Goal: Task Accomplishment & Management: Use online tool/utility

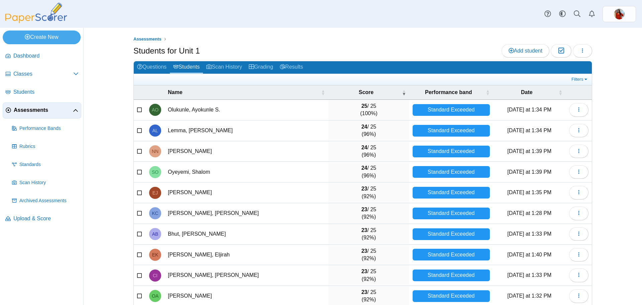
select select "***"
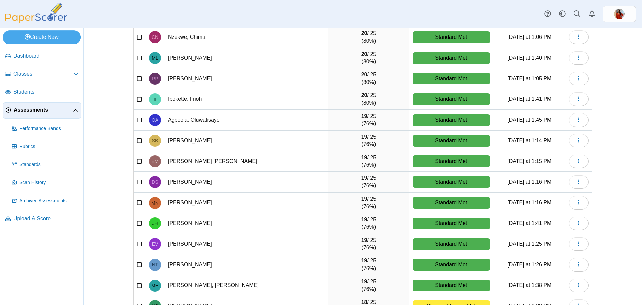
scroll to position [837, 0]
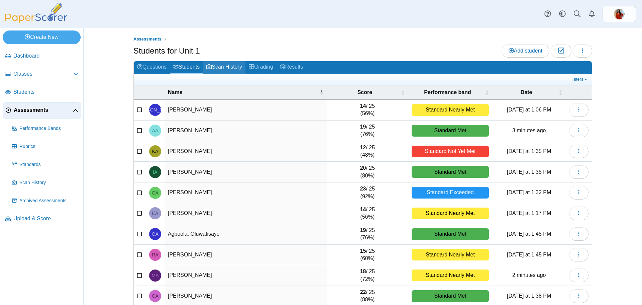
click at [216, 62] on link "Scan History" at bounding box center [224, 67] width 42 height 12
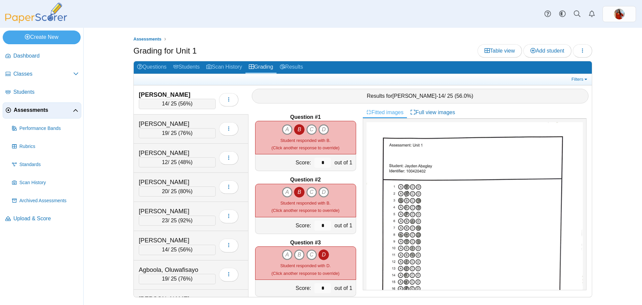
click at [303, 67] on link "Results" at bounding box center [291, 67] width 30 height 12
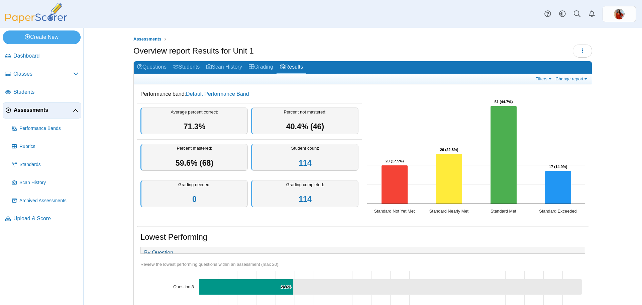
click at [365, 45] on div "Overview report Results for Unit 1 Loading…" at bounding box center [362, 51] width 459 height 15
click at [189, 65] on link "Students" at bounding box center [186, 67] width 33 height 12
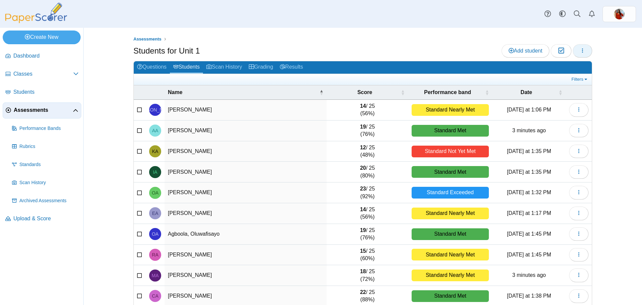
click at [582, 50] on use "button" at bounding box center [582, 50] width 1 height 4
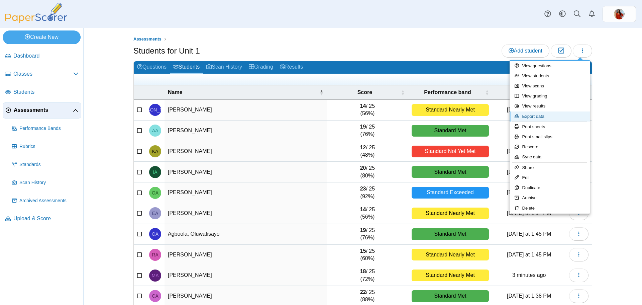
click at [534, 117] on link "Export data" at bounding box center [549, 116] width 80 height 10
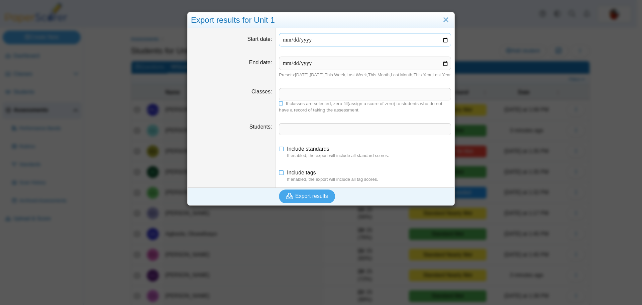
click at [313, 40] on input "Start date" at bounding box center [365, 39] width 172 height 13
click at [300, 100] on span at bounding box center [364, 93] width 171 height 11
click at [321, 31] on dd at bounding box center [364, 39] width 179 height 23
click at [444, 40] on input "Start date" at bounding box center [365, 39] width 172 height 13
type input "**********"
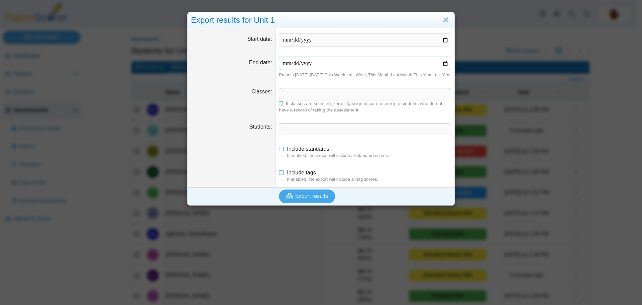
click at [442, 64] on input "End date" at bounding box center [365, 62] width 172 height 13
type input "**********"
click at [300, 77] on link "Today" at bounding box center [302, 74] width 14 height 5
click at [296, 73] on link "Today" at bounding box center [302, 74] width 14 height 5
click at [306, 91] on dd "​ If classes are selected, zero fill(assign a score of zero) to students who do…" at bounding box center [364, 100] width 179 height 35
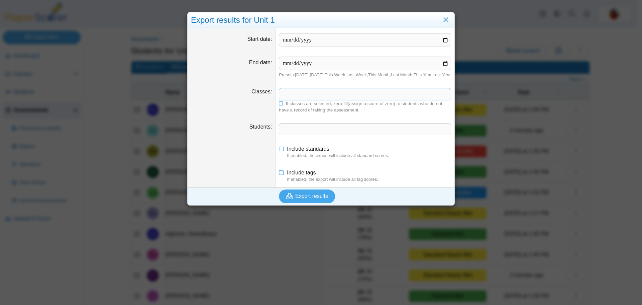
click at [306, 98] on span at bounding box center [364, 93] width 171 height 11
click at [279, 105] on icon at bounding box center [281, 103] width 5 height 4
click at [304, 135] on span at bounding box center [364, 128] width 171 height 11
click at [305, 99] on span at bounding box center [364, 93] width 171 height 11
click at [295, 199] on span "Export results" at bounding box center [311, 196] width 33 height 6
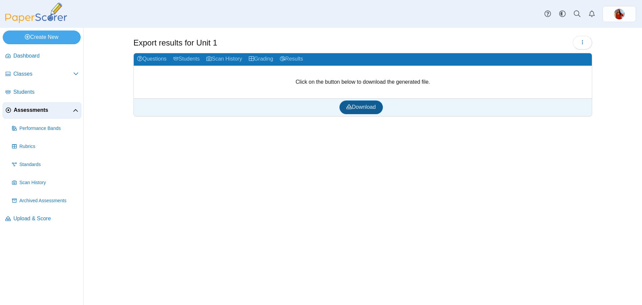
click at [357, 108] on span "Download" at bounding box center [360, 107] width 29 height 6
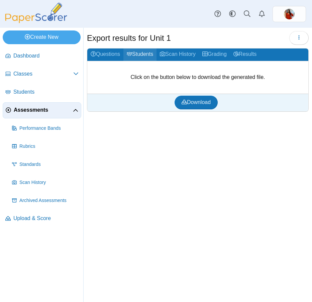
click at [143, 55] on link "Students" at bounding box center [139, 54] width 33 height 12
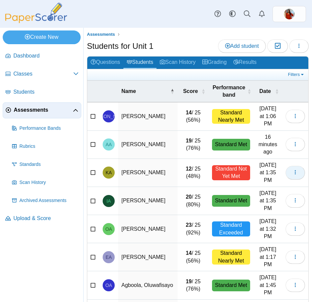
click at [294, 166] on button "button" at bounding box center [294, 172] width 19 height 13
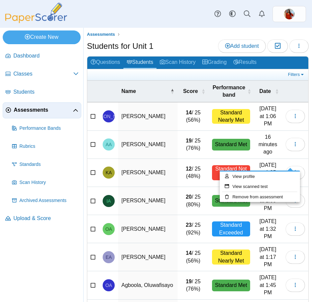
click at [132, 171] on td "[PERSON_NAME]" at bounding box center [148, 173] width 60 height 28
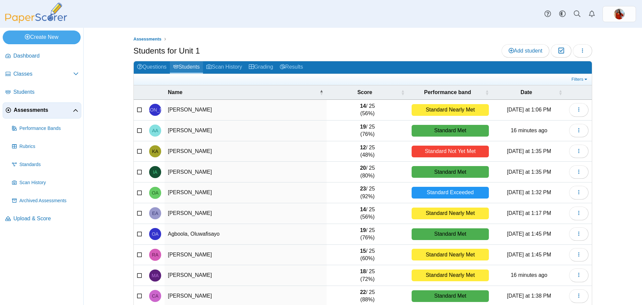
click at [189, 65] on link "Students" at bounding box center [186, 67] width 33 height 12
click at [252, 182] on td "[PERSON_NAME]" at bounding box center [245, 171] width 162 height 21
click at [210, 168] on td "[PERSON_NAME]" at bounding box center [245, 171] width 162 height 21
click at [577, 153] on span "button" at bounding box center [578, 151] width 5 height 6
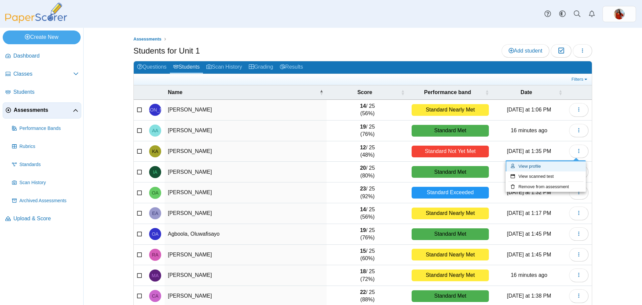
click at [560, 166] on link "View profile" at bounding box center [545, 166] width 80 height 10
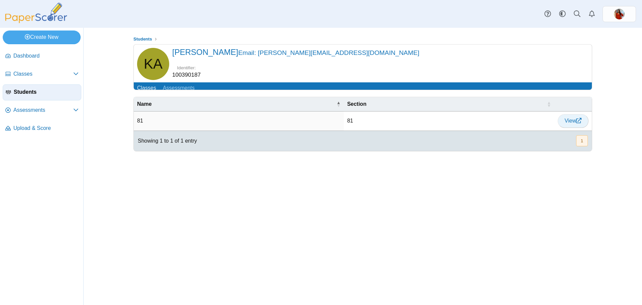
click at [576, 123] on icon at bounding box center [578, 120] width 5 height 5
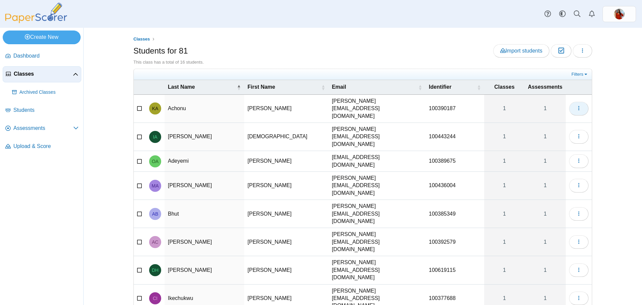
click at [578, 106] on use "button" at bounding box center [578, 108] width 1 height 4
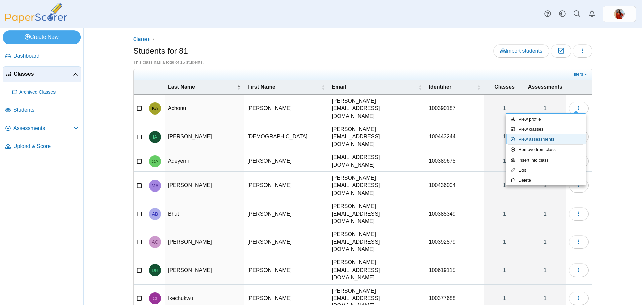
click at [563, 138] on link "View assessments" at bounding box center [545, 139] width 80 height 10
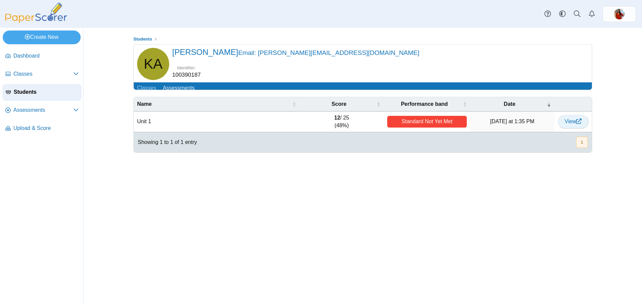
click at [565, 124] on span "View" at bounding box center [573, 121] width 17 height 6
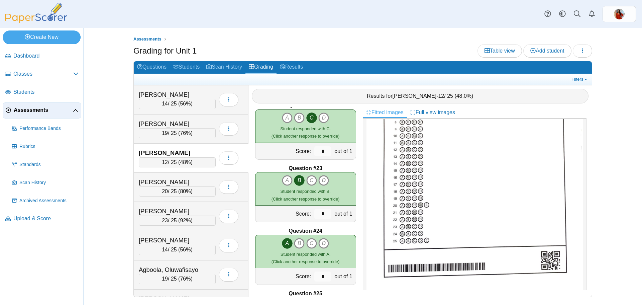
scroll to position [1390, 0]
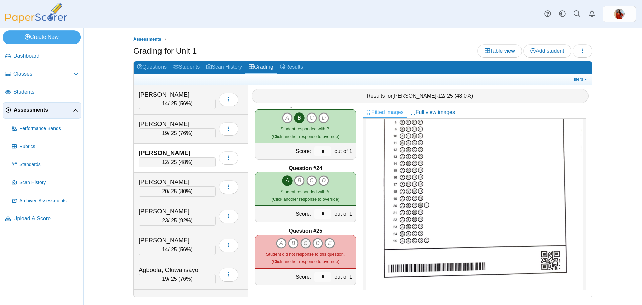
click at [303, 243] on icon "C" at bounding box center [305, 243] width 11 height 11
click at [302, 244] on icon "C" at bounding box center [305, 243] width 11 height 11
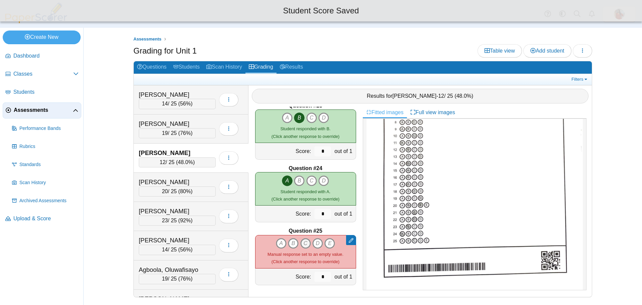
click at [302, 244] on icon "C" at bounding box center [305, 243] width 11 height 11
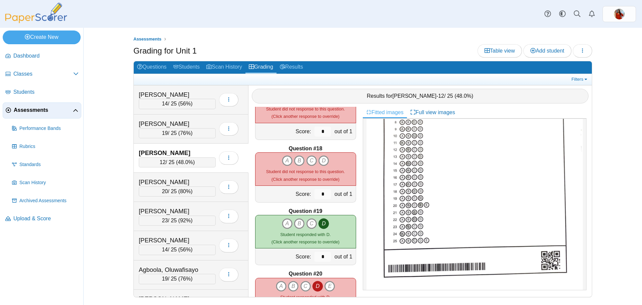
scroll to position [1022, 0]
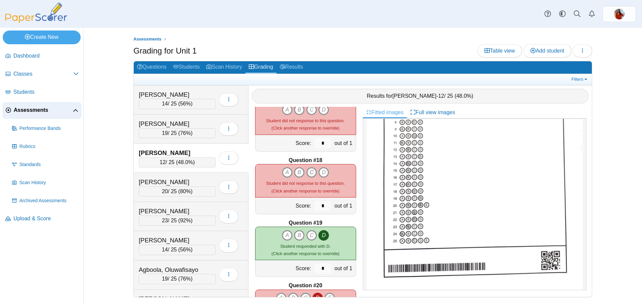
click at [311, 171] on icon "C" at bounding box center [311, 172] width 11 height 11
type input "*"
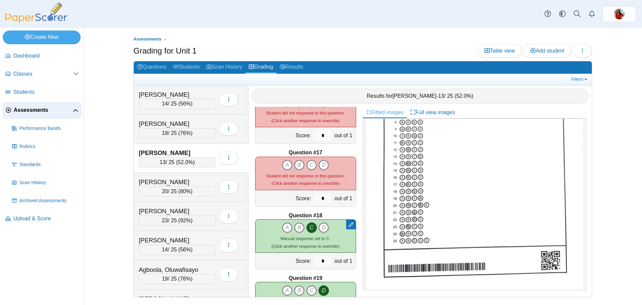
scroll to position [955, 0]
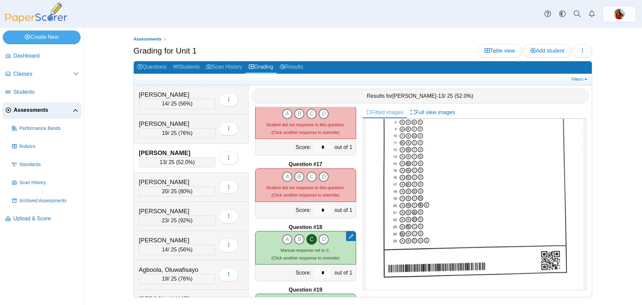
click at [322, 176] on icon "D" at bounding box center [323, 176] width 11 height 11
click at [298, 173] on icon "B" at bounding box center [299, 176] width 11 height 11
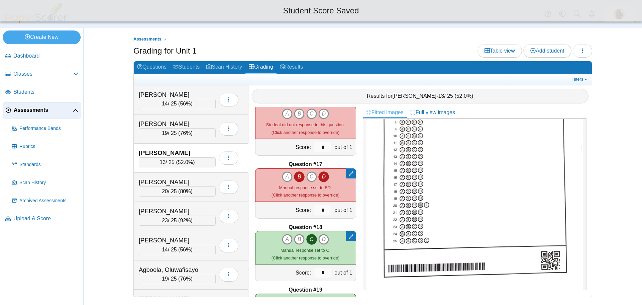
click at [319, 177] on icon "D" at bounding box center [323, 176] width 11 height 11
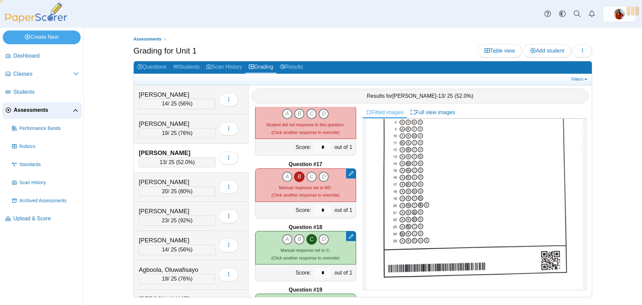
type input "*"
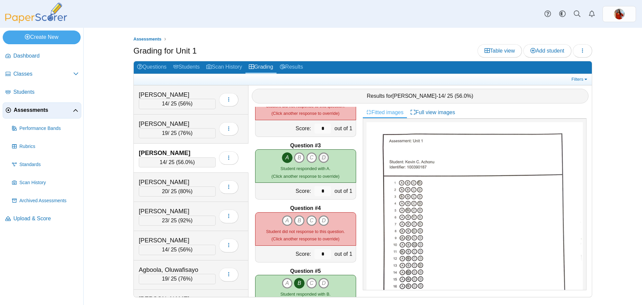
scroll to position [0, 0]
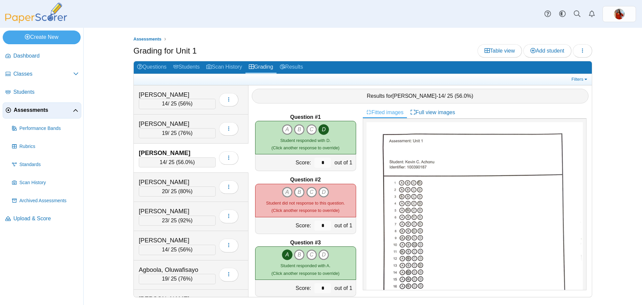
click at [284, 192] on icon "A" at bounding box center [287, 192] width 11 height 11
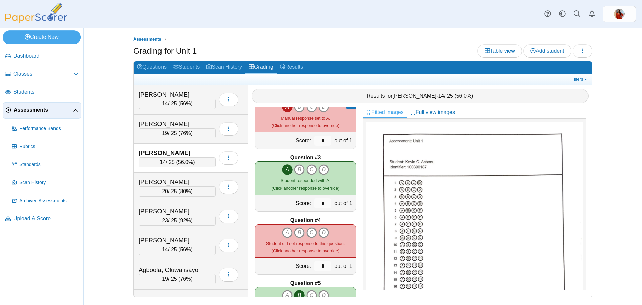
scroll to position [134, 0]
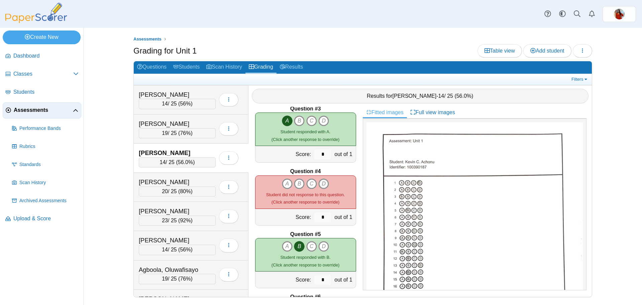
click at [322, 182] on icon "D" at bounding box center [323, 183] width 11 height 11
type input "*"
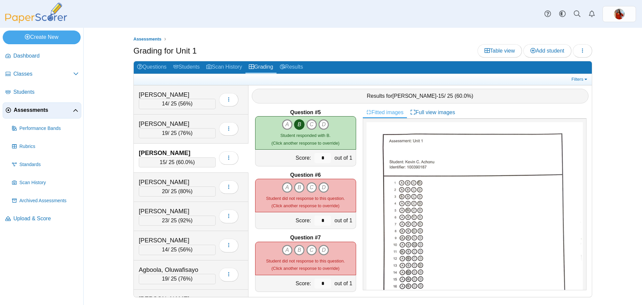
scroll to position [267, 0]
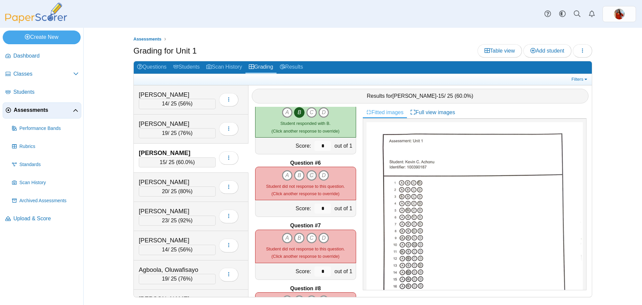
click at [310, 176] on icon "C" at bounding box center [311, 175] width 11 height 11
type input "*"
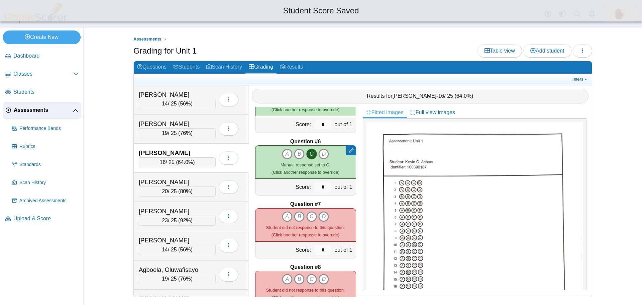
scroll to position [301, 0]
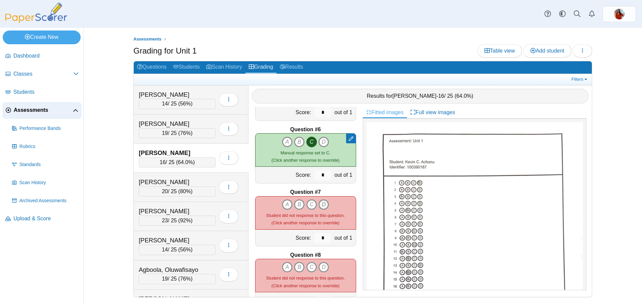
click at [322, 207] on icon "D" at bounding box center [323, 204] width 11 height 11
type input "*"
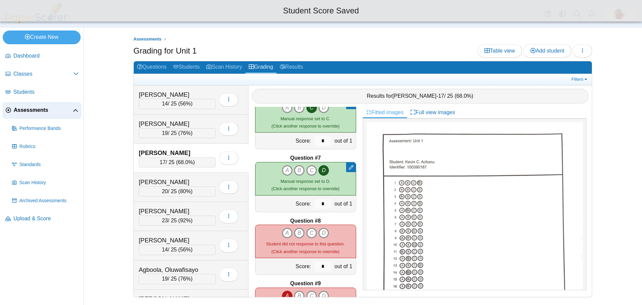
scroll to position [368, 0]
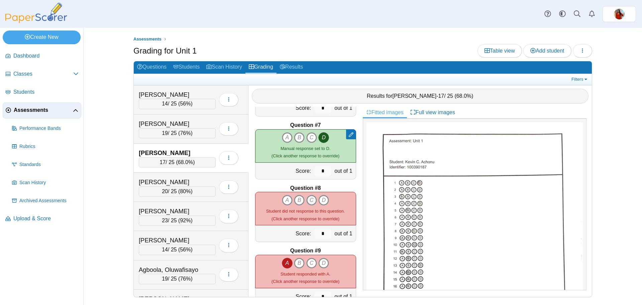
click at [308, 200] on icon "C" at bounding box center [311, 200] width 11 height 11
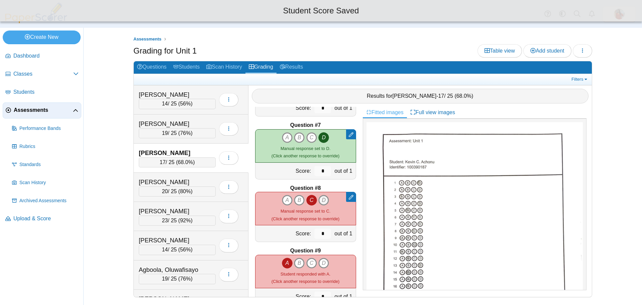
click at [319, 200] on icon "D" at bounding box center [323, 200] width 11 height 11
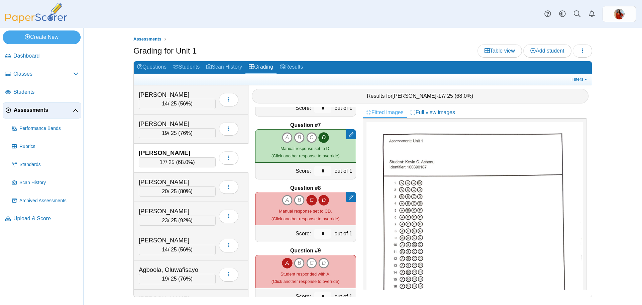
click at [322, 200] on icon "D" at bounding box center [323, 200] width 11 height 11
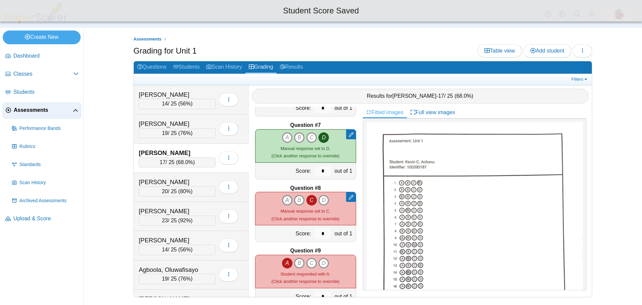
click at [282, 200] on icon "A" at bounding box center [287, 200] width 11 height 11
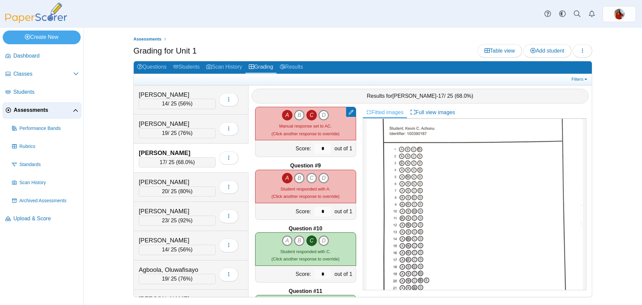
scroll to position [468, 0]
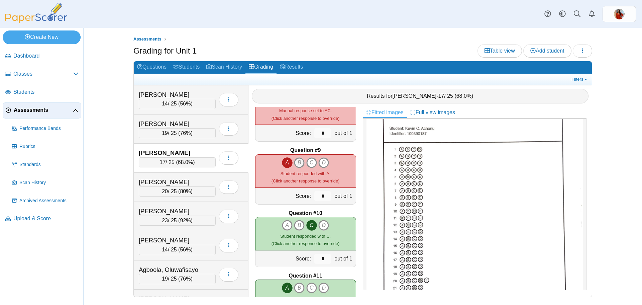
click at [295, 163] on icon "B" at bounding box center [299, 162] width 11 height 11
type input "*"
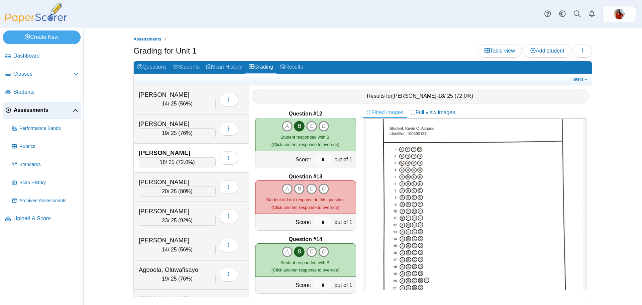
scroll to position [702, 0]
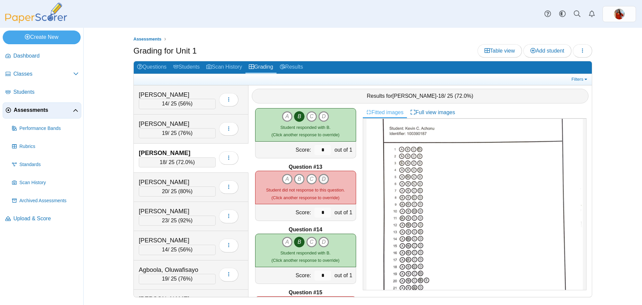
click at [325, 178] on icon "D" at bounding box center [323, 179] width 11 height 11
type input "*"
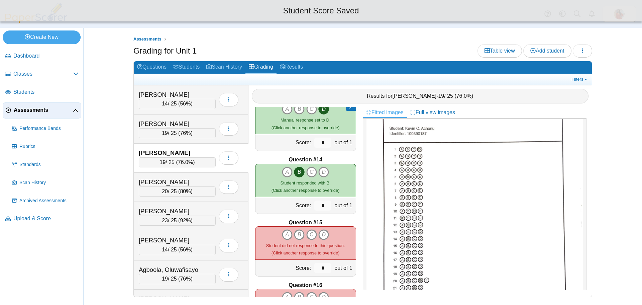
scroll to position [836, 0]
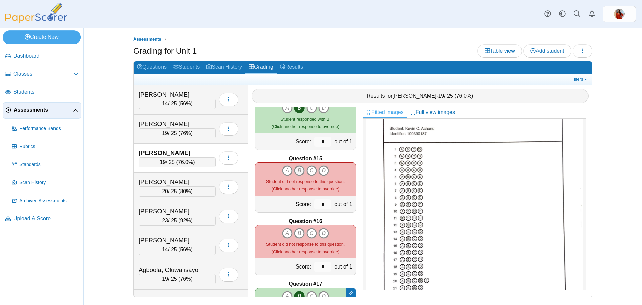
click at [294, 168] on icon "B" at bounding box center [299, 170] width 11 height 11
type input "*"
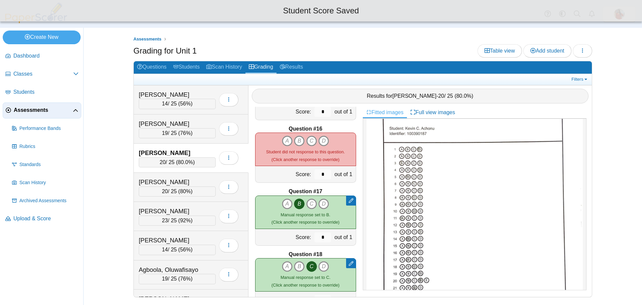
scroll to position [936, 0]
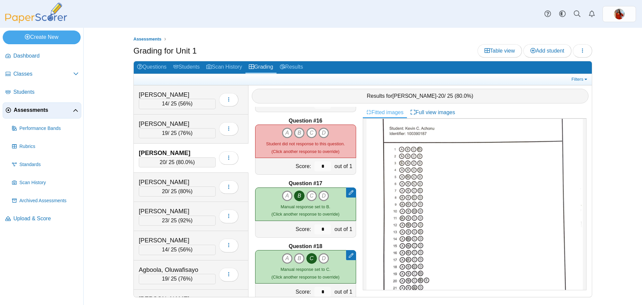
click at [296, 132] on icon "B" at bounding box center [299, 132] width 11 height 11
type input "*"
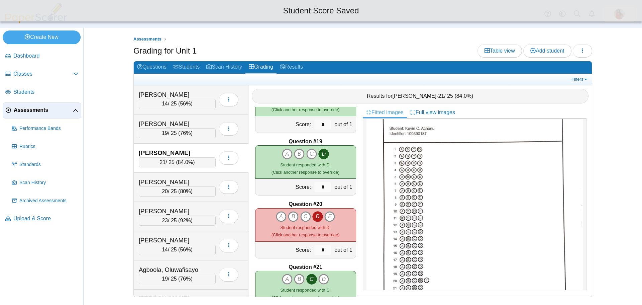
scroll to position [1137, 0]
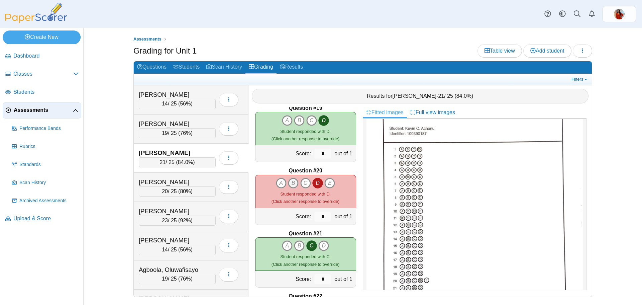
click at [288, 182] on icon "B" at bounding box center [293, 183] width 11 height 11
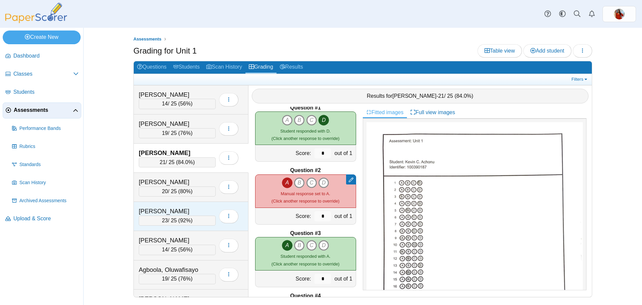
scroll to position [0, 0]
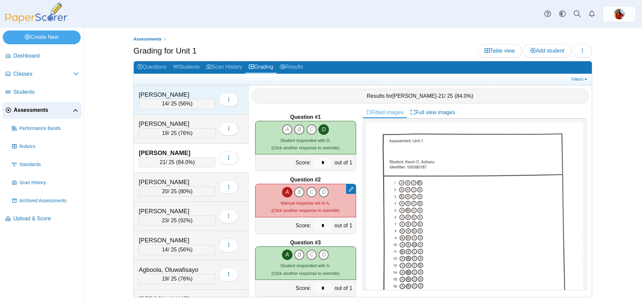
click at [210, 93] on div "[PERSON_NAME]" at bounding box center [177, 94] width 77 height 9
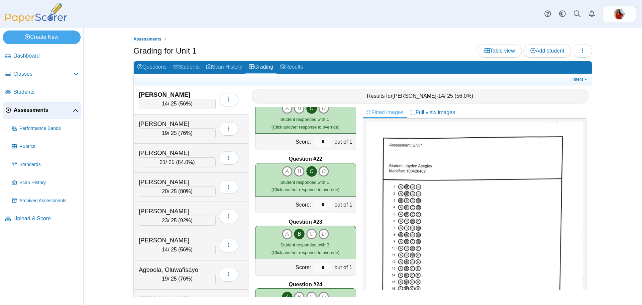
scroll to position [1390, 0]
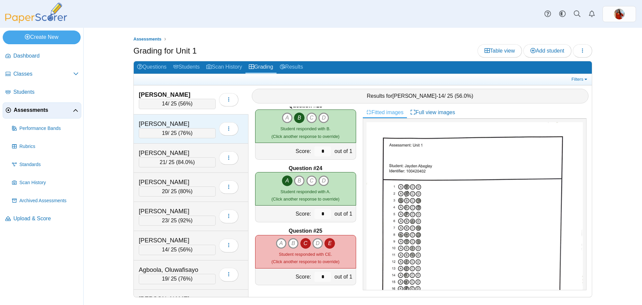
click at [179, 122] on div "[PERSON_NAME]" at bounding box center [172, 123] width 67 height 9
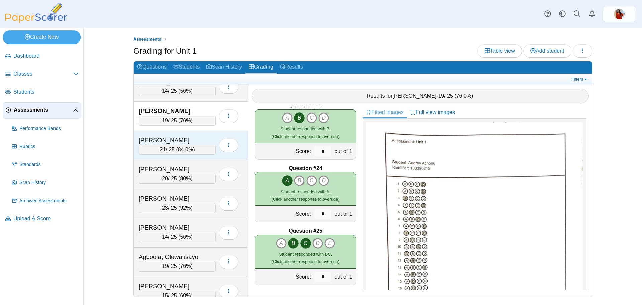
scroll to position [13, 0]
click at [192, 131] on div "Achonu, Kevin C. 21 / 25 ( 84.0% ) Loading…" at bounding box center [191, 144] width 115 height 29
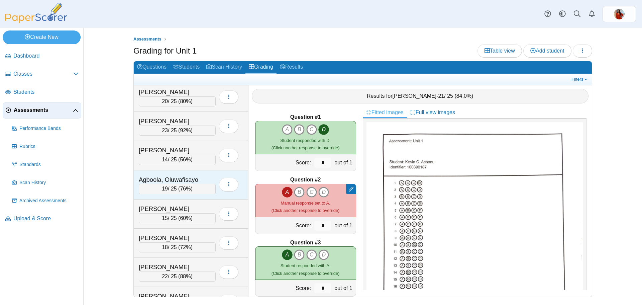
scroll to position [114, 0]
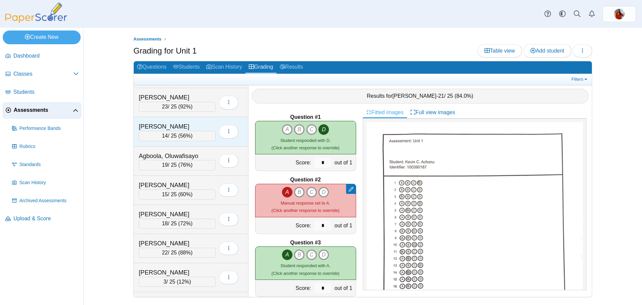
click at [186, 126] on div "[PERSON_NAME]" at bounding box center [172, 126] width 67 height 9
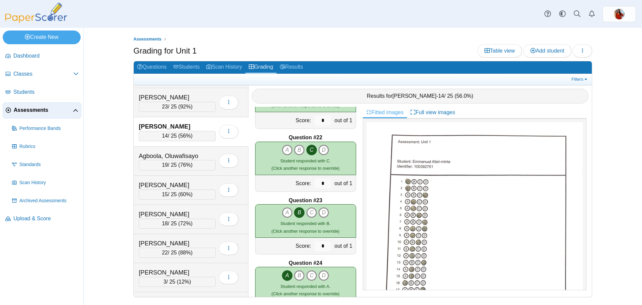
scroll to position [1390, 0]
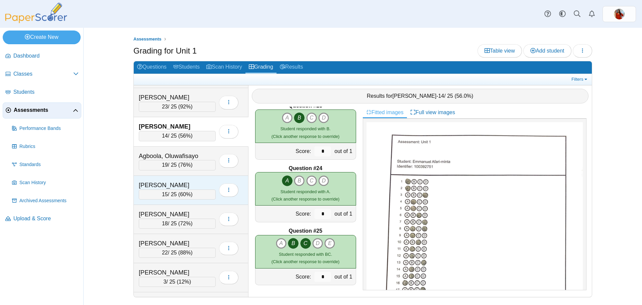
click at [183, 179] on div "Agyeiwaa-Boadi, Ruth 15 / 25 ( 60% ) Loading…" at bounding box center [191, 190] width 115 height 29
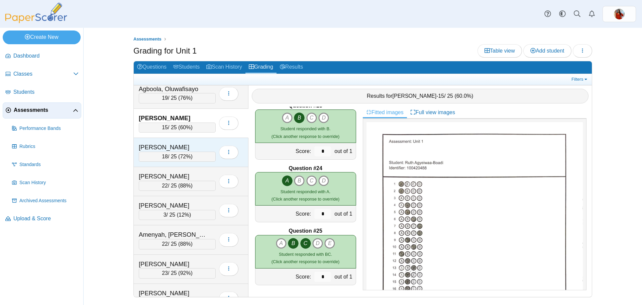
click at [199, 143] on div "[PERSON_NAME]" at bounding box center [172, 147] width 67 height 9
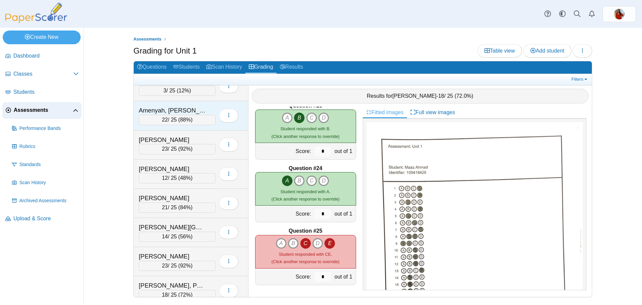
scroll to position [314, 0]
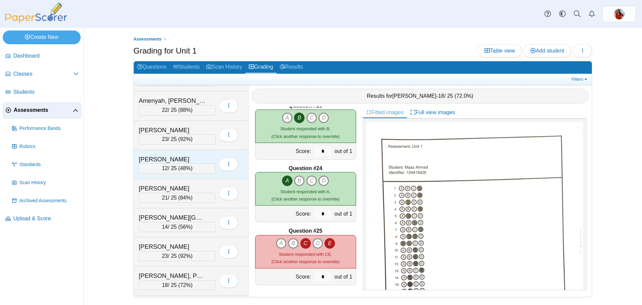
click at [190, 152] on div "Anyanwu, Ebuka 12 / 25 ( 48% ) Loading…" at bounding box center [191, 164] width 115 height 29
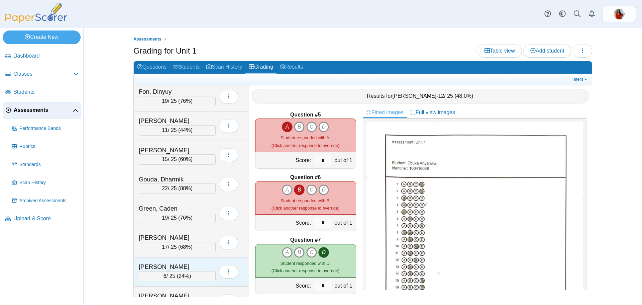
scroll to position [1317, 0]
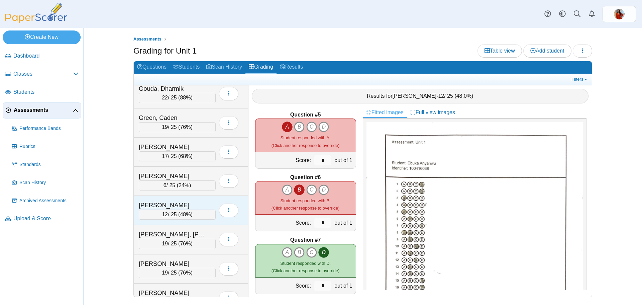
click at [190, 204] on div "[PERSON_NAME]" at bounding box center [172, 205] width 67 height 9
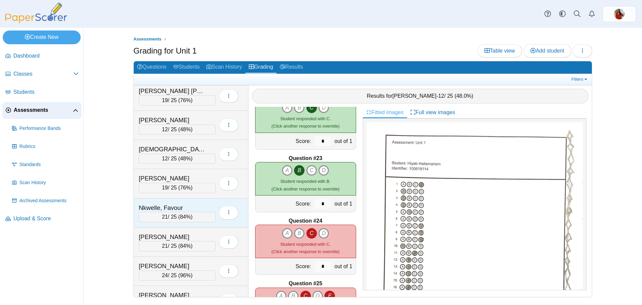
scroll to position [2086, 0]
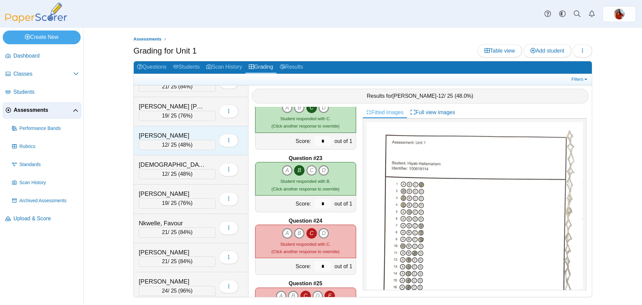
click at [202, 132] on div "[PERSON_NAME]" at bounding box center [172, 135] width 67 height 9
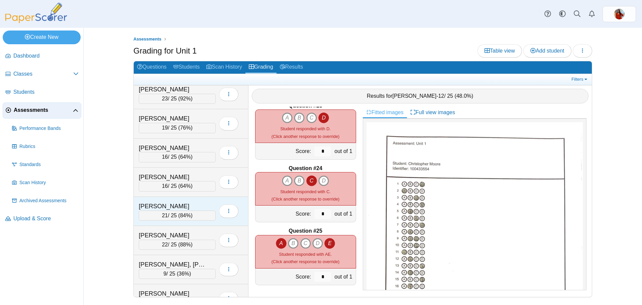
scroll to position [3110, 0]
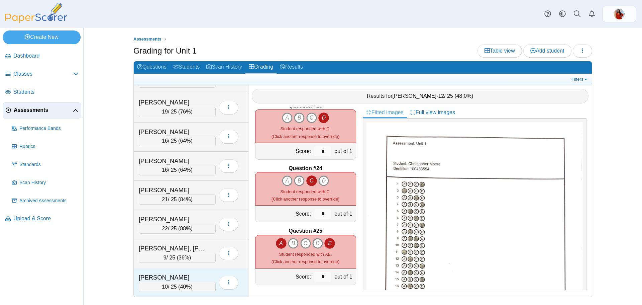
click at [195, 269] on div "Wingate, Jaiden 10 / 25 ( 40% ) Loading…" at bounding box center [191, 282] width 115 height 29
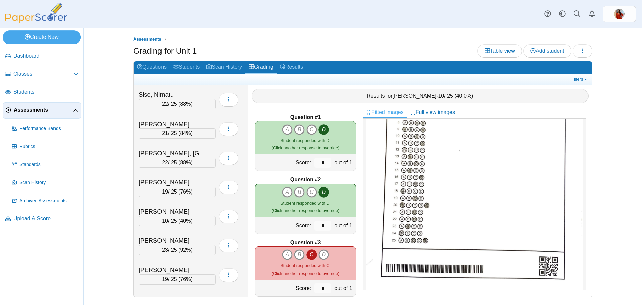
scroll to position [2742, 0]
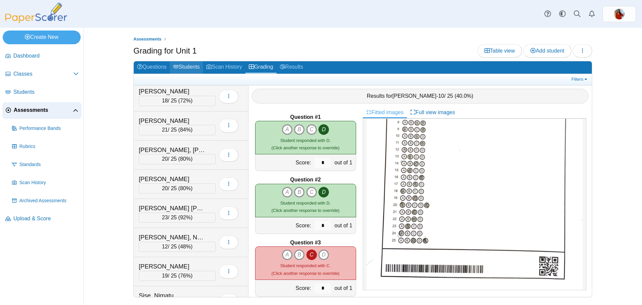
click at [193, 70] on link "Students" at bounding box center [186, 67] width 33 height 12
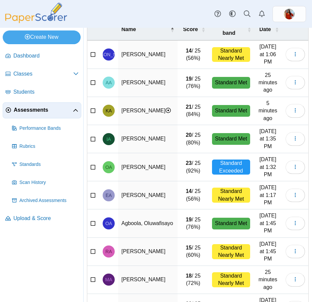
scroll to position [62, 0]
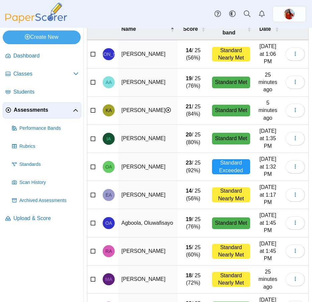
select select "***"
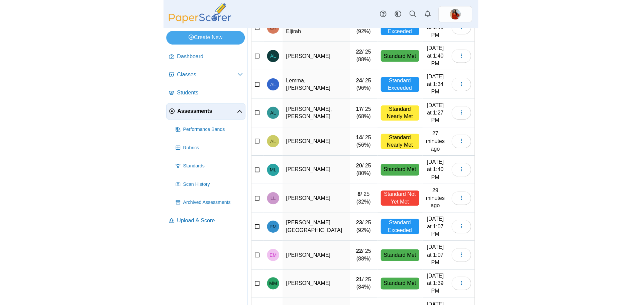
scroll to position [1834, 0]
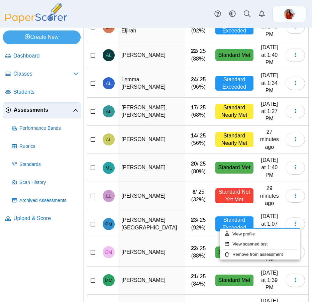
drag, startPoint x: 133, startPoint y: 267, endPoint x: 119, endPoint y: 267, distance: 14.0
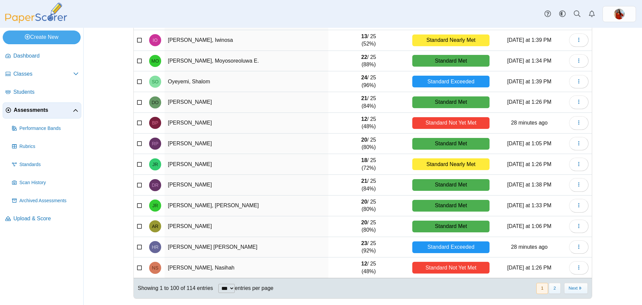
scroll to position [1854, 0]
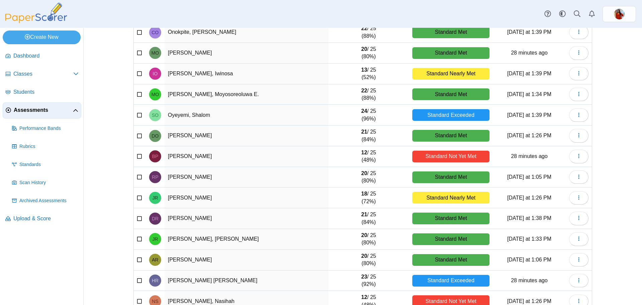
click at [188, 72] on td "[PERSON_NAME], Iwinosa" at bounding box center [246, 74] width 164 height 21
click at [475, 70] on div "Standard Nearly Met" at bounding box center [450, 74] width 77 height 12
click at [576, 73] on icon "button" at bounding box center [578, 73] width 5 height 5
click at [551, 98] on link "View scanned test" at bounding box center [545, 99] width 80 height 10
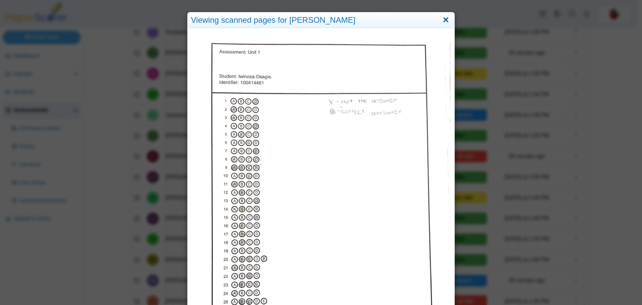
click at [443, 19] on link "Close" at bounding box center [446, 19] width 10 height 11
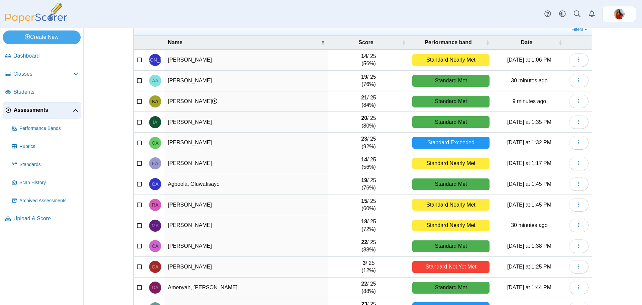
scroll to position [0, 0]
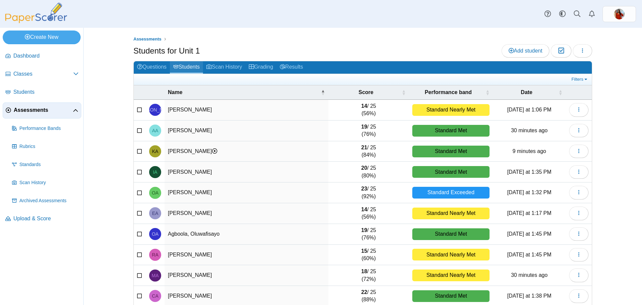
click at [180, 68] on link "Students" at bounding box center [186, 67] width 33 height 12
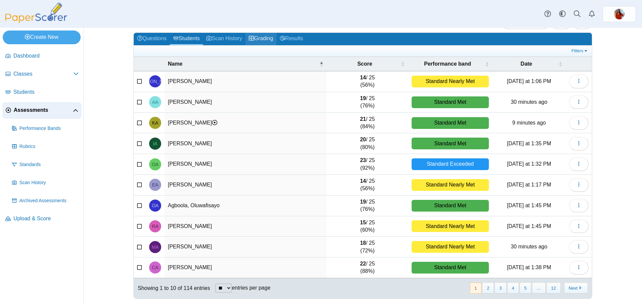
click at [264, 41] on link "Grading" at bounding box center [260, 39] width 31 height 12
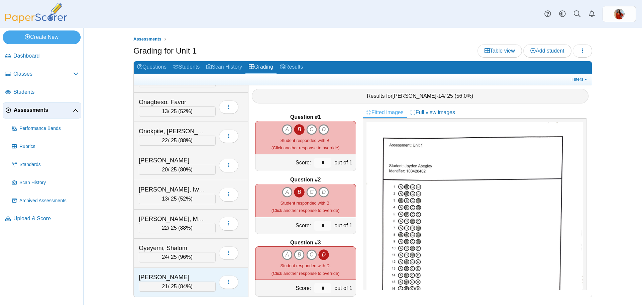
scroll to position [2507, 0]
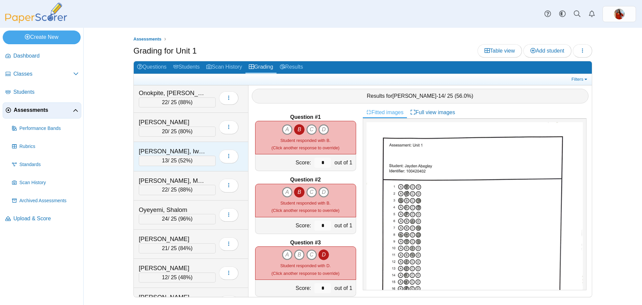
click at [198, 147] on div "[PERSON_NAME], Iwinosa" at bounding box center [172, 151] width 67 height 9
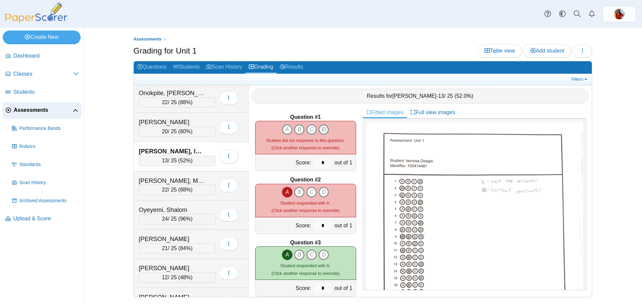
click at [322, 128] on icon "D" at bounding box center [323, 129] width 11 height 11
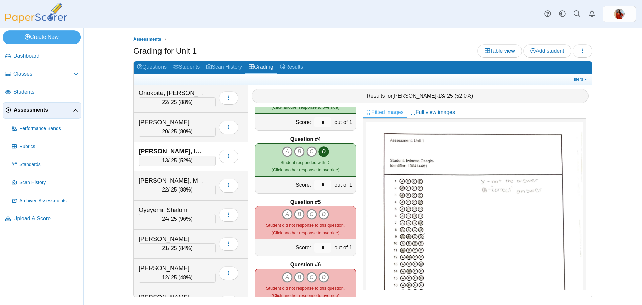
scroll to position [167, 0]
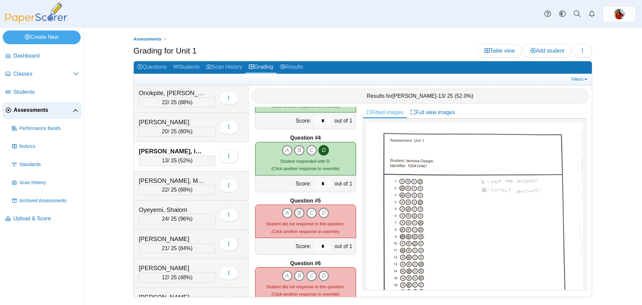
click at [294, 211] on icon "B" at bounding box center [299, 212] width 11 height 11
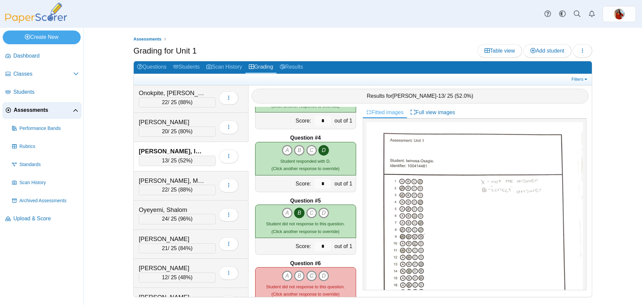
click at [311, 273] on icon "C" at bounding box center [311, 275] width 11 height 11
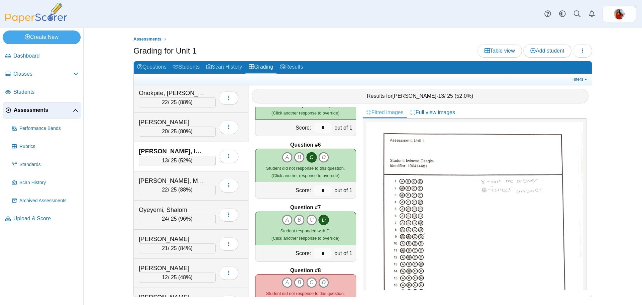
scroll to position [301, 0]
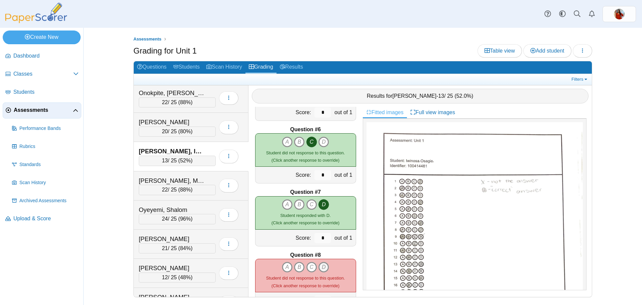
click at [321, 265] on icon "D" at bounding box center [323, 266] width 11 height 11
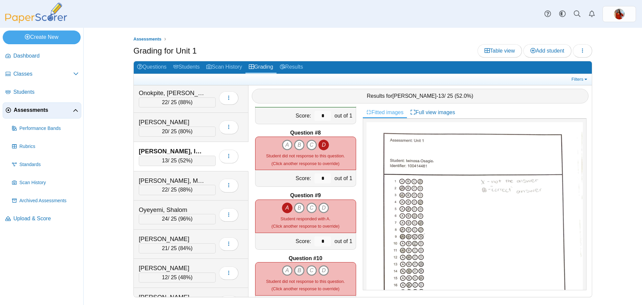
scroll to position [435, 0]
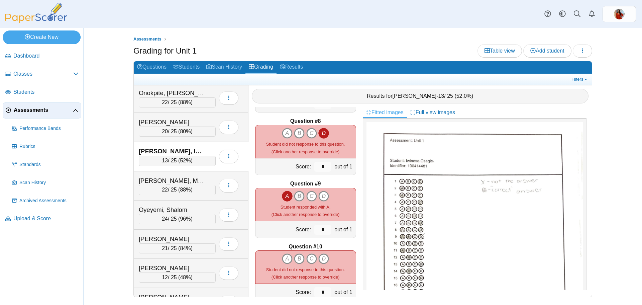
click at [297, 197] on icon "B" at bounding box center [299, 196] width 11 height 11
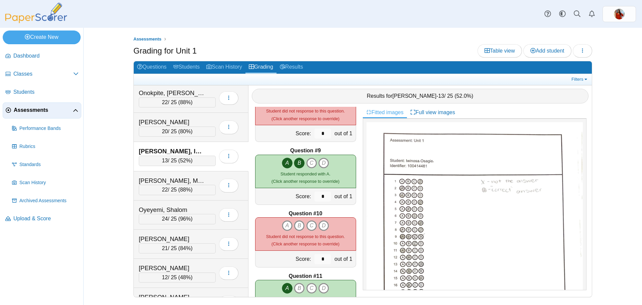
scroll to position [468, 0]
click at [284, 223] on icon "A" at bounding box center [287, 225] width 11 height 11
click at [302, 226] on div "A B C D" at bounding box center [305, 225] width 47 height 11
click at [307, 225] on icon "C" at bounding box center [311, 225] width 11 height 11
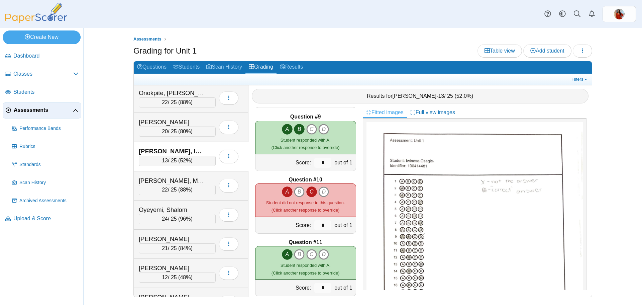
click at [282, 192] on icon "A" at bounding box center [287, 191] width 11 height 11
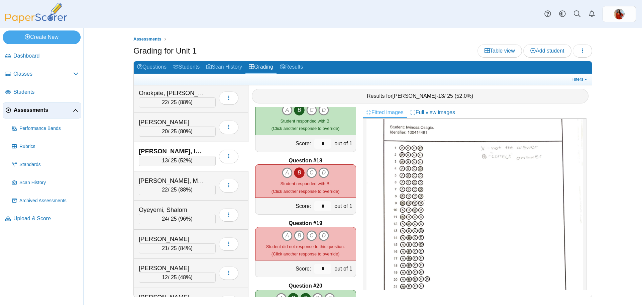
scroll to position [1036, 0]
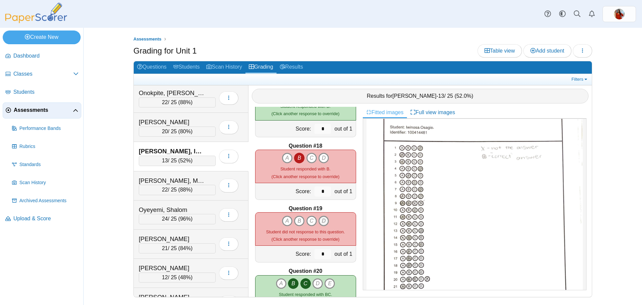
click at [319, 224] on icon "D" at bounding box center [323, 220] width 11 height 11
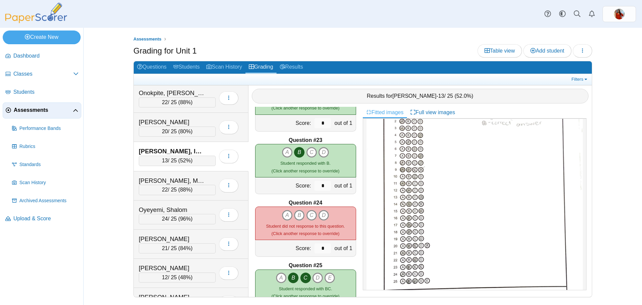
scroll to position [1371, 0]
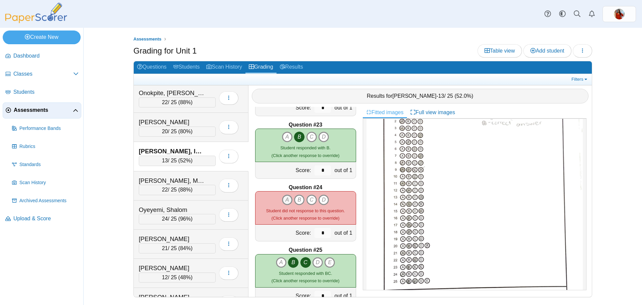
click at [285, 200] on icon "A" at bounding box center [287, 199] width 11 height 11
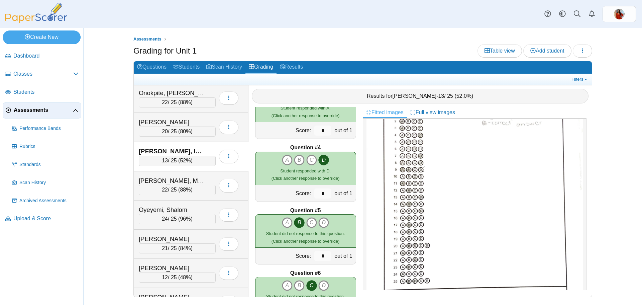
scroll to position [0, 0]
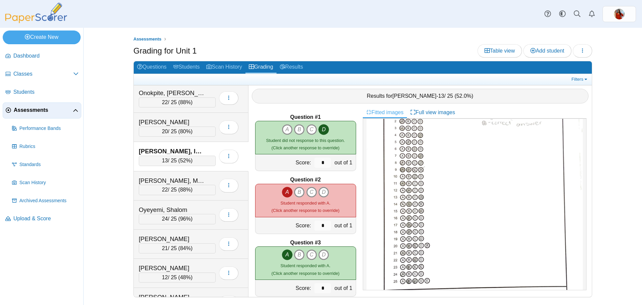
click at [490, 194] on img at bounding box center [474, 194] width 216 height 278
click at [240, 154] on div "Osagie, Iwinosa 13 / 25 ( 52% ) Loading…" at bounding box center [191, 156] width 115 height 29
click at [233, 154] on button "button" at bounding box center [228, 155] width 19 height 13
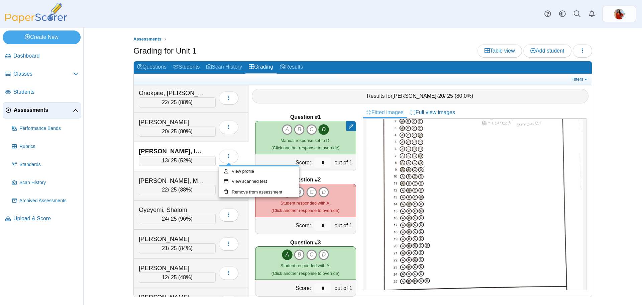
click at [366, 101] on div "Results for Iwinosa Osagie - 20 / 25 ( 80.0% )" at bounding box center [420, 96] width 337 height 15
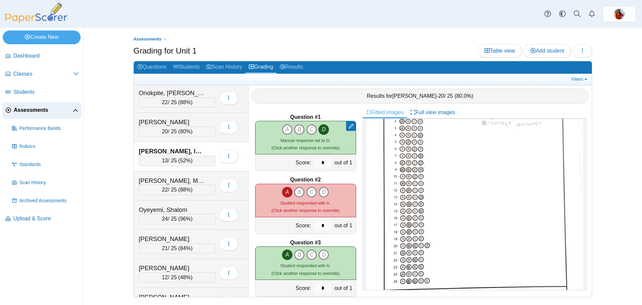
click at [480, 96] on div "Results for Iwinosa Osagie - 20 / 25 ( 80.0% )" at bounding box center [420, 96] width 337 height 15
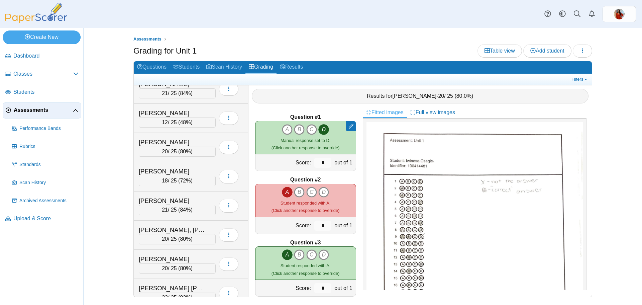
scroll to position [2541, 0]
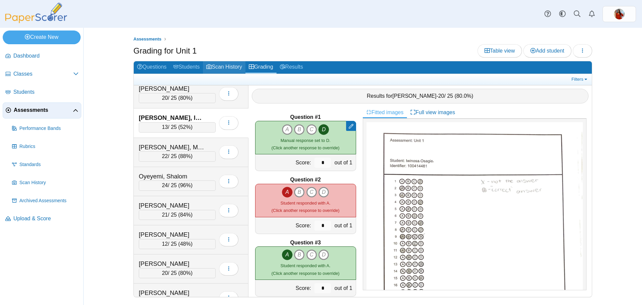
click at [237, 67] on link "Scan History" at bounding box center [224, 67] width 42 height 12
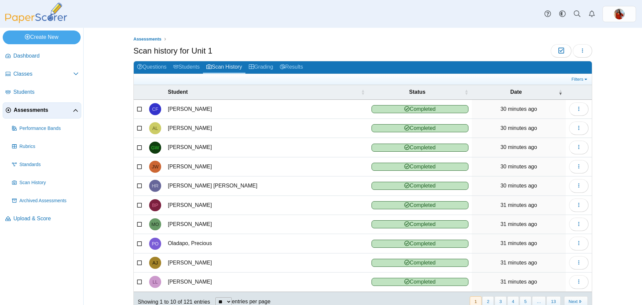
click at [188, 64] on link "Students" at bounding box center [186, 67] width 33 height 12
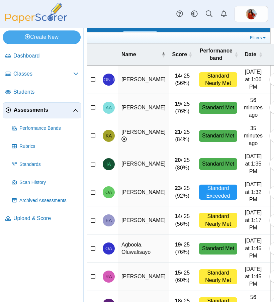
scroll to position [122, 0]
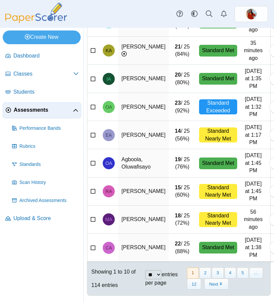
click at [157, 271] on select "** ** ** ***" at bounding box center [153, 274] width 16 height 9
select select "***"
click at [145, 270] on select "** ** ** ***" at bounding box center [153, 274] width 16 height 9
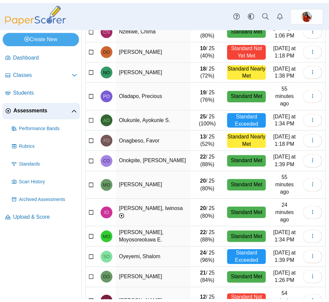
scroll to position [2087, 0]
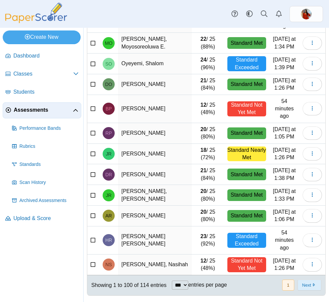
click at [307, 285] on button "Next" at bounding box center [310, 284] width 24 height 11
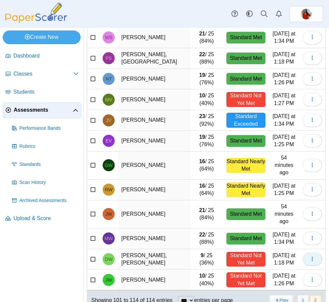
click at [310, 256] on icon "button" at bounding box center [312, 258] width 5 height 5
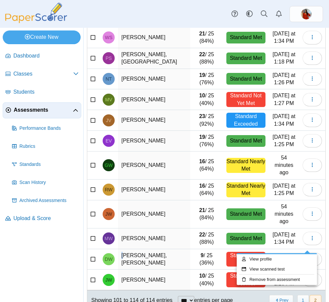
click at [124, 249] on td "[PERSON_NAME], [PERSON_NAME]" at bounding box center [154, 259] width 72 height 21
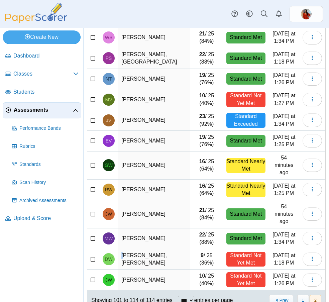
click at [109, 257] on span "DW" at bounding box center [109, 259] width 8 height 5
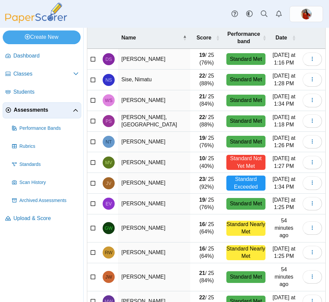
scroll to position [0, 0]
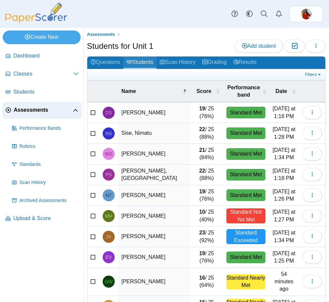
click at [131, 58] on link "Students" at bounding box center [139, 62] width 33 height 12
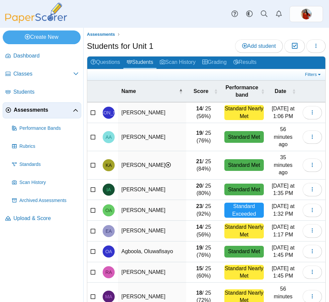
scroll to position [34, 0]
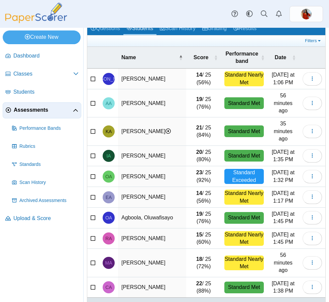
click at [281, 302] on span "…" at bounding box center [287, 307] width 14 height 11
click at [284, 302] on span "…" at bounding box center [287, 307] width 14 height 11
click at [169, 302] on select "** ** ** ***" at bounding box center [177, 307] width 16 height 9
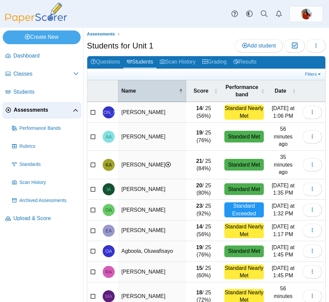
scroll to position [0, 0]
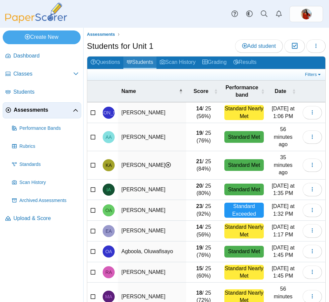
click at [149, 59] on link "Students" at bounding box center [139, 62] width 33 height 12
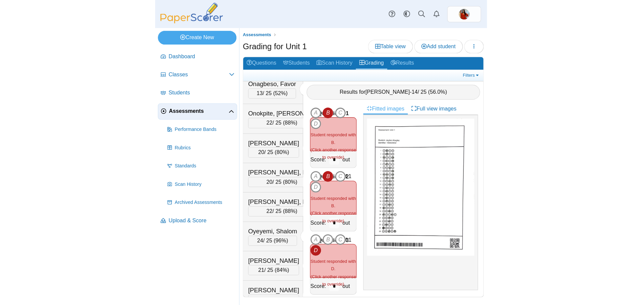
scroll to position [3213, 0]
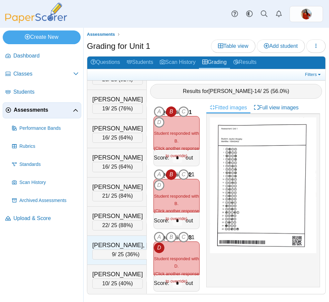
click at [100, 237] on div "Williams James, Dylan 9 / 25 ( 36% ) Loading…" at bounding box center [117, 250] width 60 height 29
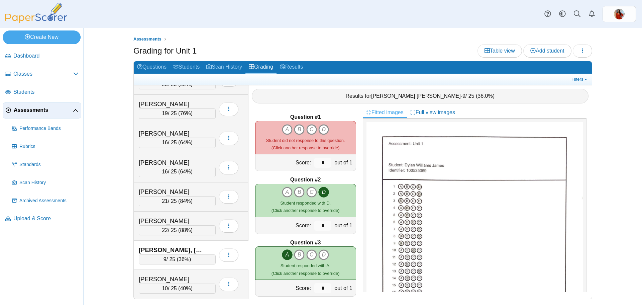
scroll to position [3108, 0]
click at [318, 127] on icon "D" at bounding box center [323, 129] width 11 height 11
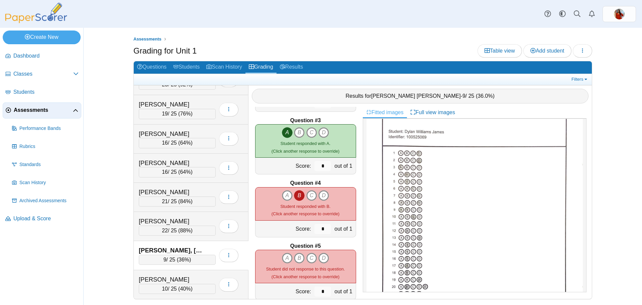
scroll to position [134, 0]
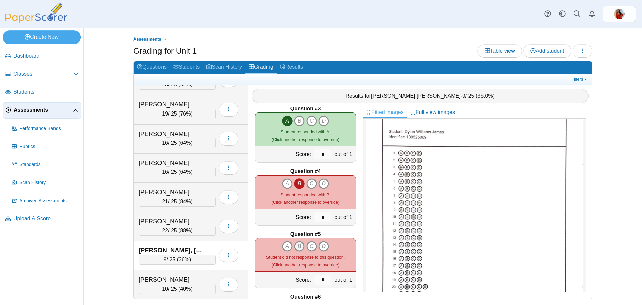
click at [295, 246] on icon "B" at bounding box center [299, 246] width 11 height 11
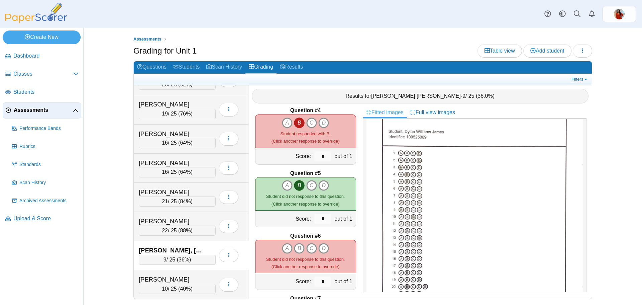
scroll to position [201, 0]
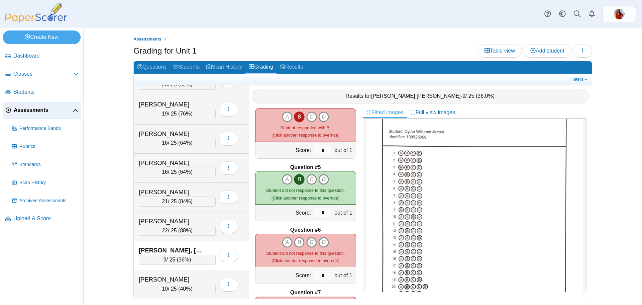
click at [307, 242] on icon "C" at bounding box center [311, 242] width 11 height 11
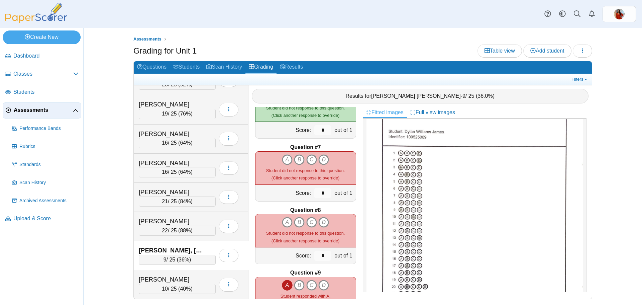
scroll to position [334, 0]
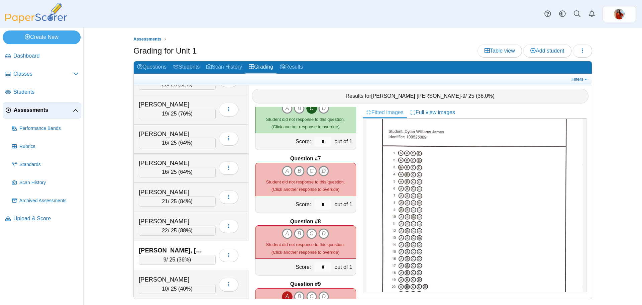
click at [318, 175] on icon "D" at bounding box center [323, 170] width 11 height 11
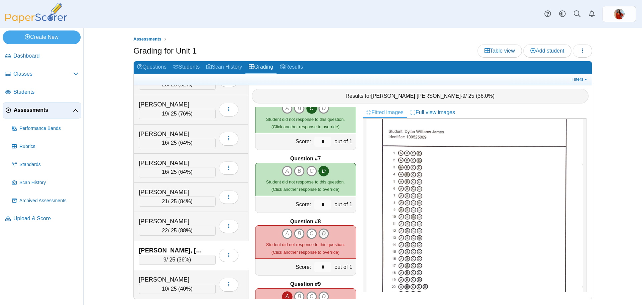
drag, startPoint x: 317, startPoint y: 233, endPoint x: 299, endPoint y: 235, distance: 18.2
click at [318, 233] on icon "D" at bounding box center [323, 233] width 11 height 11
click at [282, 232] on icon "A" at bounding box center [287, 233] width 11 height 11
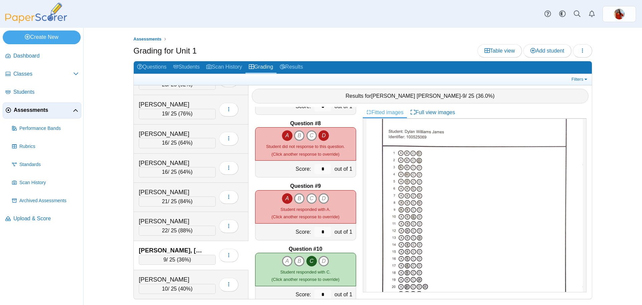
scroll to position [435, 0]
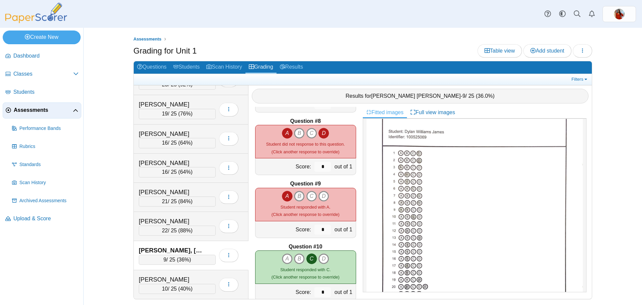
click at [295, 198] on icon "B" at bounding box center [299, 196] width 11 height 11
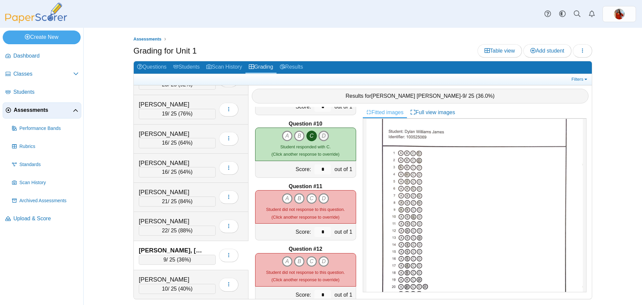
scroll to position [568, 0]
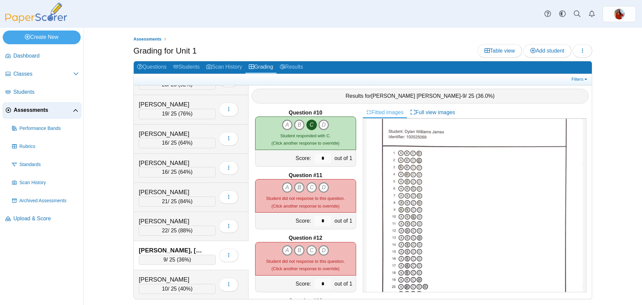
click at [294, 187] on icon "B" at bounding box center [299, 187] width 11 height 11
click at [296, 250] on icon "B" at bounding box center [299, 250] width 11 height 11
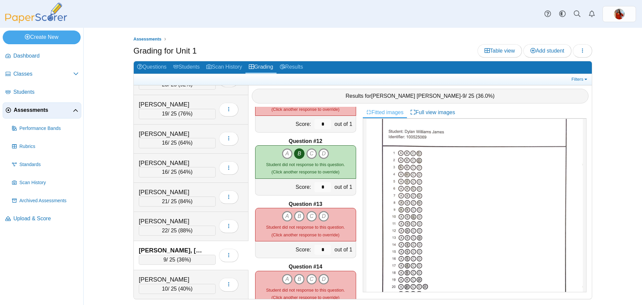
scroll to position [669, 0]
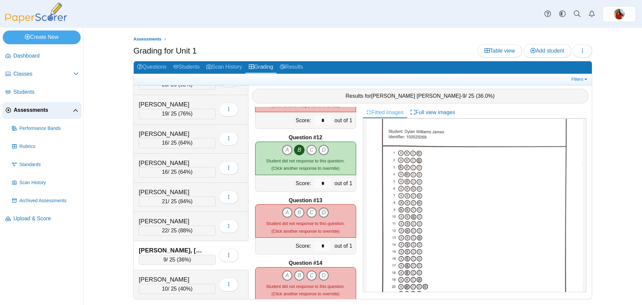
click at [320, 211] on icon "D" at bounding box center [323, 212] width 11 height 11
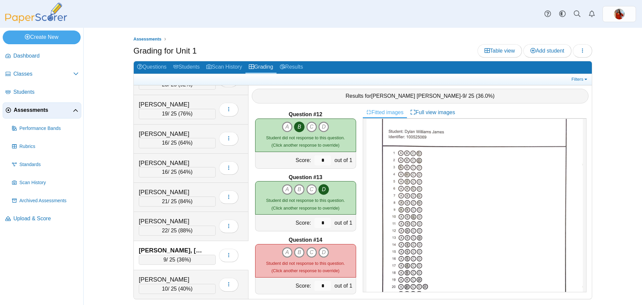
scroll to position [702, 0]
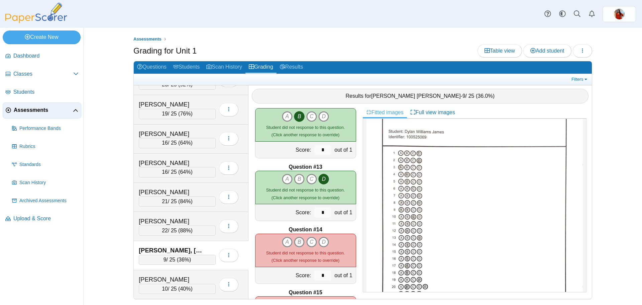
click at [294, 242] on icon "B" at bounding box center [299, 241] width 11 height 11
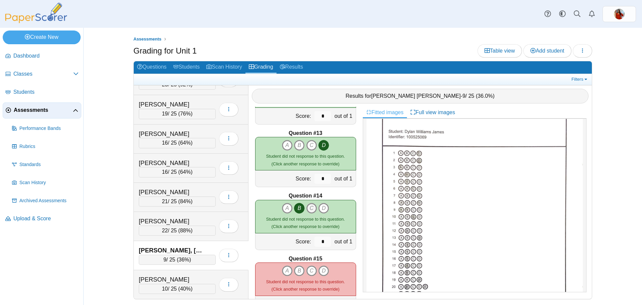
scroll to position [769, 0]
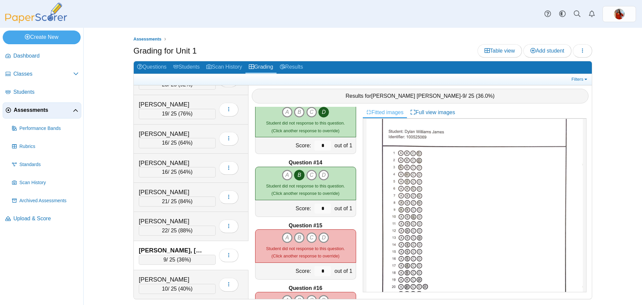
click at [295, 238] on icon "B" at bounding box center [299, 237] width 11 height 11
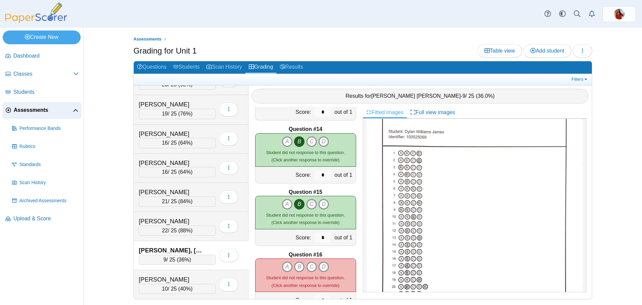
scroll to position [836, 0]
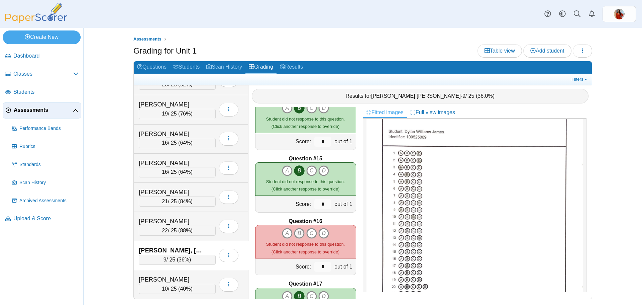
click at [295, 233] on icon "B" at bounding box center [299, 233] width 11 height 11
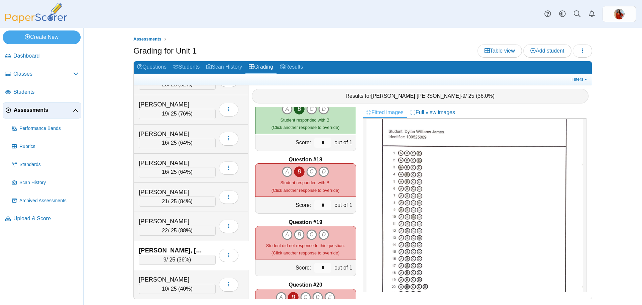
scroll to position [1036, 0]
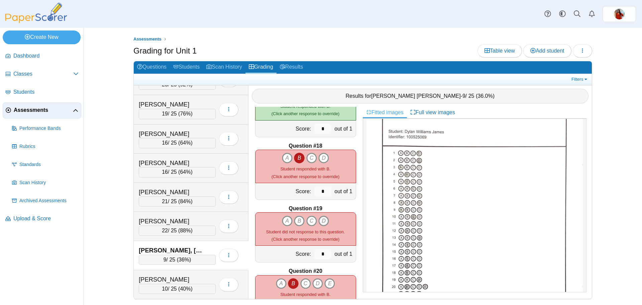
click at [318, 220] on icon "D" at bounding box center [323, 220] width 11 height 11
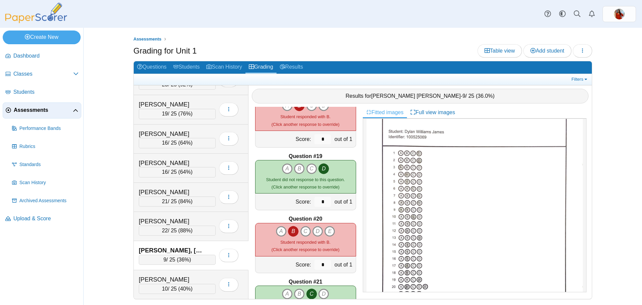
scroll to position [1103, 0]
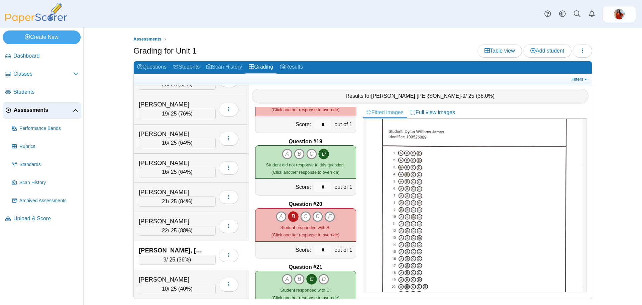
click at [325, 216] on icon "E" at bounding box center [329, 216] width 11 height 11
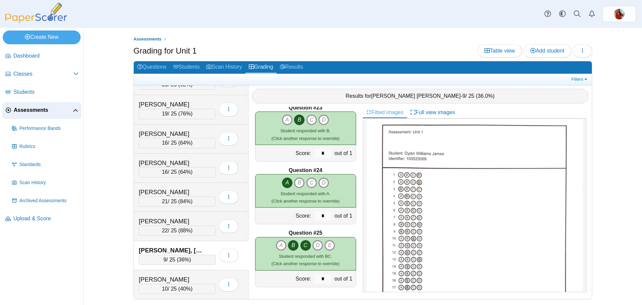
scroll to position [0, 0]
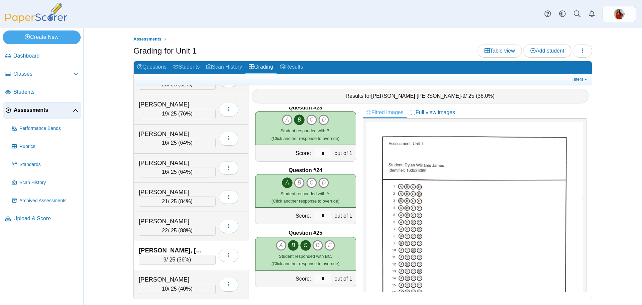
click at [329, 22] on div "Dashboard Classes Archived classes Students Assessments" at bounding box center [321, 14] width 642 height 28
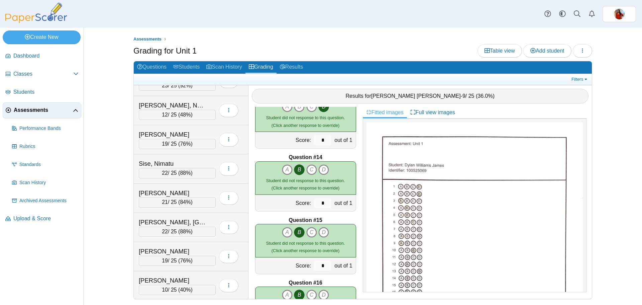
scroll to position [652, 0]
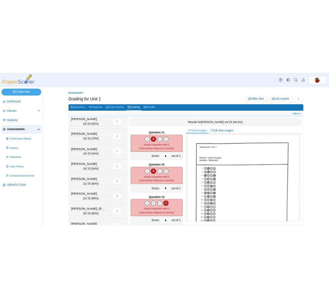
scroll to position [3110, 0]
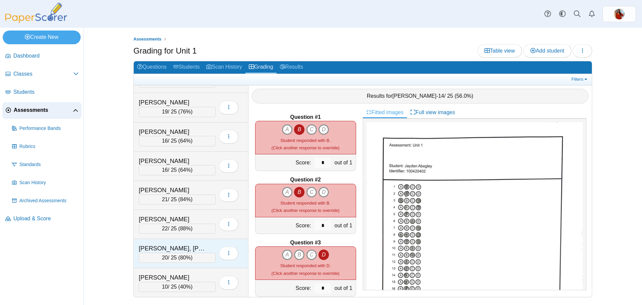
click at [186, 244] on div "[PERSON_NAME], [PERSON_NAME]" at bounding box center [172, 248] width 67 height 9
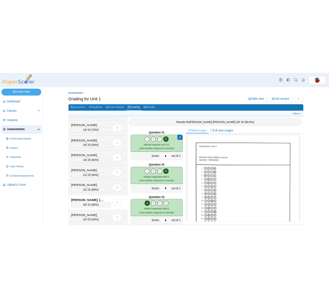
scroll to position [3215, 0]
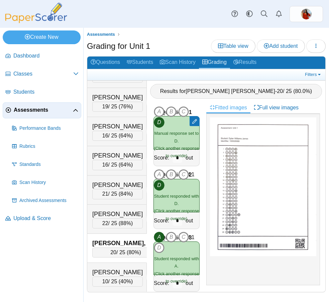
click at [177, 46] on div "Grading for Unit 1 Table view Add student Loading…" at bounding box center [206, 46] width 239 height 15
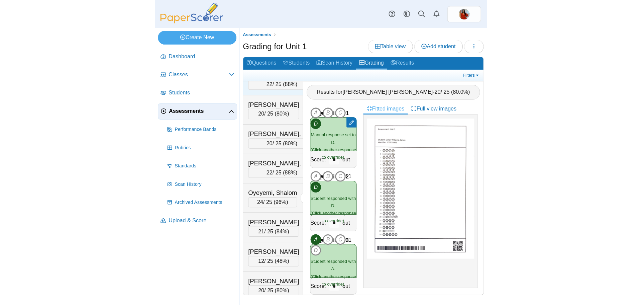
scroll to position [2513, 0]
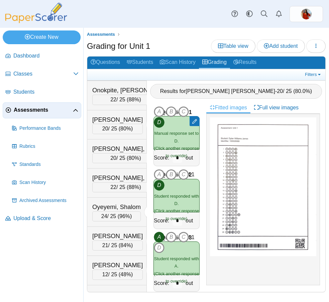
click at [111, 81] on div "Onagbeso, Favor 13 / 25 ( 52% ) Loading…" at bounding box center [117, 66] width 60 height 29
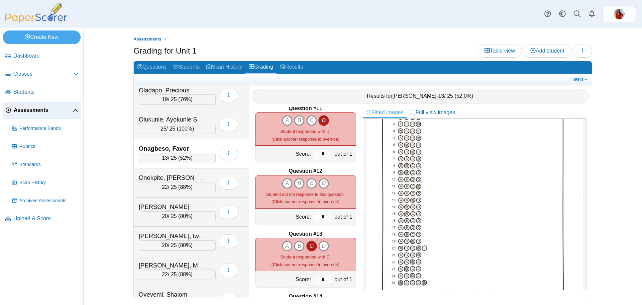
scroll to position [67, 0]
click at [320, 179] on icon "D" at bounding box center [323, 183] width 11 height 11
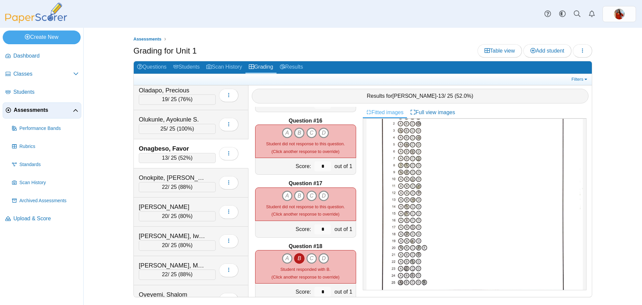
click at [299, 132] on icon "B" at bounding box center [299, 132] width 11 height 11
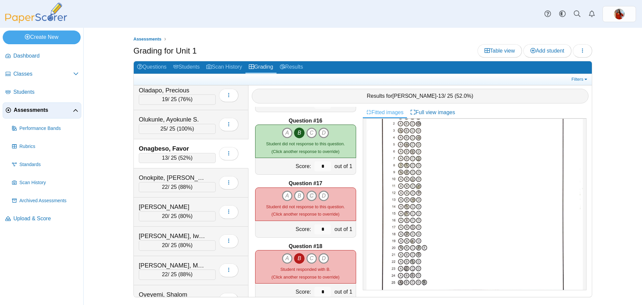
click at [313, 196] on icon "C" at bounding box center [311, 195] width 11 height 11
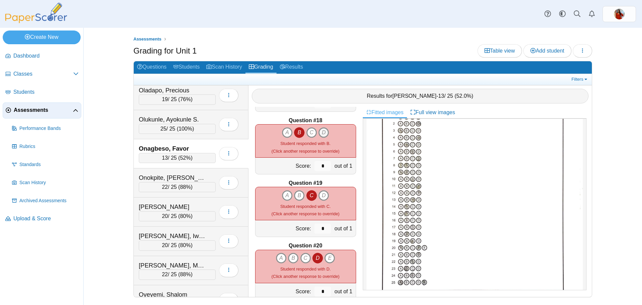
scroll to position [989, 0]
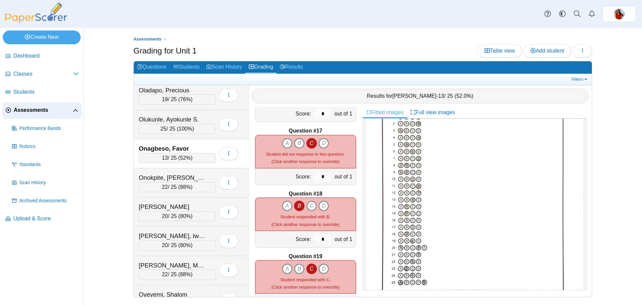
click at [343, 52] on div "Grading for Unit 1 Table view Add student Loading…" at bounding box center [362, 51] width 459 height 15
click at [259, 64] on link "Grading" at bounding box center [260, 67] width 31 height 12
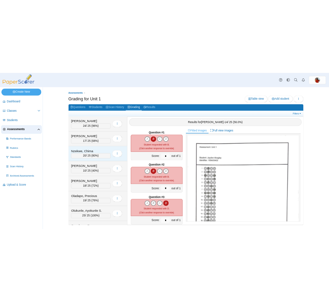
scroll to position [2340, 0]
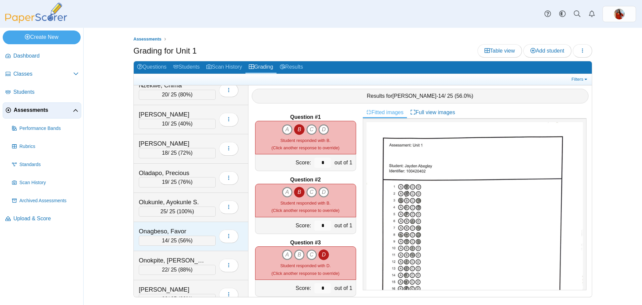
click at [198, 226] on div "Onagbeso, Favor 14 / 25 ( 56% ) Loading…" at bounding box center [191, 236] width 115 height 29
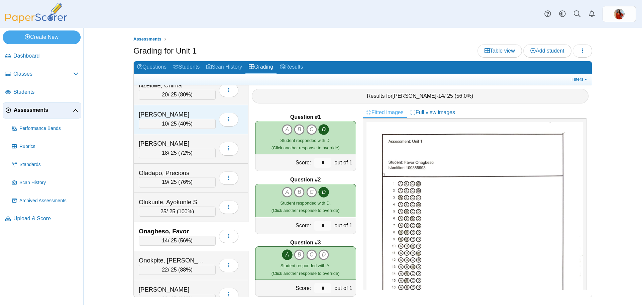
drag, startPoint x: 203, startPoint y: 109, endPoint x: 200, endPoint y: 111, distance: 3.4
click at [200, 110] on div "Ogbonna, David 10 / 25 ( 40% ) Loading…" at bounding box center [191, 119] width 115 height 29
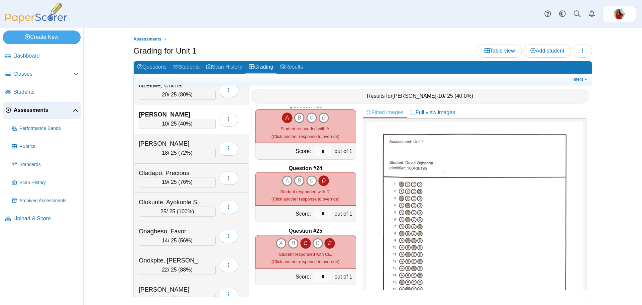
scroll to position [2430, 0]
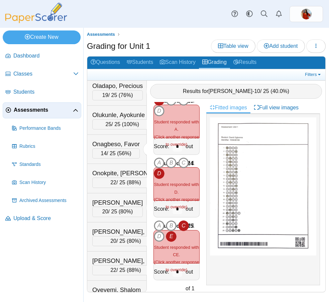
drag, startPoint x: 186, startPoint y: 45, endPoint x: 179, endPoint y: 47, distance: 7.9
click at [184, 45] on div "Grading for Unit 1 Table view Add student Loading…" at bounding box center [206, 46] width 239 height 15
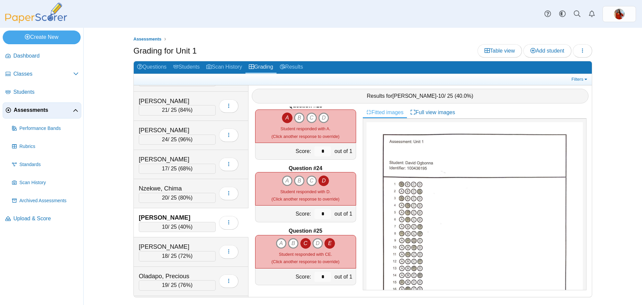
scroll to position [2240, 0]
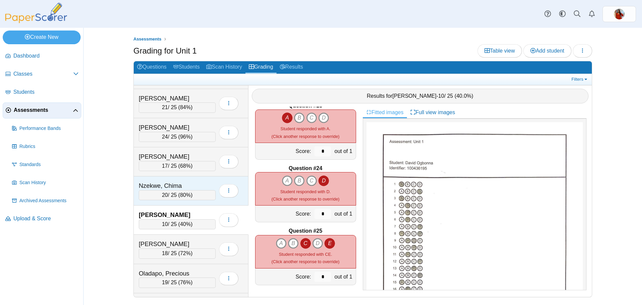
click at [205, 181] on div "Nzekwe, Chima" at bounding box center [172, 185] width 67 height 9
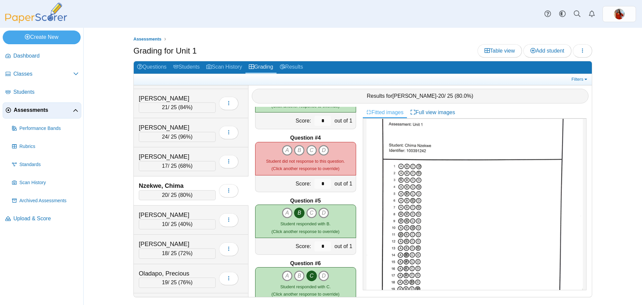
scroll to position [33, 0]
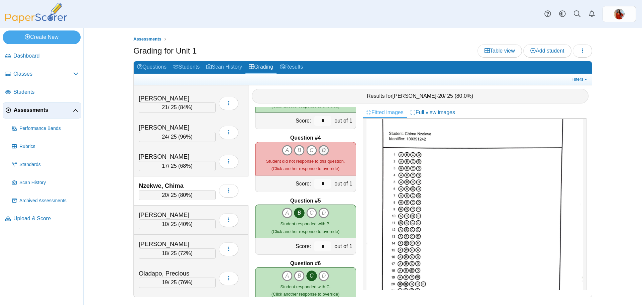
click at [321, 148] on icon "D" at bounding box center [323, 150] width 11 height 11
type input "*"
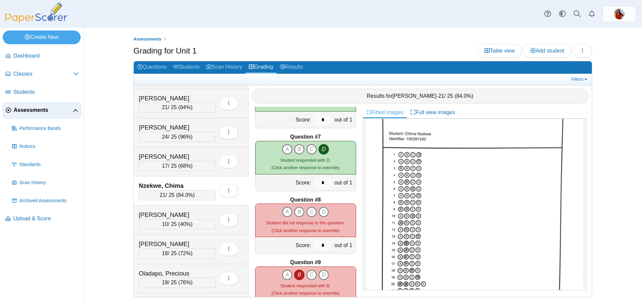
scroll to position [368, 0]
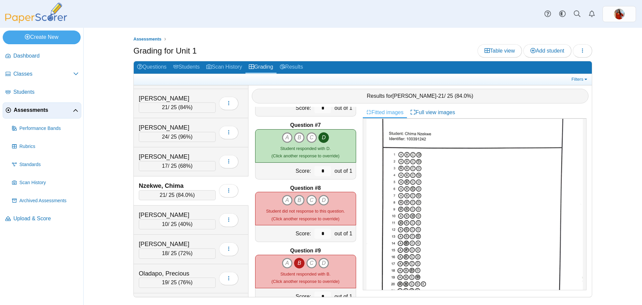
click at [297, 198] on icon "B" at bounding box center [299, 200] width 11 height 11
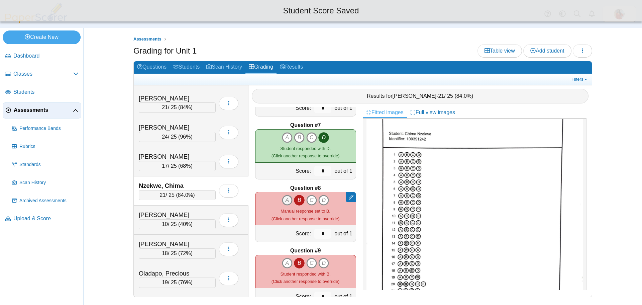
click at [282, 199] on div "A B C D Manual response set to B." at bounding box center [305, 208] width 68 height 27
click at [282, 200] on icon "A" at bounding box center [287, 200] width 11 height 11
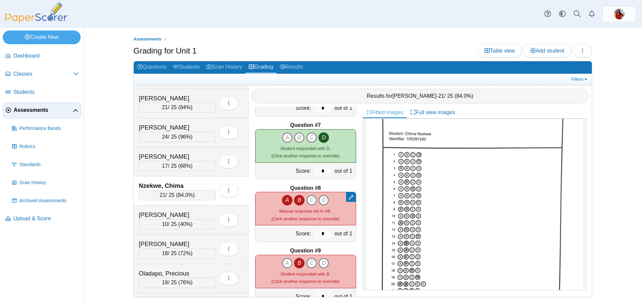
click at [295, 201] on icon "B" at bounding box center [299, 200] width 11 height 11
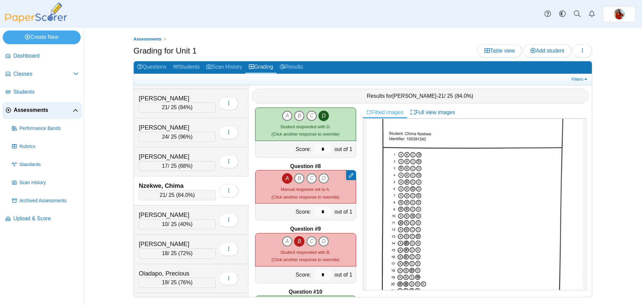
scroll to position [401, 0]
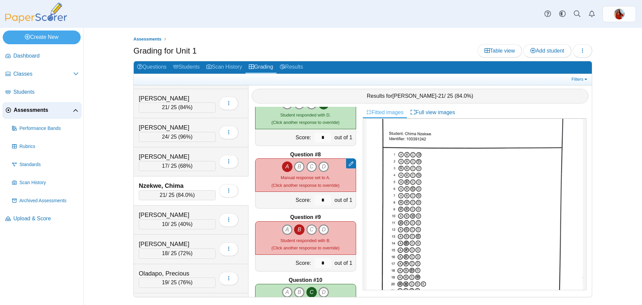
click at [283, 229] on icon "A" at bounding box center [287, 229] width 11 height 11
type input "*"
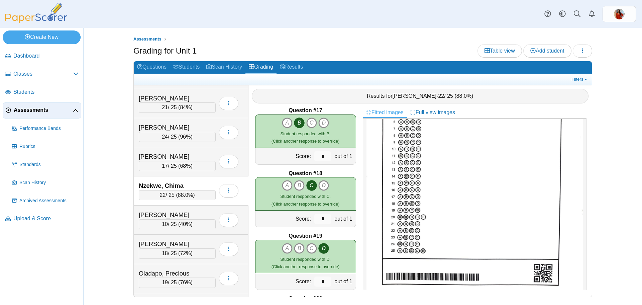
scroll to position [955, 0]
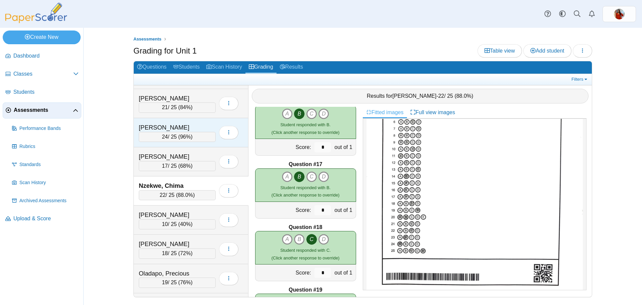
click at [153, 125] on div "[PERSON_NAME]" at bounding box center [172, 127] width 67 height 9
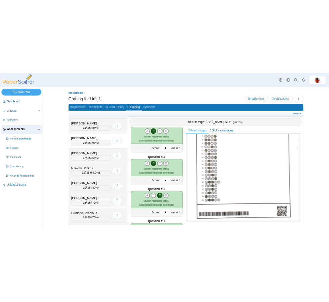
scroll to position [0, 0]
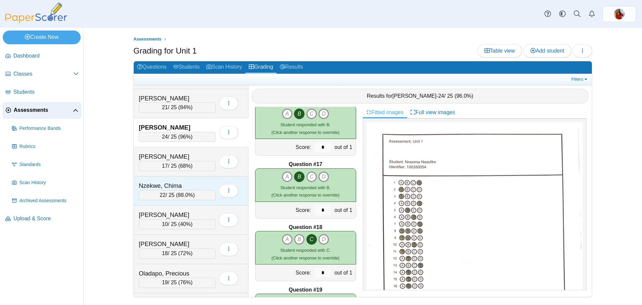
click at [169, 184] on div "Nzekwe, Chima" at bounding box center [172, 185] width 67 height 9
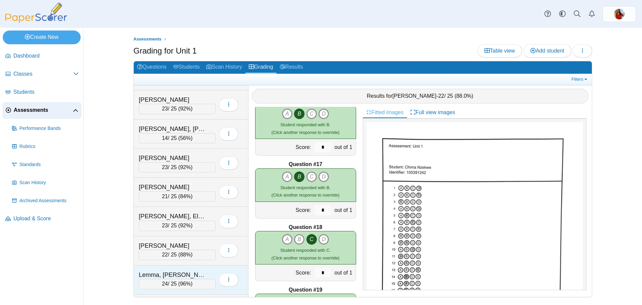
scroll to position [1671, 0]
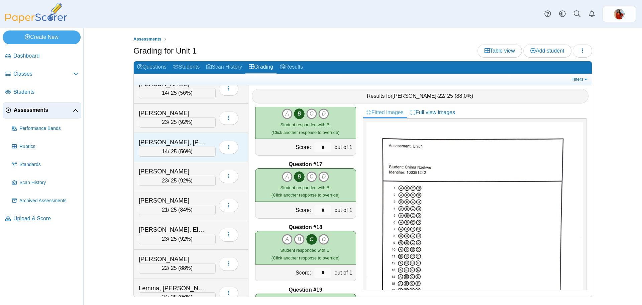
click at [190, 144] on div "[PERSON_NAME], [PERSON_NAME]" at bounding box center [172, 142] width 67 height 9
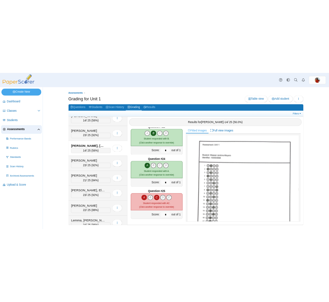
scroll to position [1724, 0]
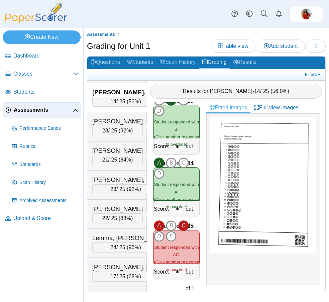
click at [179, 37] on div "Assessments Grading for Unit 1 Table view Add student Loading… 14" at bounding box center [206, 165] width 239 height 268
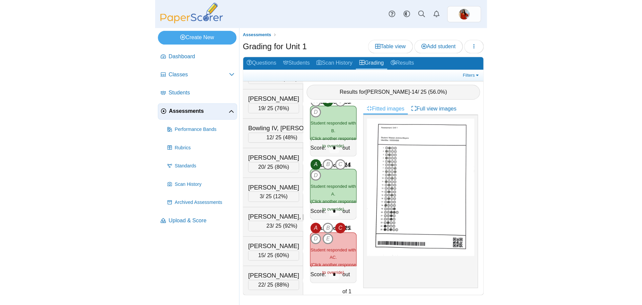
scroll to position [621, 0]
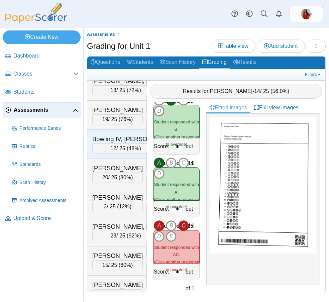
click at [100, 143] on div "Bowling IV, [PERSON_NAME]" at bounding box center [125, 139] width 67 height 9
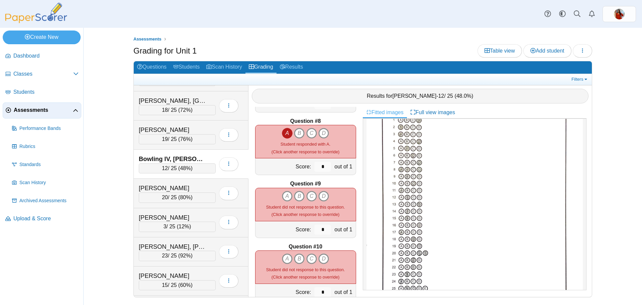
scroll to position [67, 0]
click at [297, 194] on icon "B" at bounding box center [299, 196] width 11 height 11
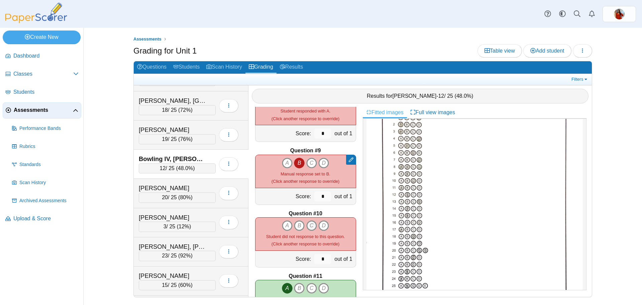
scroll to position [468, 0]
click at [309, 221] on icon "C" at bounding box center [311, 225] width 11 height 11
type input "*"
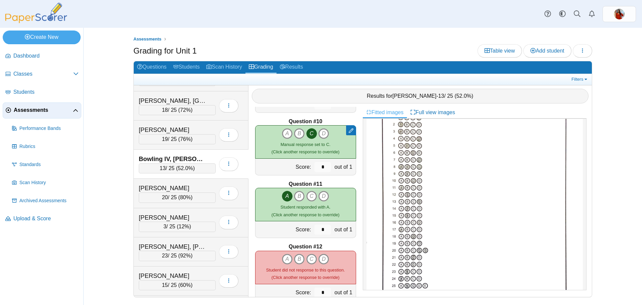
scroll to position [635, 0]
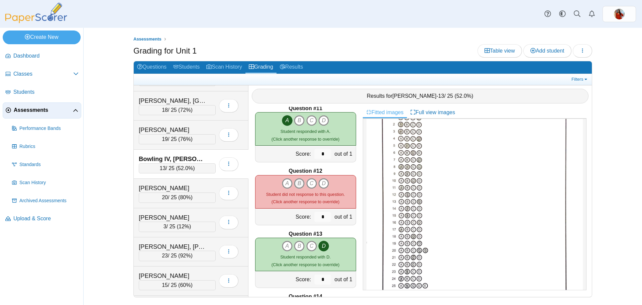
click at [298, 182] on icon "B" at bounding box center [299, 183] width 11 height 11
type input "*"
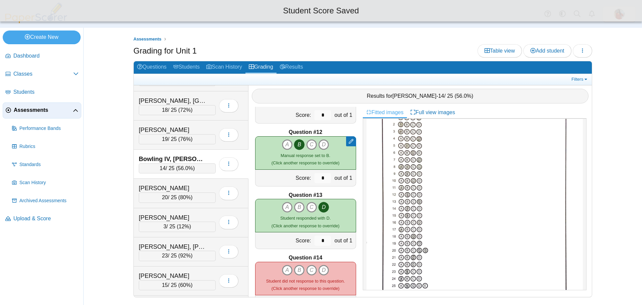
scroll to position [769, 0]
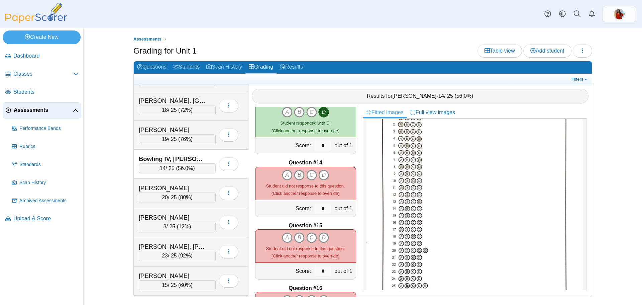
click at [297, 176] on icon "B" at bounding box center [299, 174] width 11 height 11
type input "*"
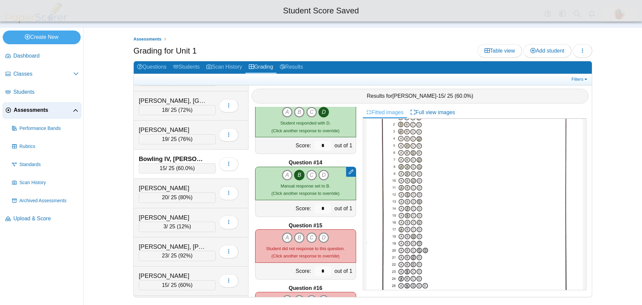
scroll to position [802, 0]
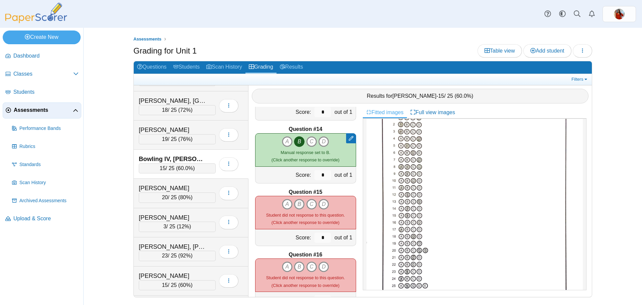
click at [298, 201] on icon "B" at bounding box center [299, 204] width 11 height 11
type input "*"
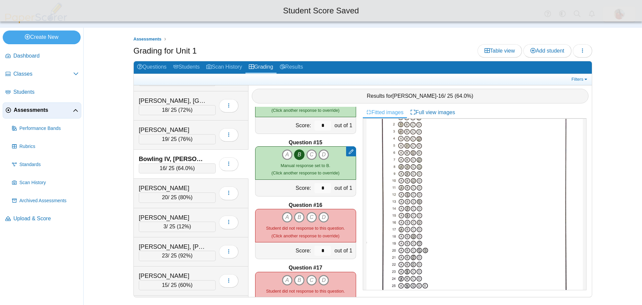
scroll to position [869, 0]
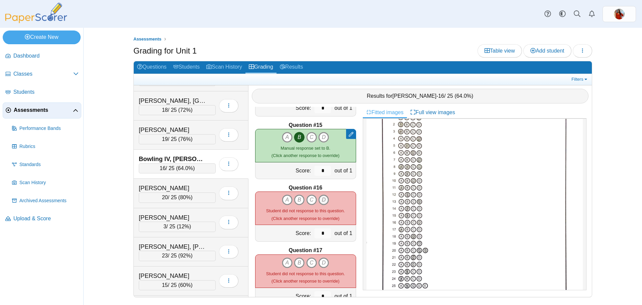
click at [324, 199] on icon "D" at bounding box center [323, 199] width 11 height 11
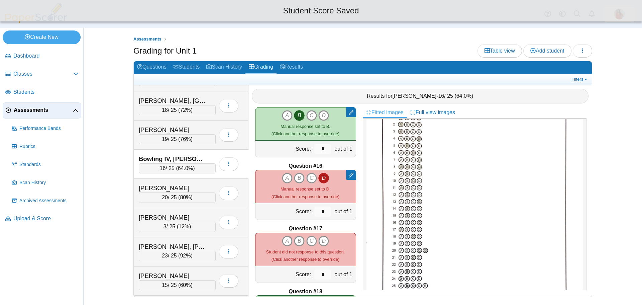
scroll to position [903, 0]
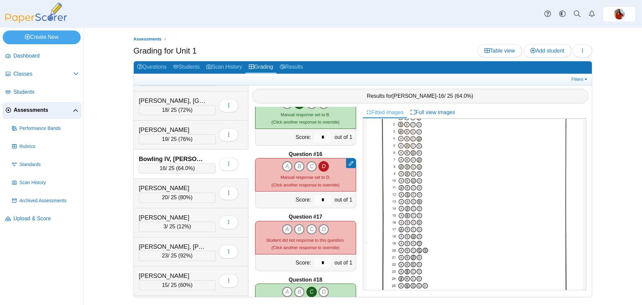
click at [282, 228] on icon "A" at bounding box center [287, 229] width 11 height 11
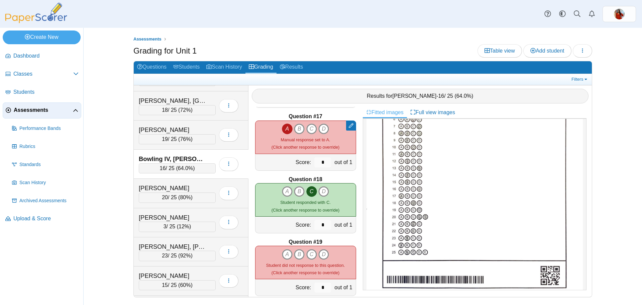
scroll to position [1036, 0]
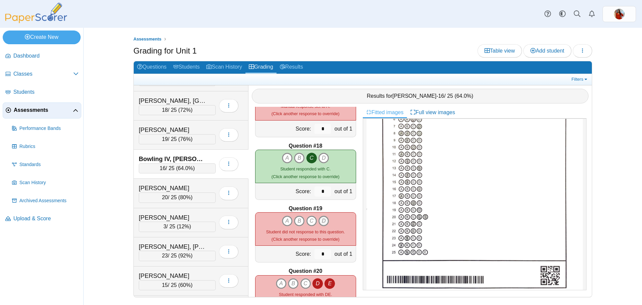
click at [321, 220] on icon "D" at bounding box center [323, 220] width 11 height 11
type input "*"
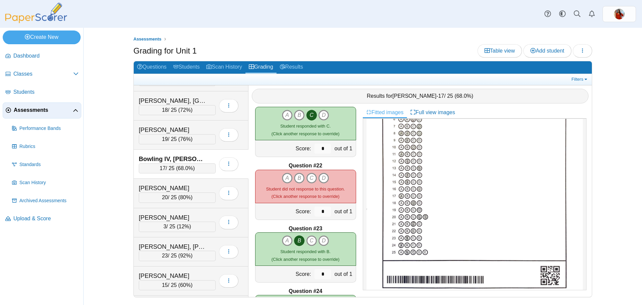
scroll to position [1270, 0]
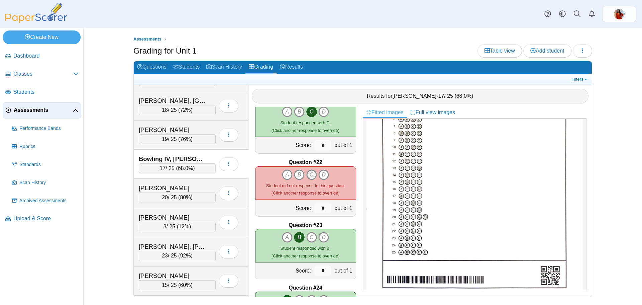
click at [306, 175] on icon "C" at bounding box center [311, 174] width 11 height 11
type input "*"
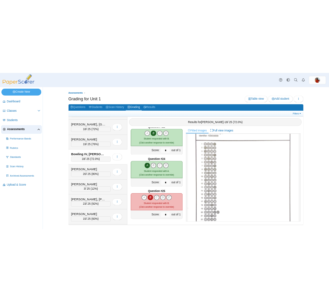
scroll to position [0, 0]
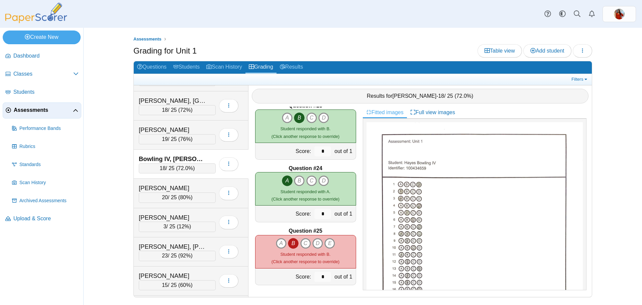
click at [392, 40] on ul "Assessments" at bounding box center [362, 39] width 459 height 7
click at [194, 182] on div "Bronson, Scarlett 20 / 25 ( 80% ) Loading…" at bounding box center [191, 193] width 115 height 29
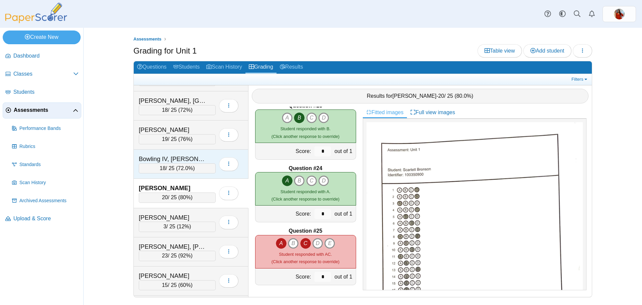
click at [184, 160] on div "Bowling IV, [PERSON_NAME]" at bounding box center [172, 158] width 67 height 9
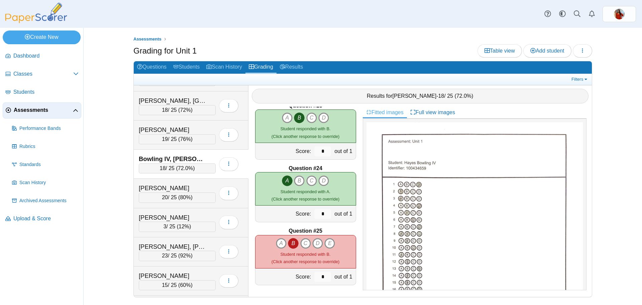
scroll to position [621, 0]
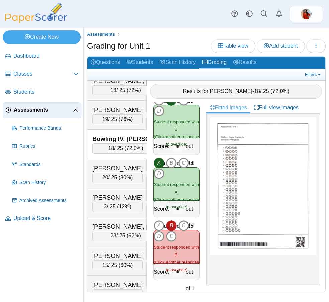
click at [175, 33] on ul "Assessments" at bounding box center [206, 34] width 239 height 7
click at [103, 114] on div "[PERSON_NAME]" at bounding box center [117, 110] width 50 height 9
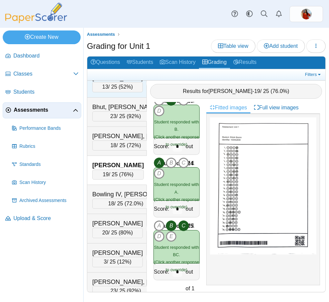
scroll to position [554, 0]
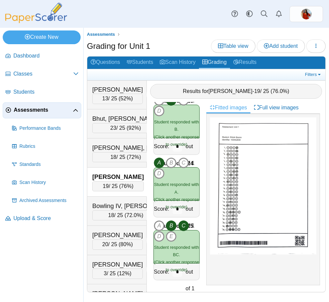
drag, startPoint x: 175, startPoint y: 44, endPoint x: 161, endPoint y: 50, distance: 15.4
click at [176, 44] on div "Grading for Unit 1 Table view Add student Loading…" at bounding box center [206, 46] width 239 height 15
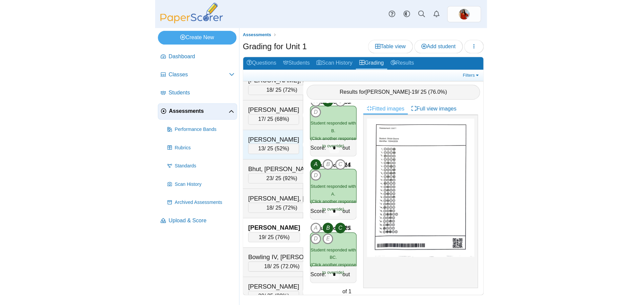
scroll to position [487, 0]
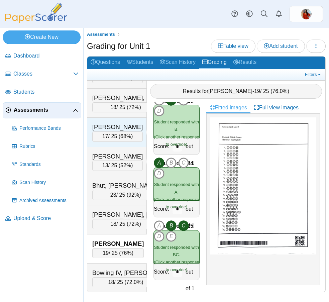
click at [123, 131] on div "[PERSON_NAME]" at bounding box center [117, 127] width 50 height 9
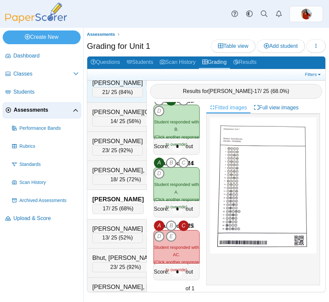
scroll to position [387, 0]
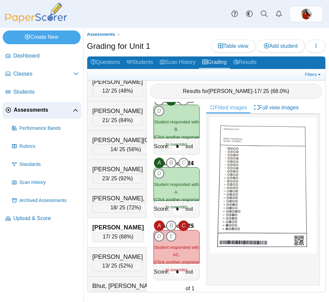
click at [168, 40] on div "Grading for Unit 1 Table view Add student Loading…" at bounding box center [206, 46] width 239 height 15
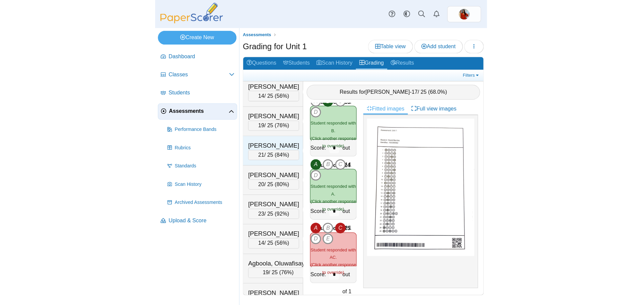
scroll to position [0, 0]
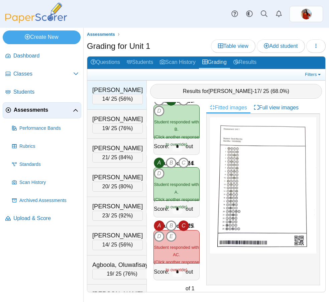
click at [116, 89] on div "[PERSON_NAME]" at bounding box center [117, 90] width 50 height 9
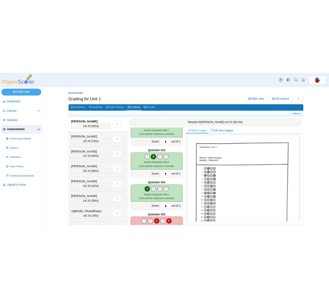
scroll to position [1390, 0]
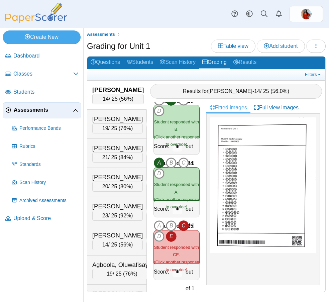
click at [181, 35] on ul "Assessments" at bounding box center [206, 34] width 239 height 7
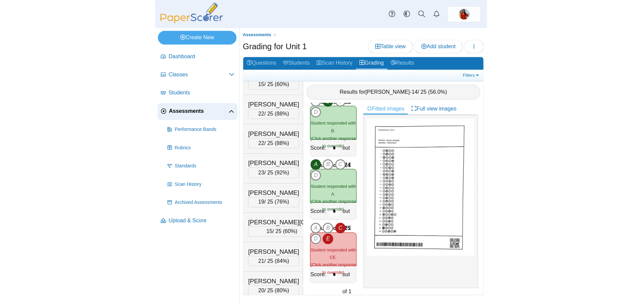
scroll to position [3215, 0]
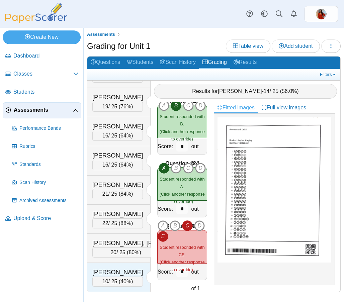
click at [112, 270] on div "[PERSON_NAME]" at bounding box center [117, 272] width 50 height 9
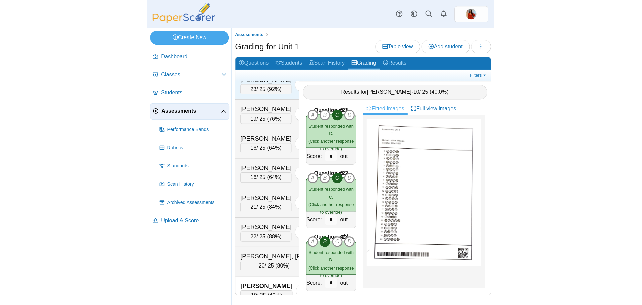
scroll to position [3107, 0]
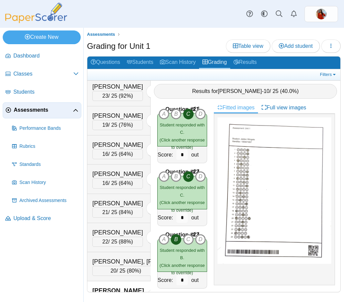
click at [107, 62] on div "[PERSON_NAME]" at bounding box center [117, 57] width 50 height 9
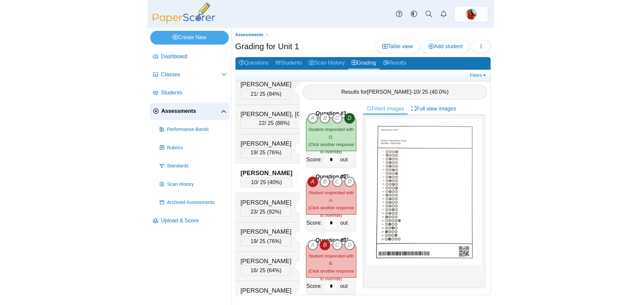
scroll to position [2906, 0]
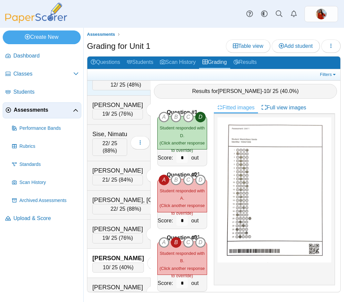
click at [123, 80] on div "[PERSON_NAME], Nasihah" at bounding box center [125, 76] width 67 height 9
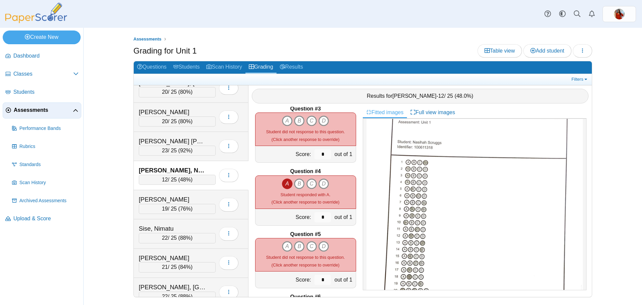
scroll to position [33, 0]
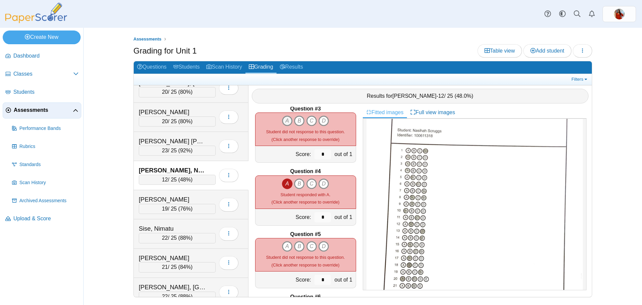
click at [284, 121] on icon "A" at bounding box center [287, 120] width 11 height 11
type input "*"
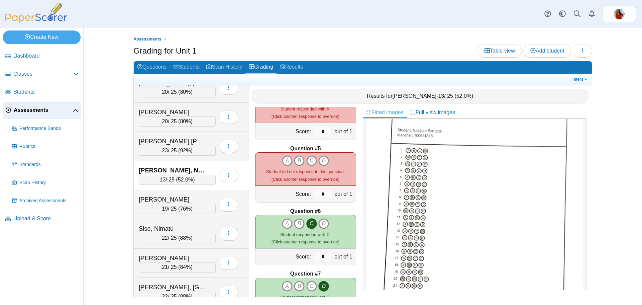
scroll to position [234, 0]
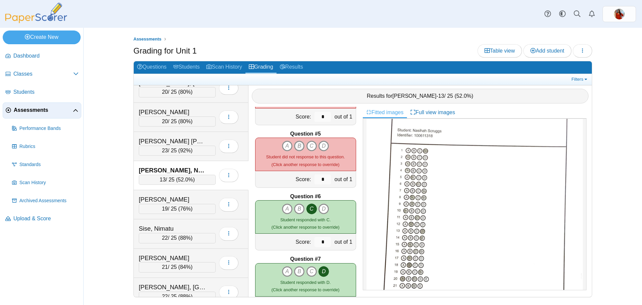
click at [297, 147] on icon "B" at bounding box center [299, 145] width 11 height 11
type input "*"
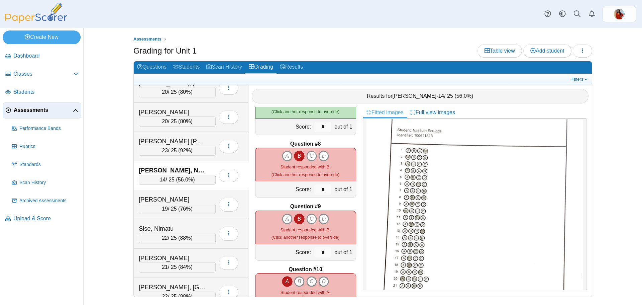
scroll to position [401, 0]
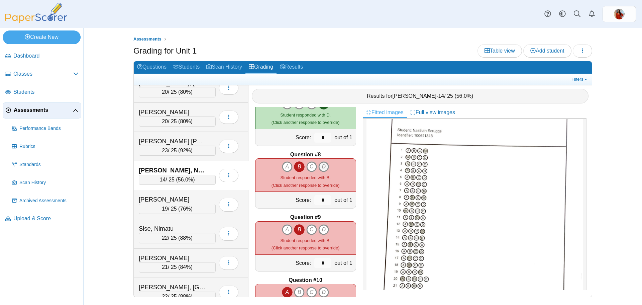
click at [318, 163] on icon "D" at bounding box center [323, 166] width 11 height 11
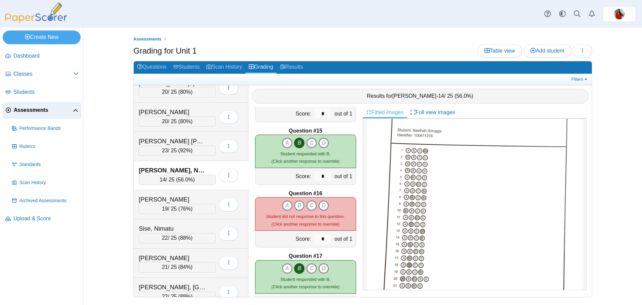
scroll to position [869, 0]
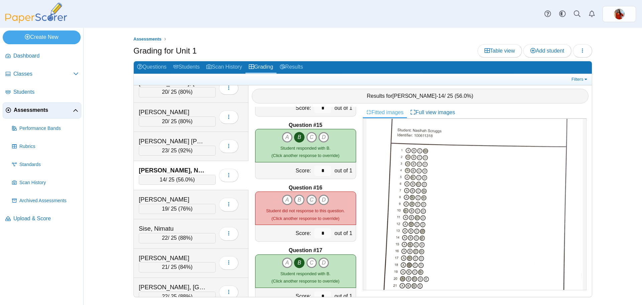
click at [311, 199] on icon "C" at bounding box center [311, 199] width 11 height 11
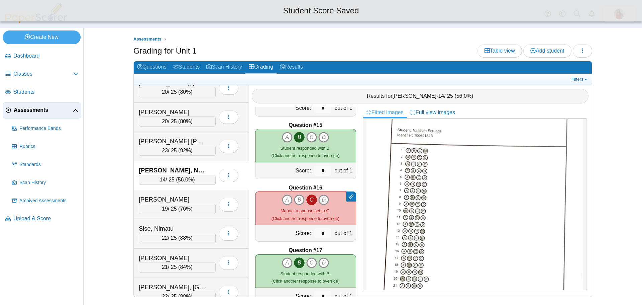
click at [319, 201] on icon "D" at bounding box center [323, 199] width 11 height 11
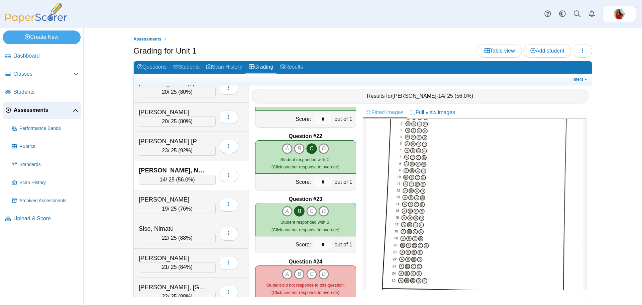
scroll to position [1337, 0]
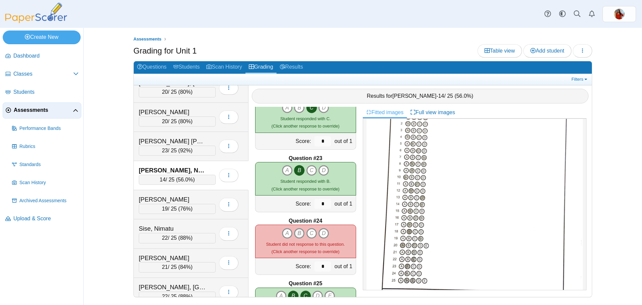
click at [294, 234] on icon "B" at bounding box center [299, 233] width 11 height 11
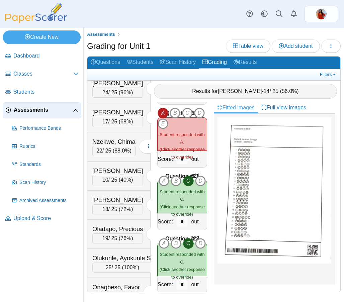
scroll to position [2271, 0]
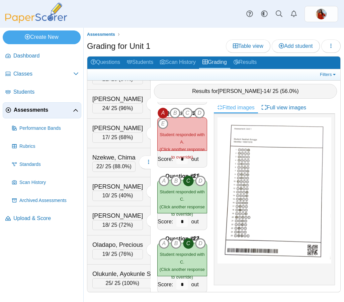
drag, startPoint x: 113, startPoint y: 121, endPoint x: 119, endPoint y: 125, distance: 6.7
click at [113, 45] on div "Nkwelle, Favour" at bounding box center [114, 40] width 44 height 9
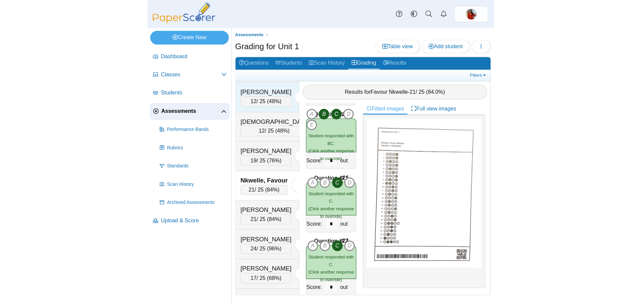
scroll to position [2137, 0]
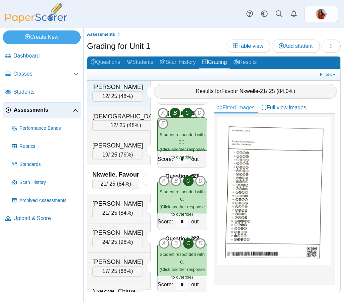
click at [113, 107] on div "Moore, Christopher 12 / 25 ( 48% ) Loading…" at bounding box center [118, 92] width 63 height 29
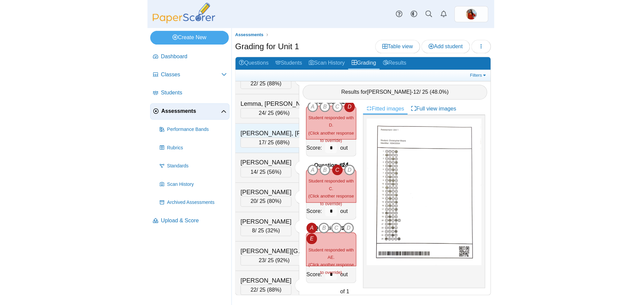
scroll to position [1870, 0]
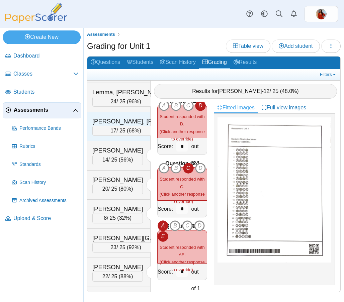
click at [118, 141] on div "Lemus Soto, Ashley 17 / 25 ( 68% ) Loading…" at bounding box center [118, 126] width 63 height 29
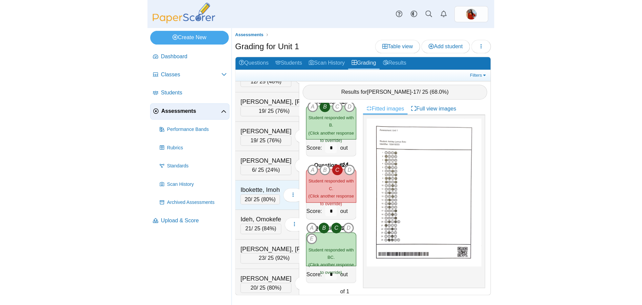
scroll to position [1469, 0]
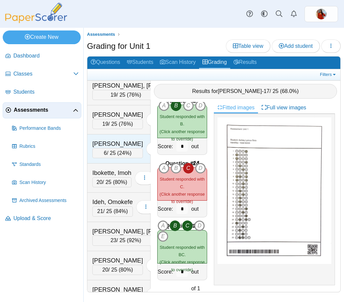
click at [121, 148] on div "[PERSON_NAME]" at bounding box center [117, 143] width 50 height 9
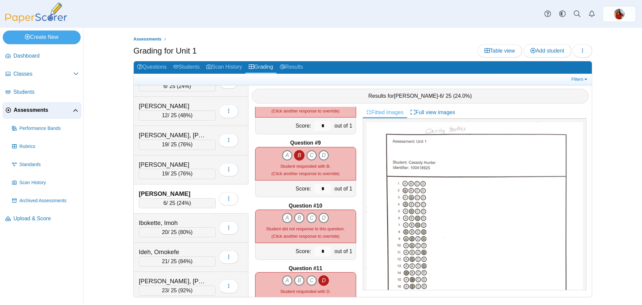
scroll to position [501, 0]
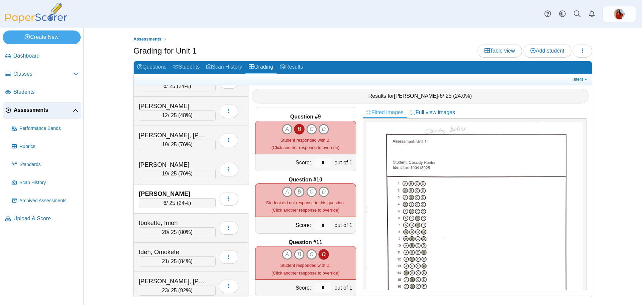
click at [296, 194] on icon "B" at bounding box center [299, 191] width 11 height 11
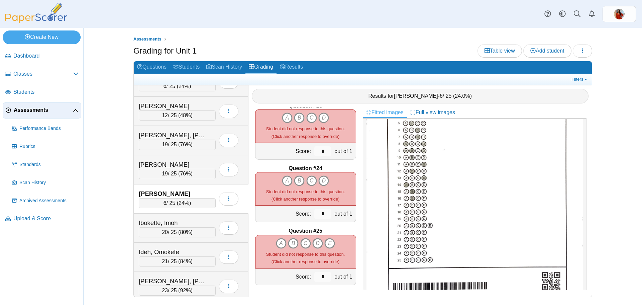
scroll to position [76, 0]
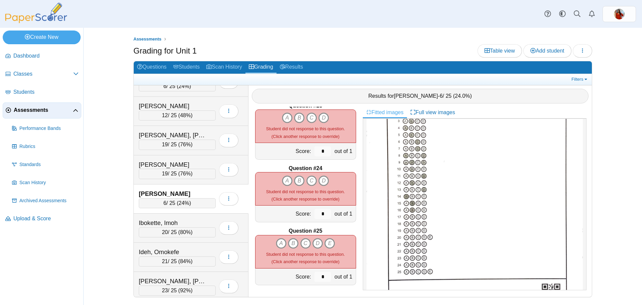
click at [611, 125] on div "Assessments Grading for Unit 1 Table view Add student Loading… 14" at bounding box center [362, 166] width 501 height 277
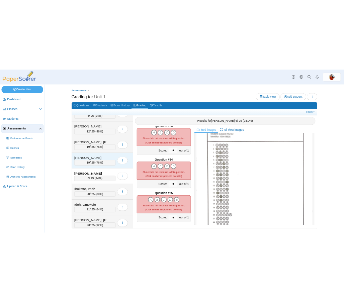
scroll to position [0, 0]
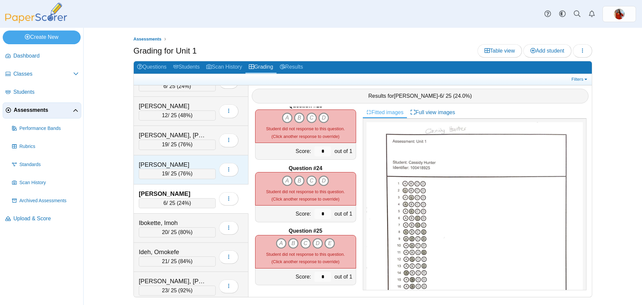
click at [180, 163] on div "[PERSON_NAME]" at bounding box center [172, 164] width 67 height 9
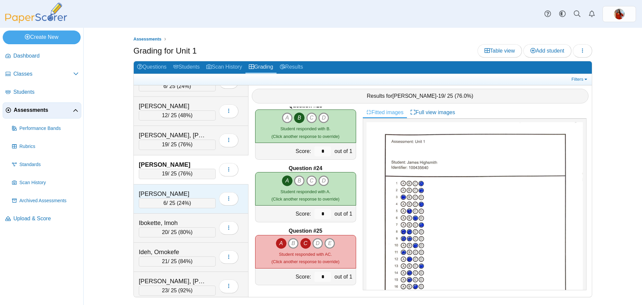
click at [179, 189] on div "[PERSON_NAME]" at bounding box center [172, 193] width 67 height 9
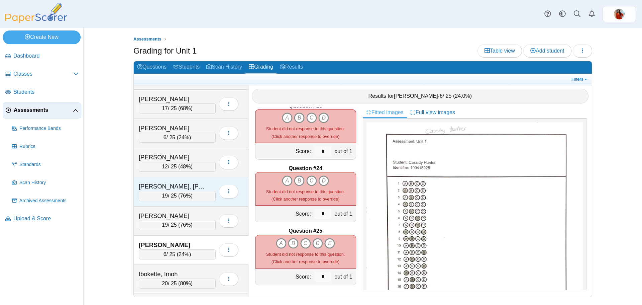
scroll to position [1349, 0]
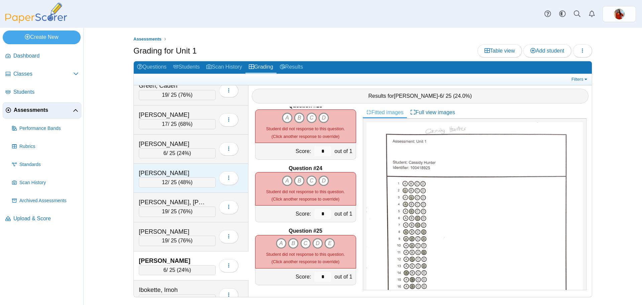
click at [194, 172] on div "[PERSON_NAME]" at bounding box center [172, 172] width 67 height 9
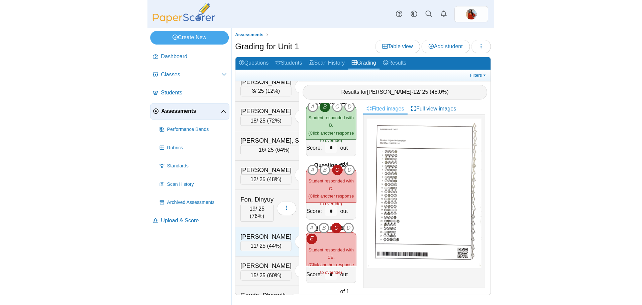
scroll to position [1101, 0]
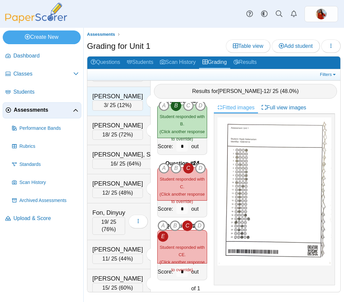
click at [113, 101] on div "[PERSON_NAME]" at bounding box center [117, 96] width 50 height 9
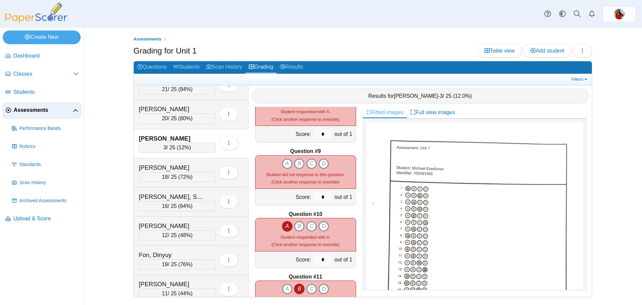
scroll to position [468, 0]
click at [300, 163] on icon "B" at bounding box center [299, 162] width 11 height 11
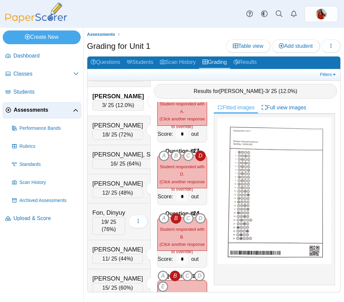
scroll to position [1289, 0]
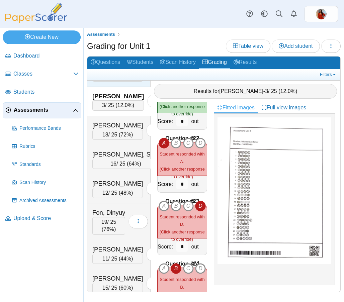
click at [124, 71] on div "[PERSON_NAME]" at bounding box center [117, 67] width 50 height 9
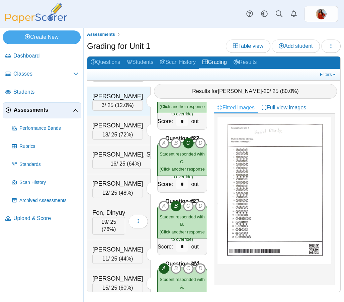
click at [127, 116] on div "Ezediunor, Michael 3 / 25 ( 12.0% ) Loading…" at bounding box center [118, 101] width 63 height 29
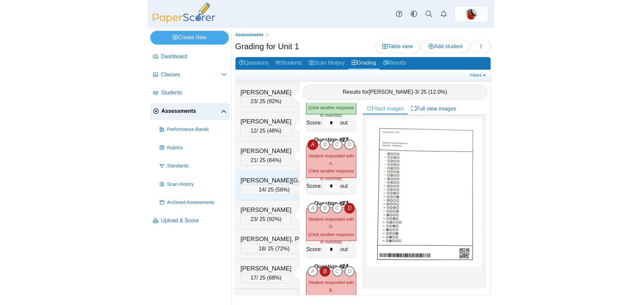
scroll to position [299, 0]
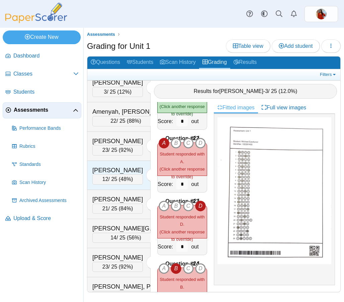
click at [113, 166] on div "[PERSON_NAME]" at bounding box center [117, 170] width 50 height 9
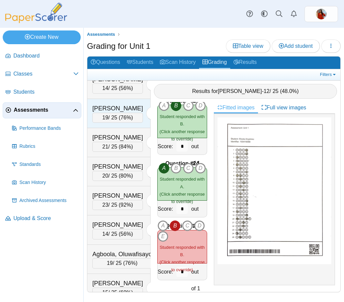
scroll to position [0, 0]
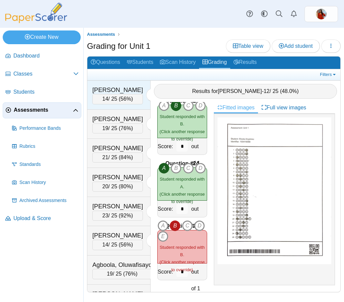
click at [120, 91] on div "[PERSON_NAME]" at bounding box center [117, 90] width 50 height 9
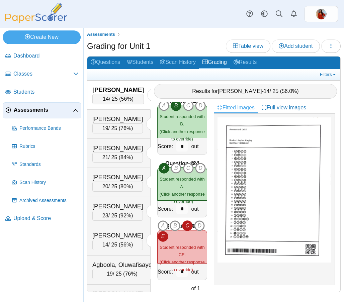
click at [123, 87] on div "[PERSON_NAME]" at bounding box center [117, 90] width 51 height 9
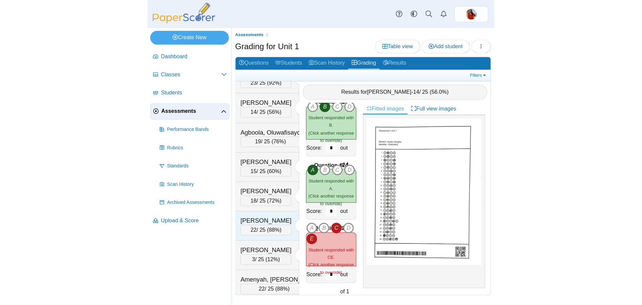
scroll to position [167, 0]
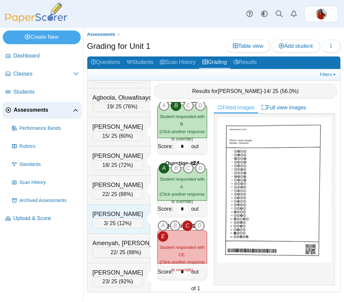
click at [122, 206] on div "Allison, Odunayo 3 / 25 ( 12% ) Loading…" at bounding box center [118, 219] width 63 height 29
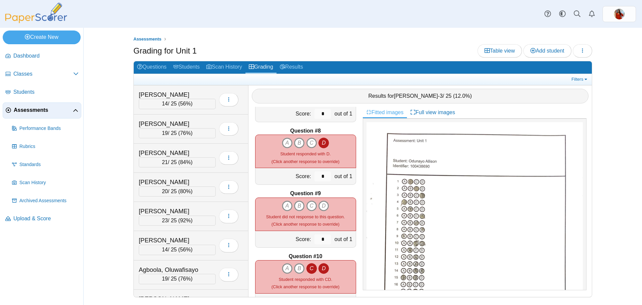
scroll to position [435, 0]
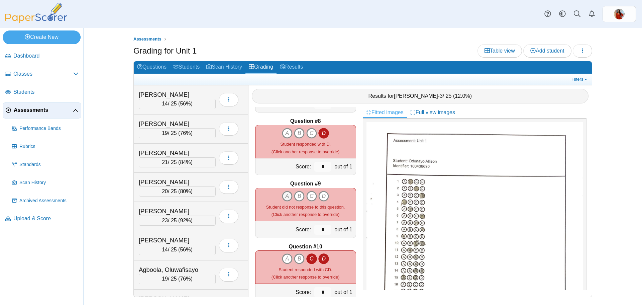
click at [283, 199] on icon "A" at bounding box center [287, 196] width 11 height 11
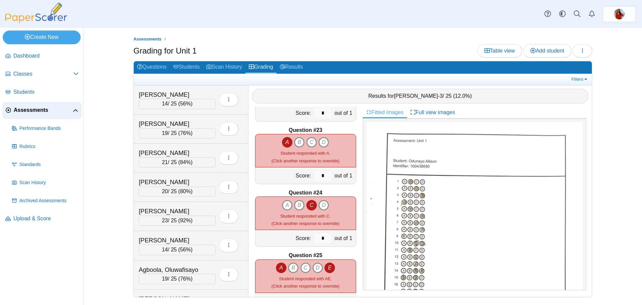
scroll to position [1390, 0]
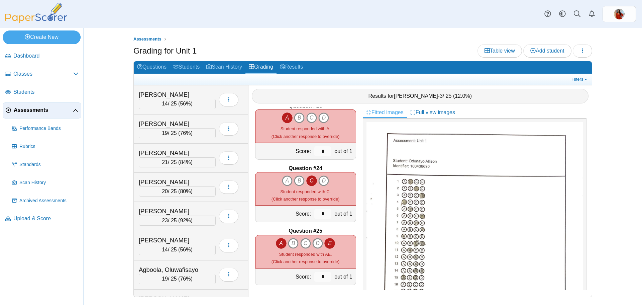
drag, startPoint x: 593, startPoint y: 104, endPoint x: 586, endPoint y: 103, distance: 6.5
click at [589, 103] on div "Assessments Grading for Unit 1 Table view Add student Loading… 14" at bounding box center [362, 166] width 501 height 277
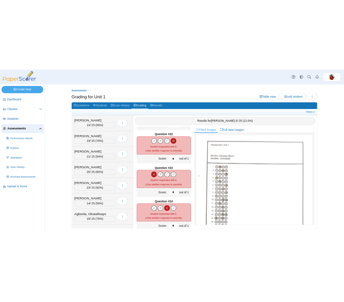
scroll to position [1189, 0]
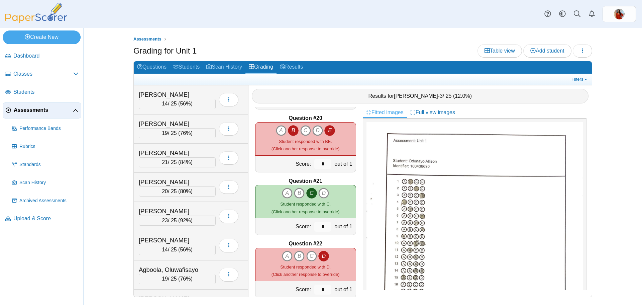
click at [420, 46] on div "Grading for Unit 1 Table view Add student Loading…" at bounding box center [362, 51] width 459 height 15
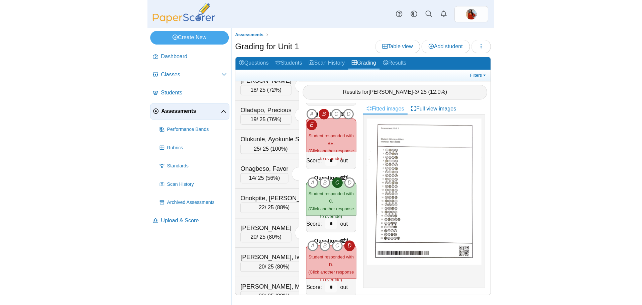
scroll to position [2407, 0]
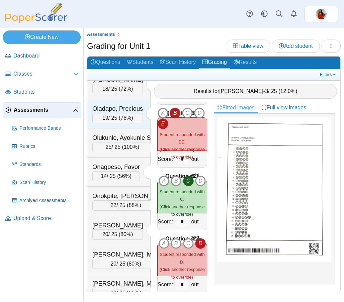
click at [110, 113] on div "Oladapo, Precious" at bounding box center [117, 108] width 50 height 9
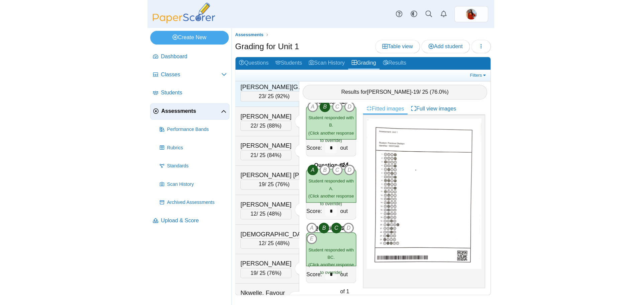
scroll to position [2006, 0]
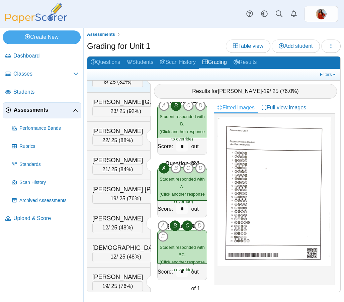
click at [122, 77] on div "[PERSON_NAME]" at bounding box center [117, 73] width 50 height 9
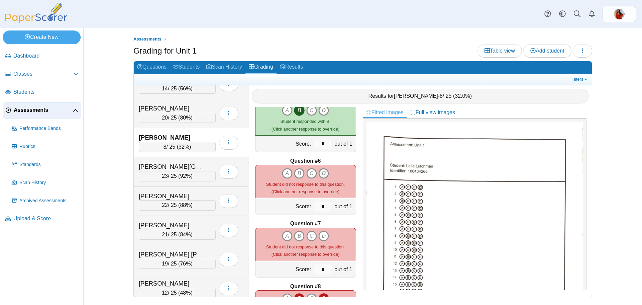
scroll to position [301, 0]
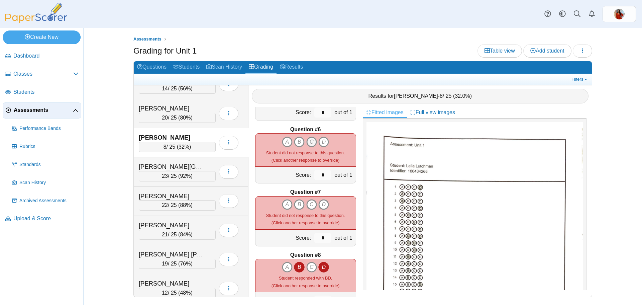
click at [310, 143] on icon "C" at bounding box center [311, 141] width 11 height 11
type input "*"
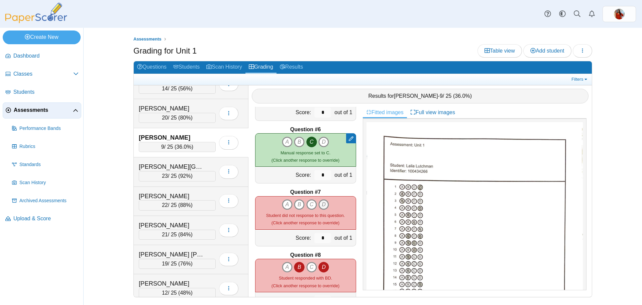
click at [324, 205] on icon "D" at bounding box center [323, 204] width 11 height 11
type input "*"
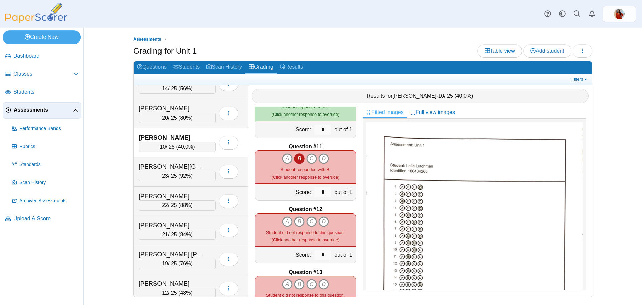
scroll to position [635, 0]
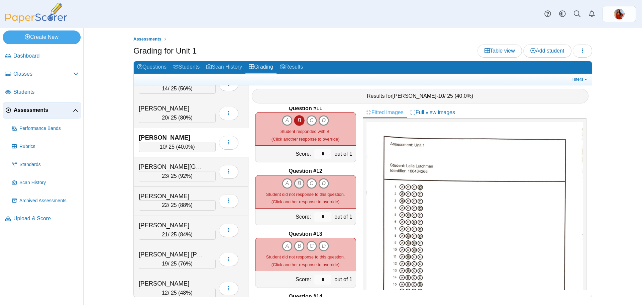
click at [294, 185] on icon "B" at bounding box center [299, 183] width 11 height 11
type input "*"
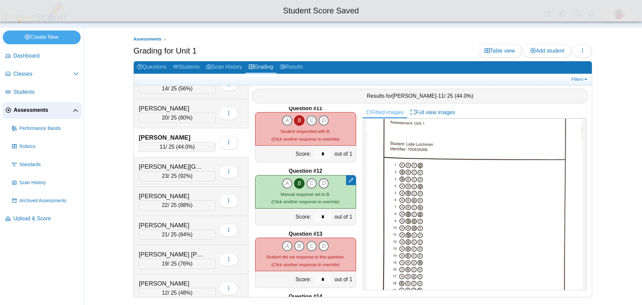
scroll to position [33, 0]
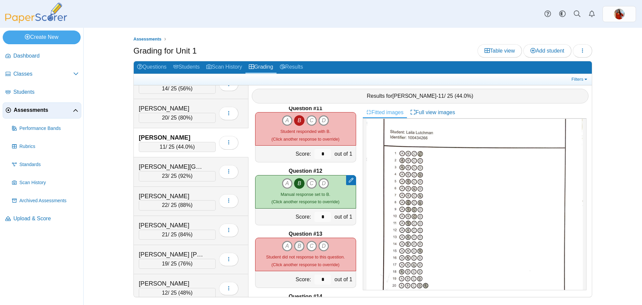
click at [294, 246] on icon "B" at bounding box center [299, 245] width 11 height 11
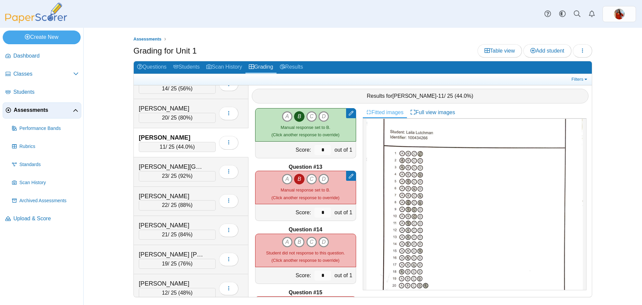
scroll to position [735, 0]
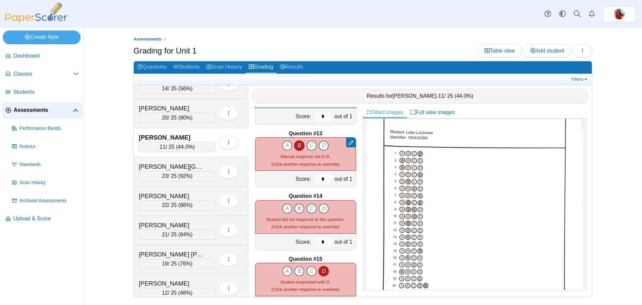
click at [297, 210] on icon "B" at bounding box center [299, 208] width 11 height 11
type input "*"
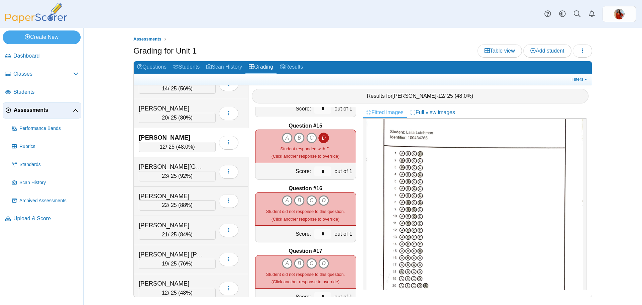
scroll to position [869, 0]
click at [294, 200] on icon "B" at bounding box center [299, 199] width 11 height 11
type input "*"
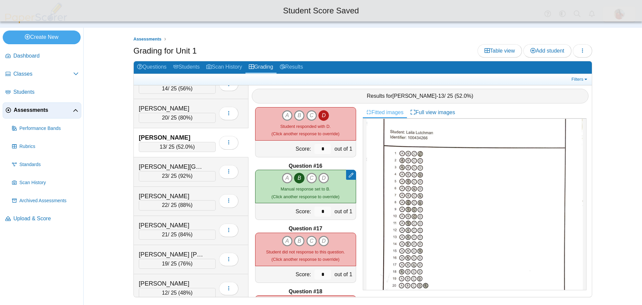
scroll to position [903, 0]
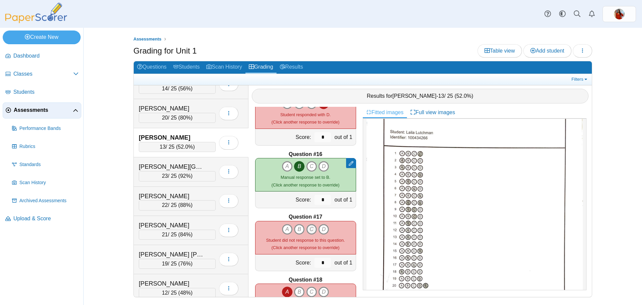
click at [308, 232] on icon "C" at bounding box center [311, 229] width 11 height 11
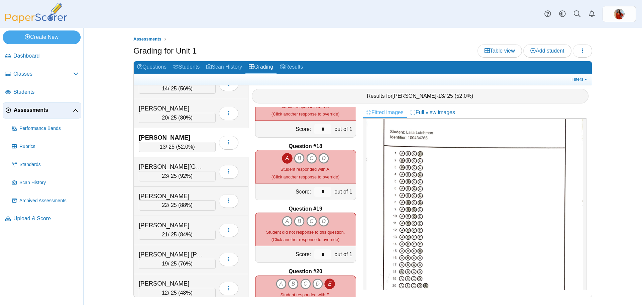
scroll to position [1036, 0]
click at [321, 222] on icon "D" at bounding box center [323, 220] width 11 height 11
type input "*"
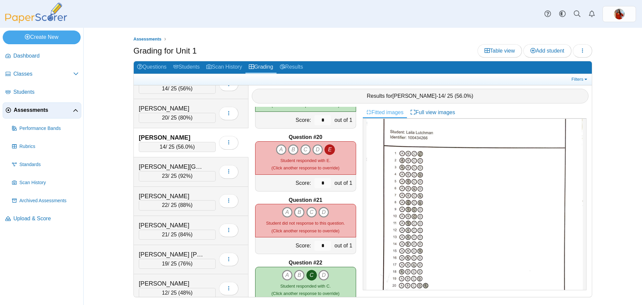
scroll to position [67, 0]
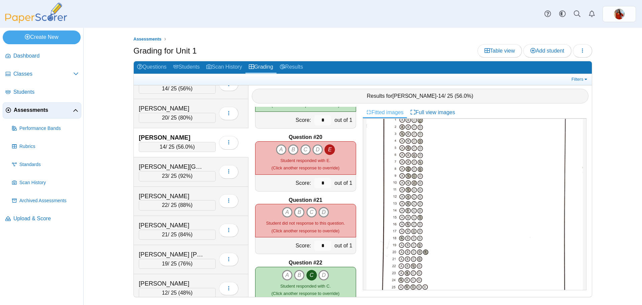
click at [324, 214] on icon "D" at bounding box center [323, 212] width 11 height 11
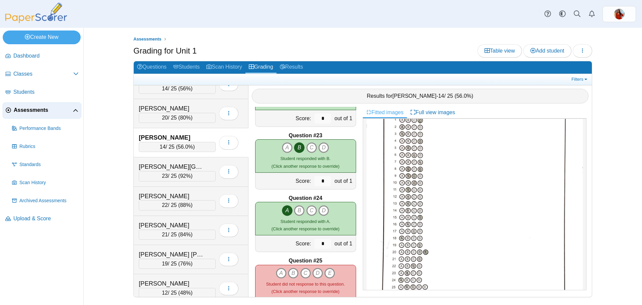
scroll to position [1390, 0]
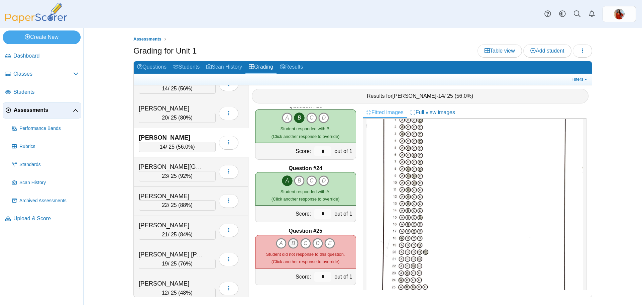
click at [290, 241] on icon "B" at bounding box center [293, 243] width 11 height 11
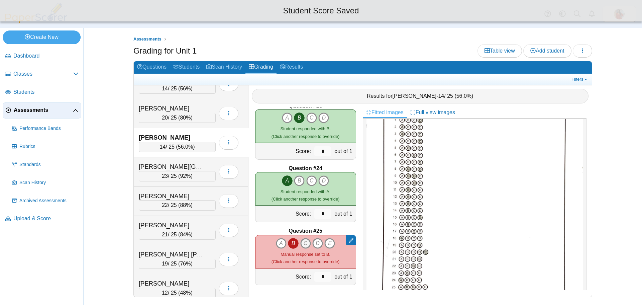
click at [301, 242] on icon "C" at bounding box center [305, 243] width 11 height 11
type input "*"
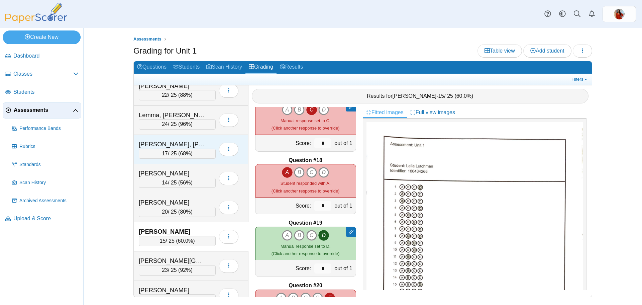
scroll to position [1838, 0]
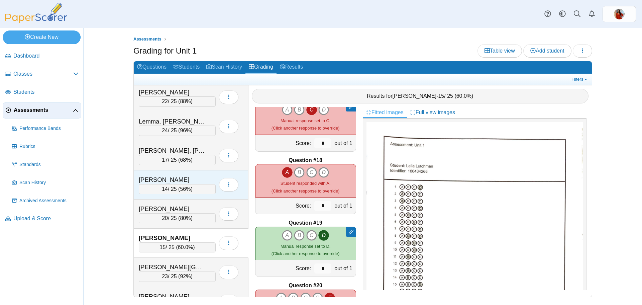
click at [192, 182] on div "[PERSON_NAME]" at bounding box center [172, 179] width 67 height 9
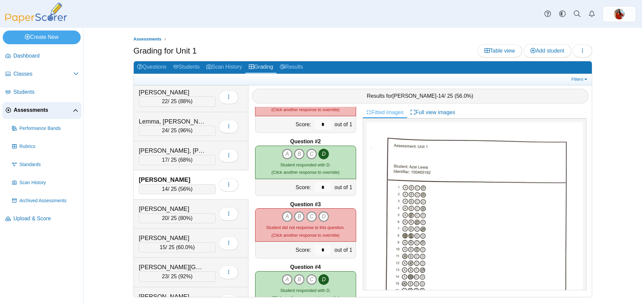
scroll to position [0, 0]
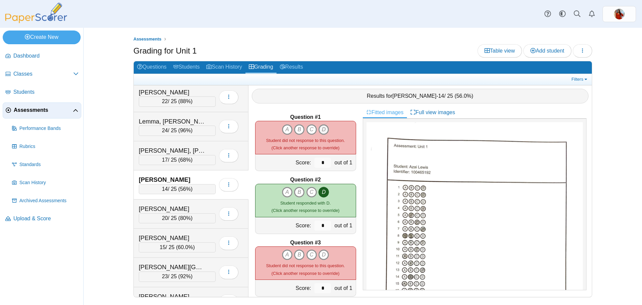
click at [320, 131] on icon "D" at bounding box center [323, 129] width 11 height 11
type input "*"
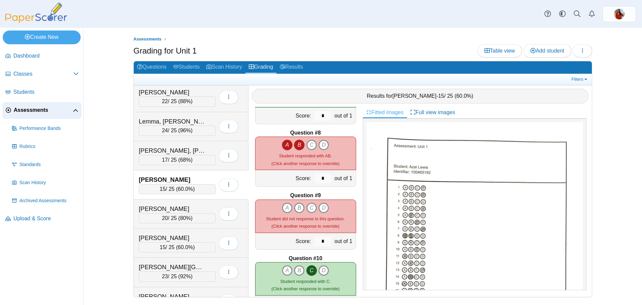
scroll to position [435, 0]
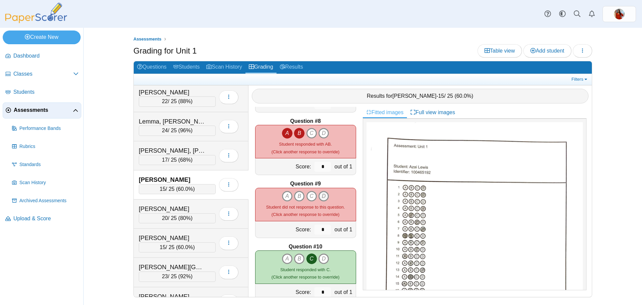
click at [322, 196] on icon "D" at bounding box center [323, 196] width 11 height 11
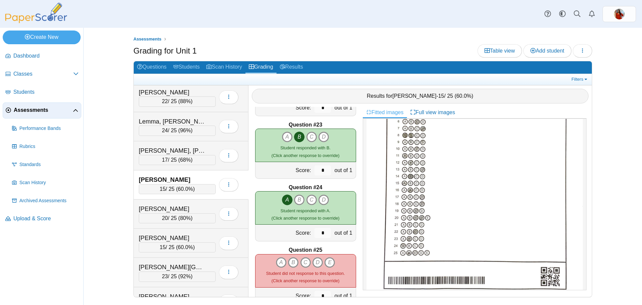
scroll to position [1390, 0]
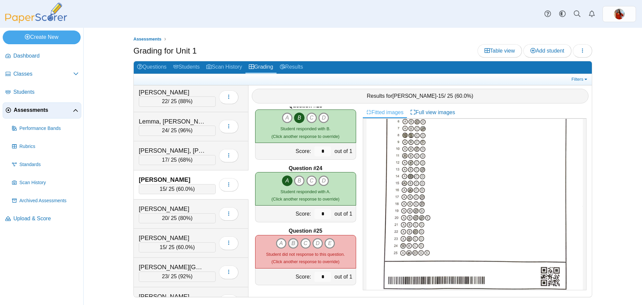
click at [291, 240] on icon "B" at bounding box center [293, 243] width 11 height 11
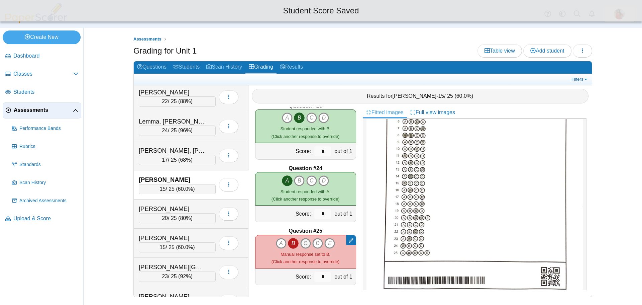
click at [300, 242] on icon "C" at bounding box center [305, 243] width 11 height 11
type input "*"
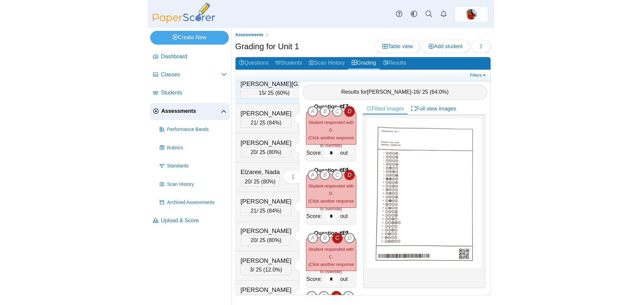
scroll to position [902, 0]
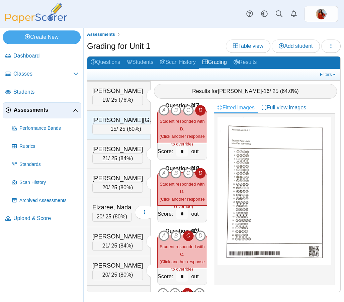
click at [123, 140] on div "Dembele, Sekou 15 / 25 ( 60% ) Loading…" at bounding box center [118, 125] width 63 height 29
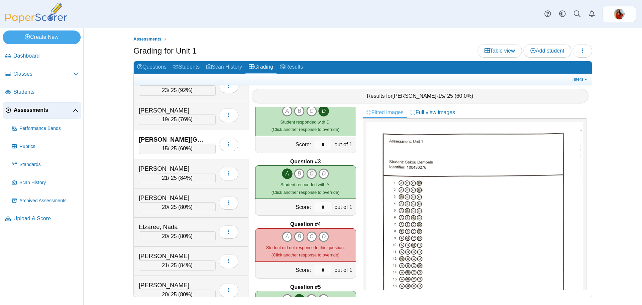
scroll to position [134, 0]
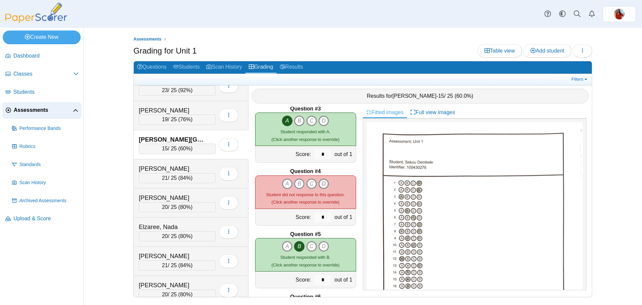
click at [319, 184] on icon "D" at bounding box center [323, 183] width 11 height 11
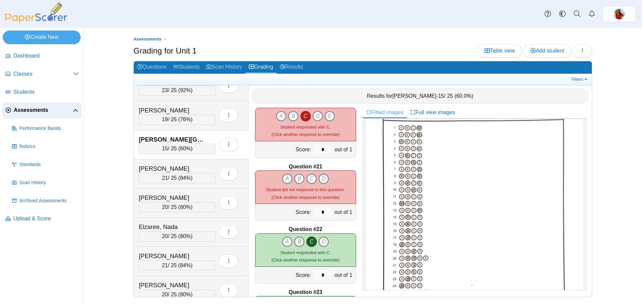
scroll to position [67, 0]
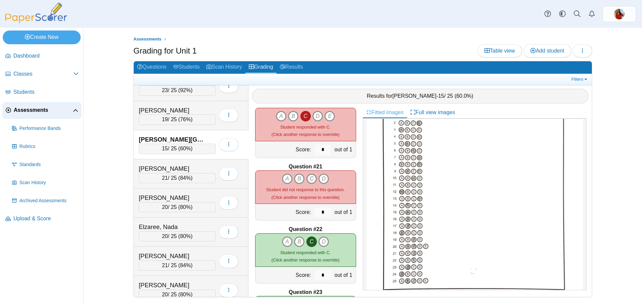
click at [309, 176] on icon "C" at bounding box center [311, 178] width 11 height 11
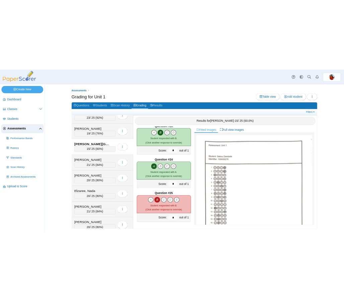
scroll to position [902, 0]
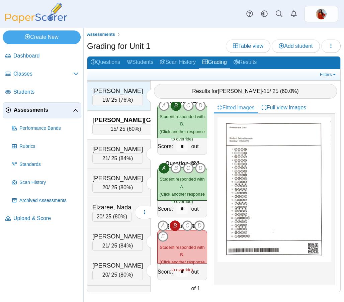
click at [117, 95] on div "[PERSON_NAME]" at bounding box center [117, 91] width 50 height 9
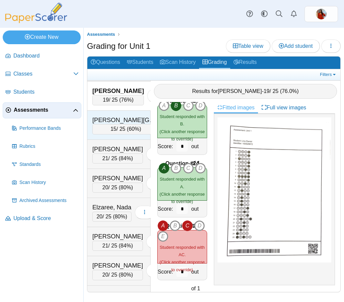
click at [116, 140] on div "Dembele, Sekou 15 / 25 ( 60% ) Loading…" at bounding box center [118, 125] width 63 height 29
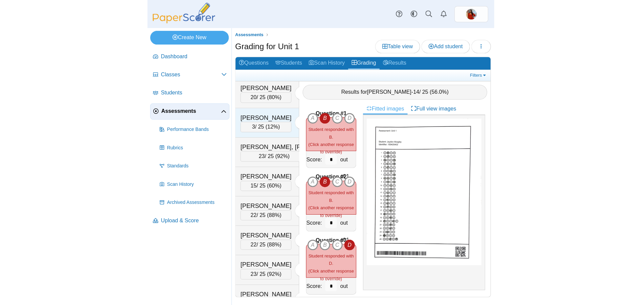
scroll to position [669, 0]
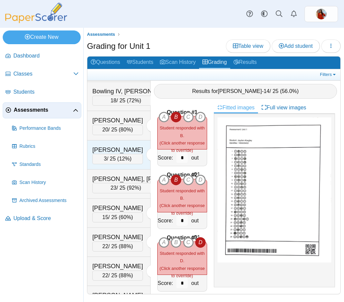
click at [122, 158] on div "[PERSON_NAME] 3 / 25 ( 12% ) Loading…" at bounding box center [118, 154] width 63 height 29
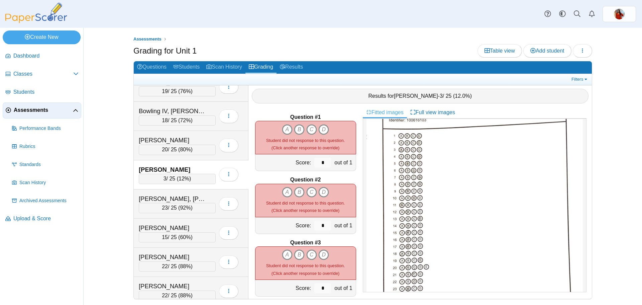
scroll to position [0, 0]
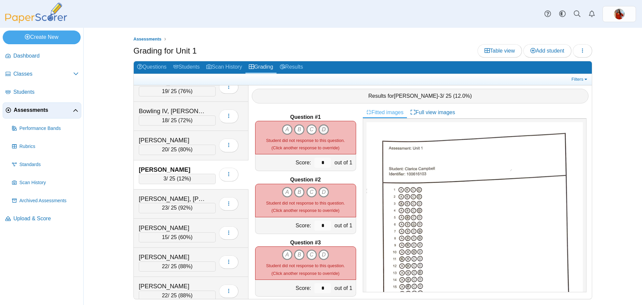
click at [321, 129] on icon "D" at bounding box center [323, 129] width 11 height 11
type input "*"
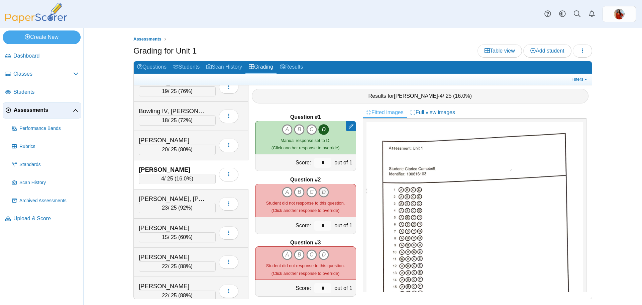
click at [320, 189] on icon "D" at bounding box center [323, 192] width 11 height 11
type input "*"
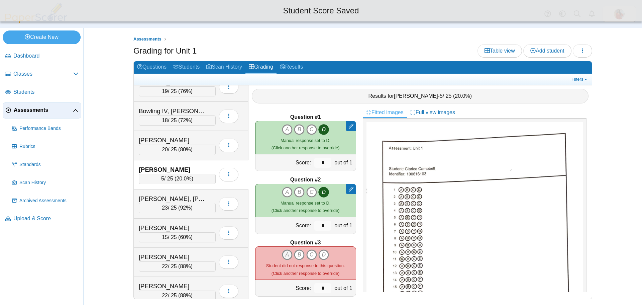
click at [282, 253] on icon "A" at bounding box center [287, 254] width 11 height 11
type input "*"
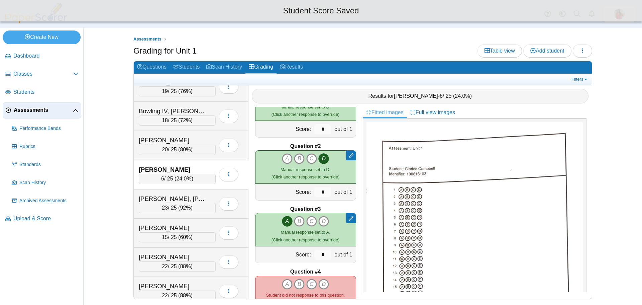
scroll to position [67, 0]
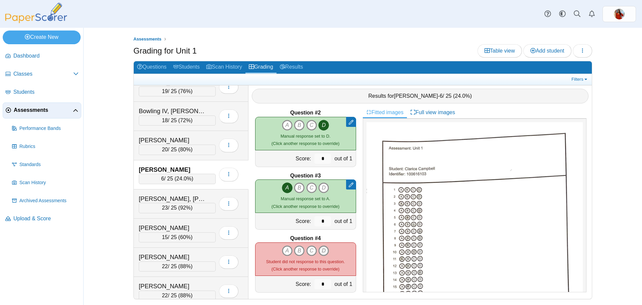
click at [319, 246] on icon "D" at bounding box center [323, 250] width 11 height 11
type input "*"
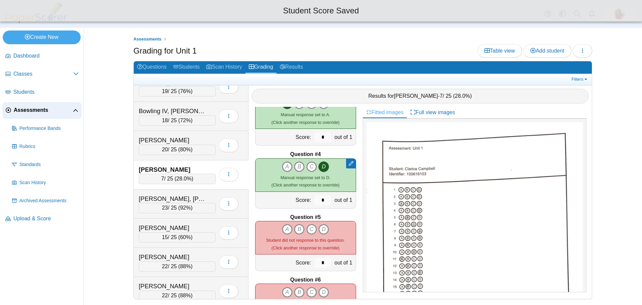
scroll to position [167, 0]
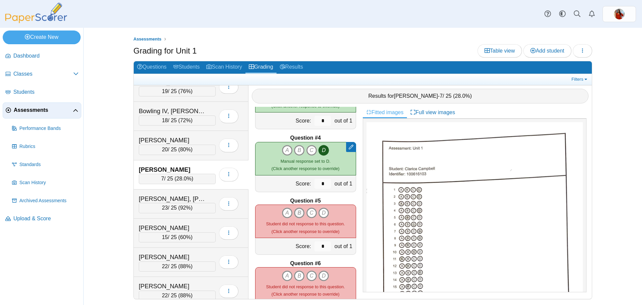
click at [294, 214] on icon "B" at bounding box center [299, 212] width 11 height 11
type input "*"
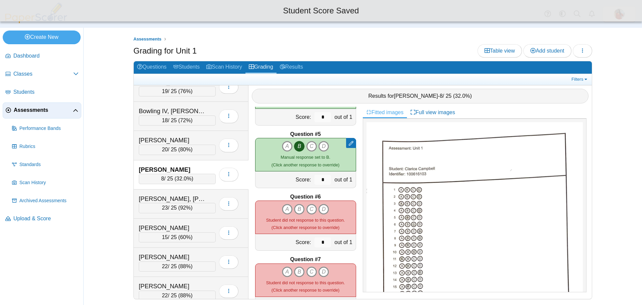
scroll to position [234, 0]
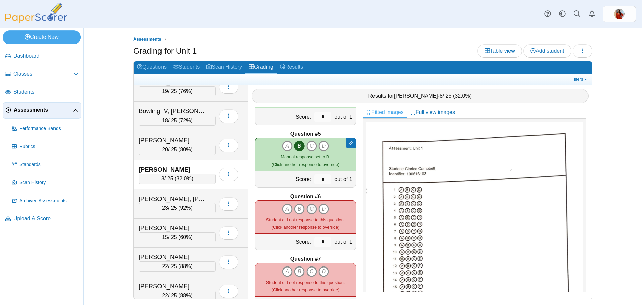
click at [306, 209] on icon "C" at bounding box center [311, 208] width 11 height 11
type input "*"
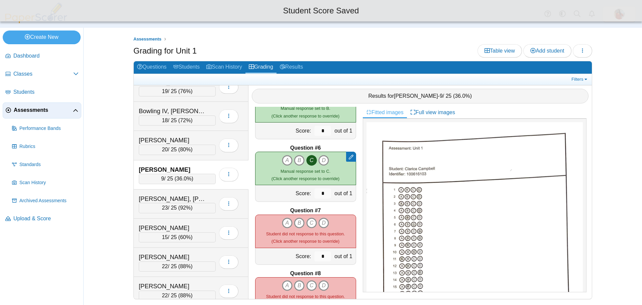
scroll to position [301, 0]
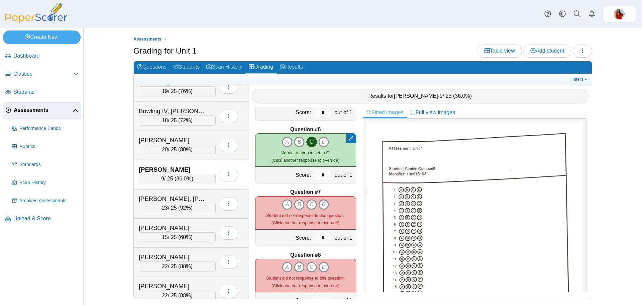
click at [320, 204] on icon "D" at bounding box center [323, 204] width 11 height 11
type input "*"
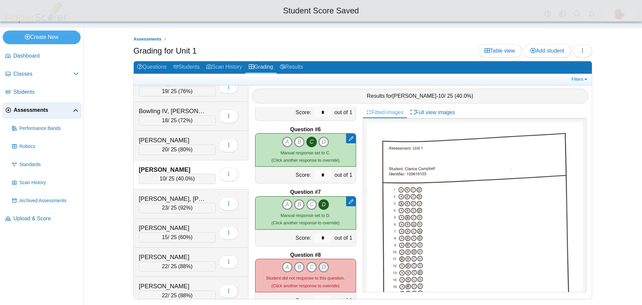
click at [318, 266] on icon "D" at bounding box center [323, 266] width 11 height 11
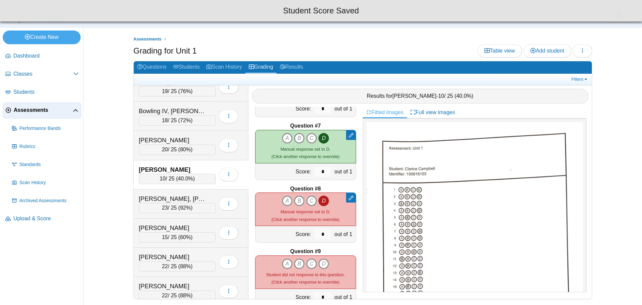
scroll to position [368, 0]
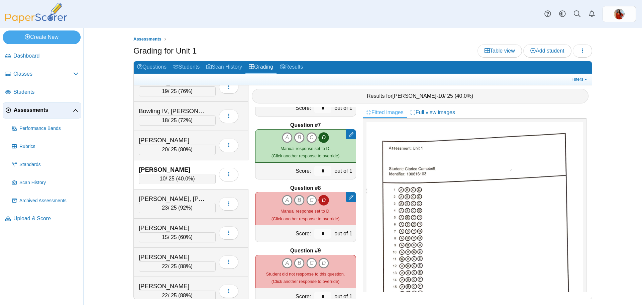
click at [296, 197] on icon "B" at bounding box center [299, 200] width 11 height 11
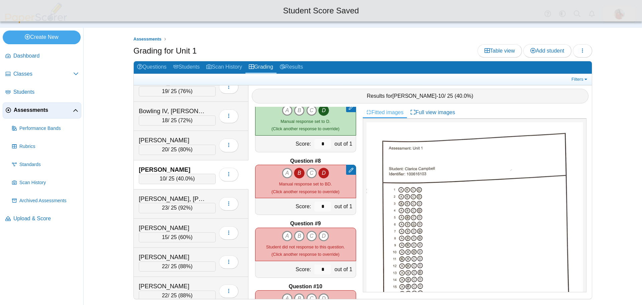
scroll to position [435, 0]
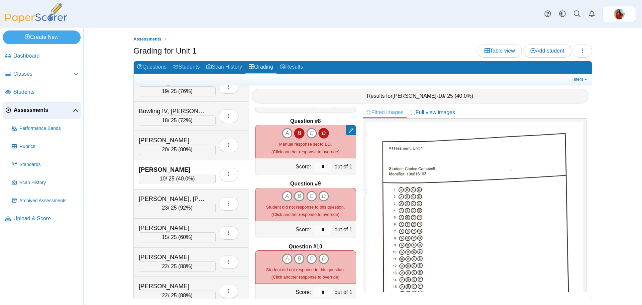
click at [294, 199] on icon "B" at bounding box center [299, 196] width 11 height 11
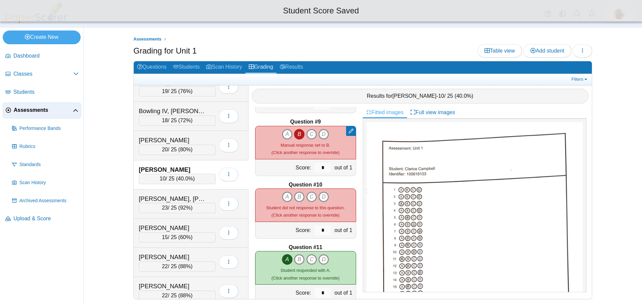
scroll to position [501, 0]
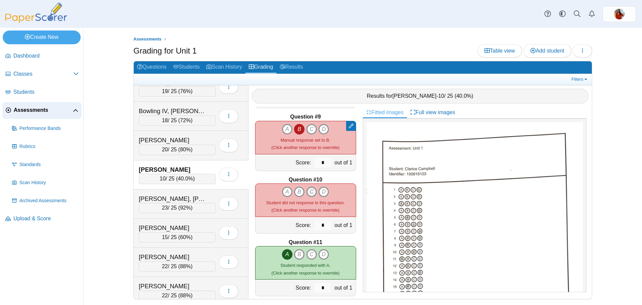
click at [306, 192] on icon "C" at bounding box center [311, 191] width 11 height 11
type input "*"
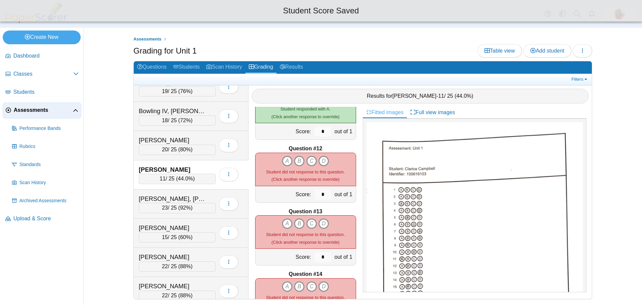
scroll to position [669, 0]
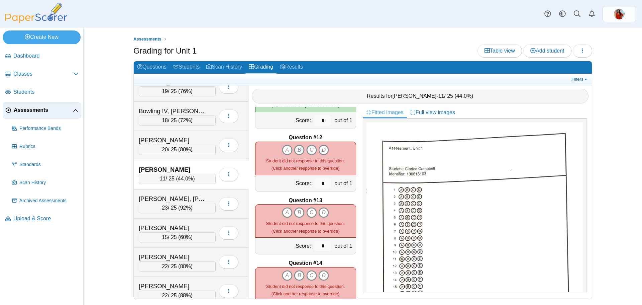
click at [295, 152] on icon "B" at bounding box center [299, 149] width 11 height 11
type input "*"
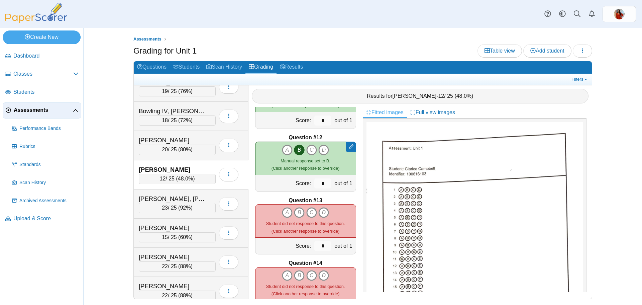
click at [313, 213] on div "A B C D" at bounding box center [305, 212] width 47 height 11
click at [318, 213] on icon "D" at bounding box center [323, 212] width 11 height 11
type input "*"
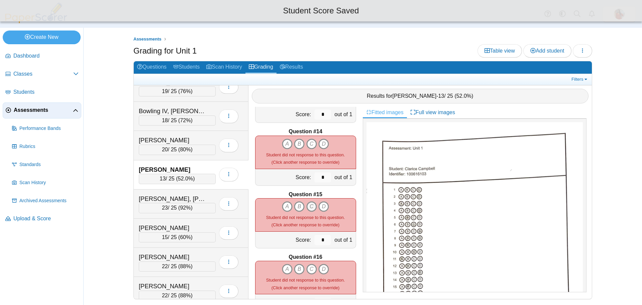
scroll to position [802, 0]
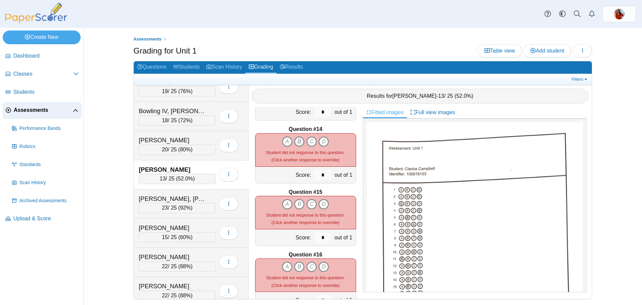
click at [296, 142] on icon "B" at bounding box center [299, 141] width 11 height 11
type input "*"
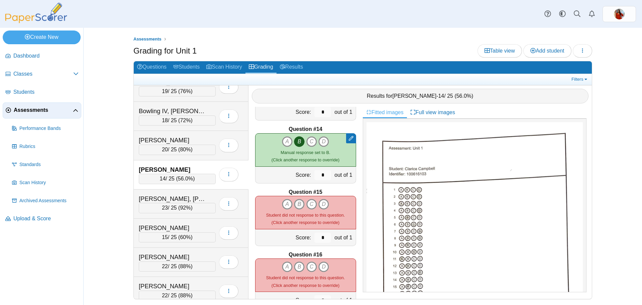
click at [295, 202] on icon "B" at bounding box center [299, 204] width 11 height 11
type input "*"
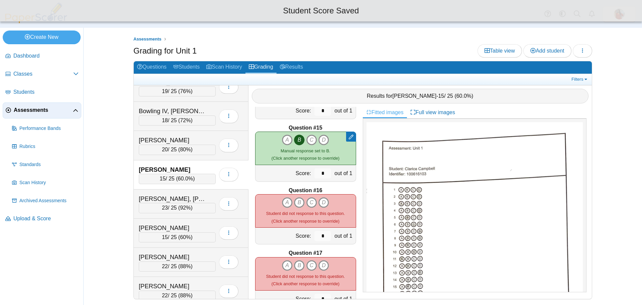
scroll to position [869, 0]
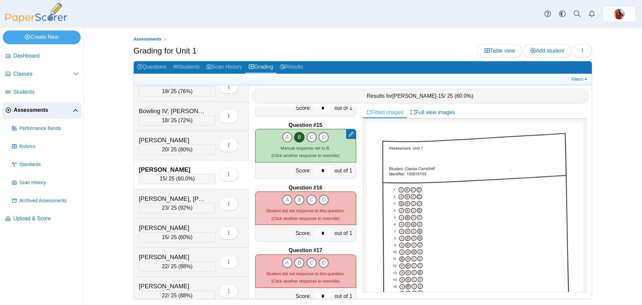
click at [295, 198] on icon "B" at bounding box center [299, 199] width 11 height 11
type input "*"
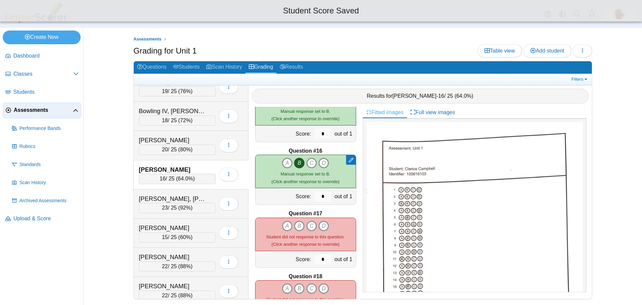
scroll to position [936, 0]
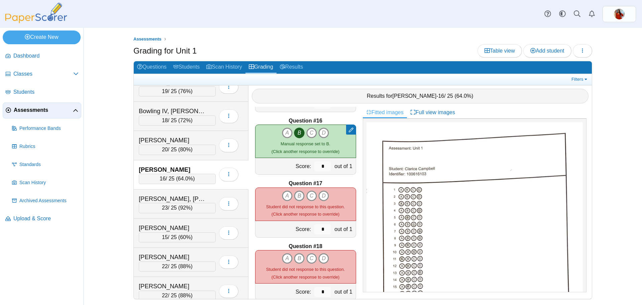
click at [297, 195] on icon "B" at bounding box center [299, 195] width 11 height 11
type input "*"
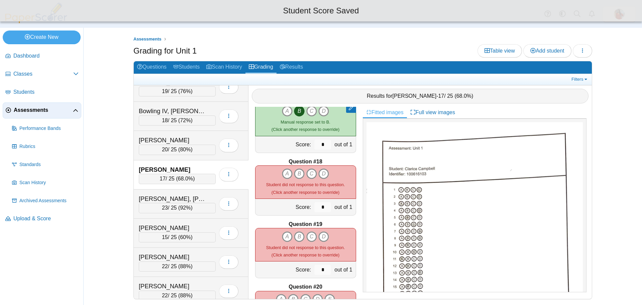
scroll to position [1036, 0]
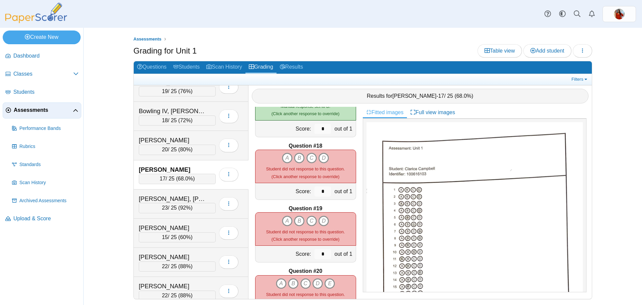
click at [283, 164] on div "A B C D (Click another response to override)" at bounding box center [305, 165] width 79 height 27
click at [283, 158] on icon "A" at bounding box center [287, 157] width 11 height 11
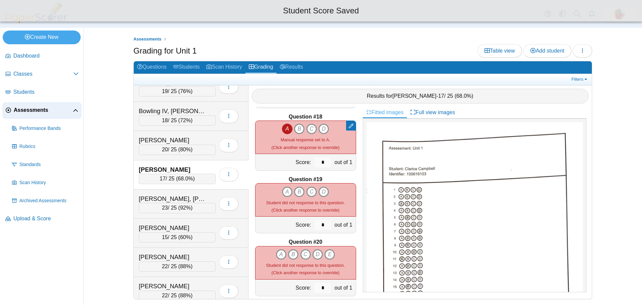
scroll to position [1103, 0]
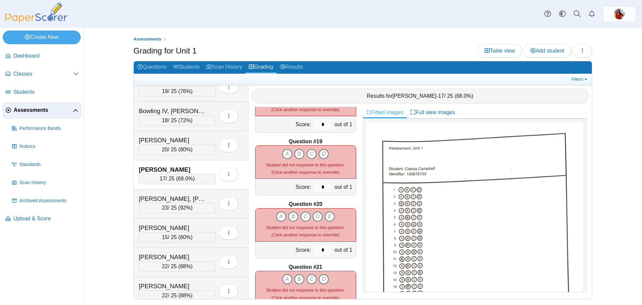
click at [319, 157] on icon "D" at bounding box center [323, 153] width 11 height 11
type input "*"
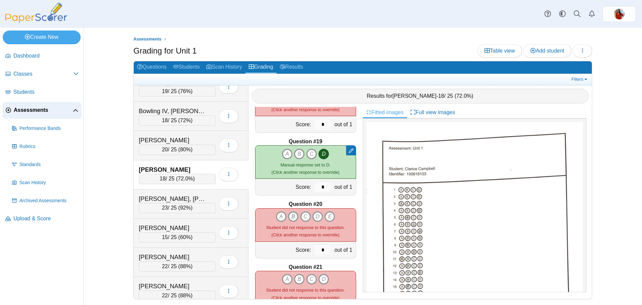
click at [289, 215] on icon "B" at bounding box center [293, 216] width 11 height 11
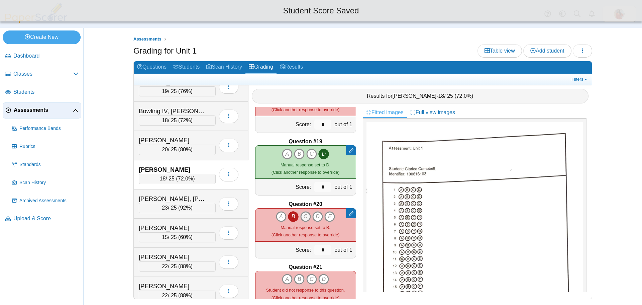
click at [300, 215] on icon "C" at bounding box center [305, 216] width 11 height 11
type input "*"
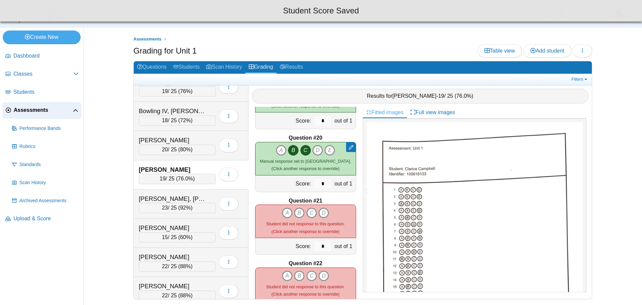
scroll to position [1170, 0]
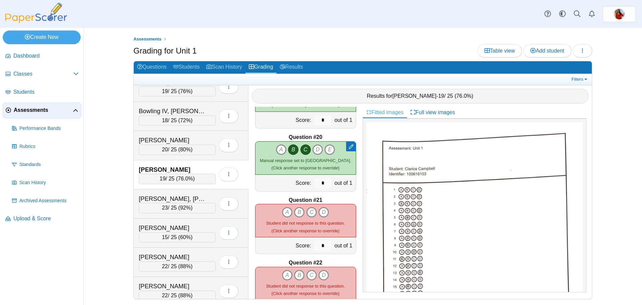
click at [307, 210] on icon "C" at bounding box center [311, 212] width 11 height 11
type input "*"
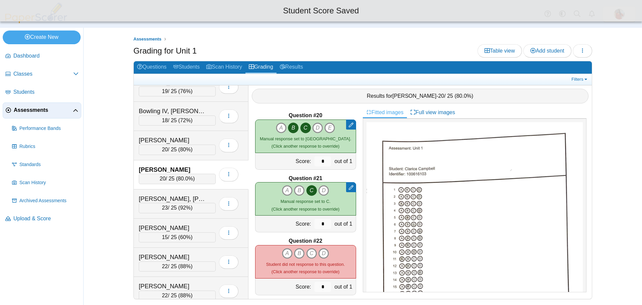
scroll to position [1237, 0]
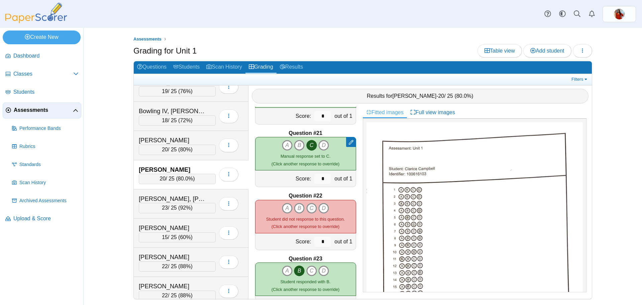
click at [307, 208] on icon "C" at bounding box center [311, 208] width 11 height 11
type input "*"
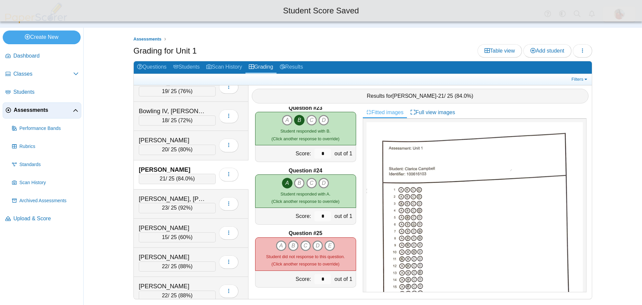
scroll to position [1388, 0]
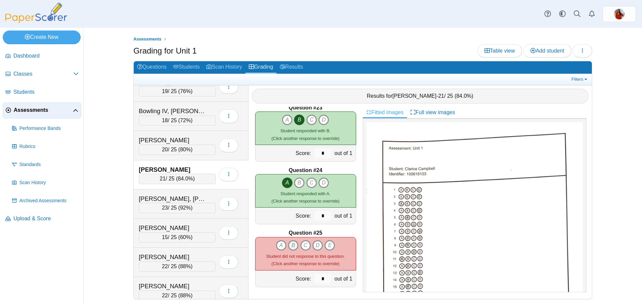
click at [290, 246] on icon "B" at bounding box center [293, 245] width 11 height 11
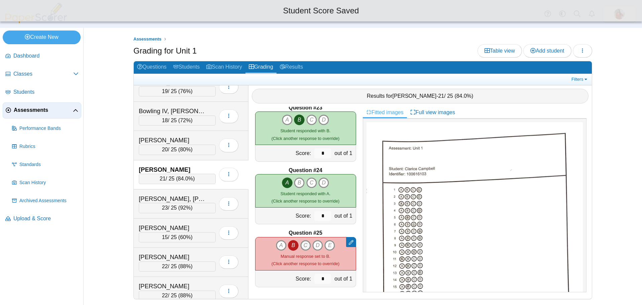
click at [303, 244] on icon "C" at bounding box center [305, 245] width 11 height 11
type input "*"
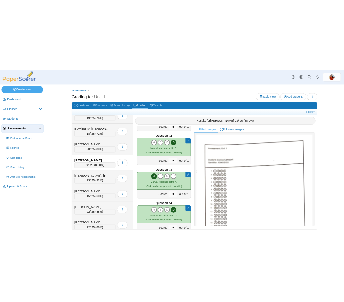
scroll to position [0, 0]
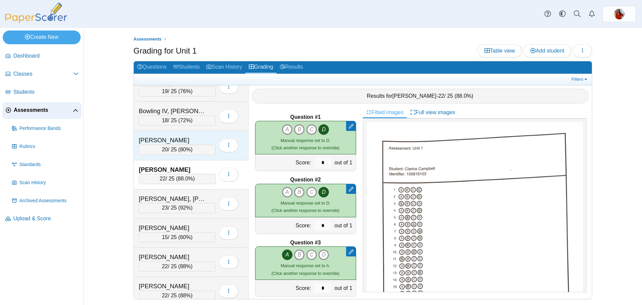
click at [179, 139] on div "[PERSON_NAME]" at bounding box center [172, 140] width 67 height 9
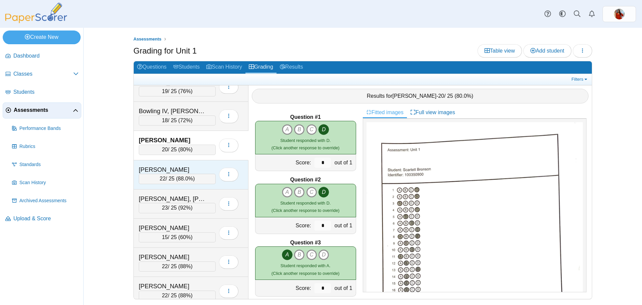
click at [184, 165] on div "[PERSON_NAME]" at bounding box center [172, 169] width 67 height 9
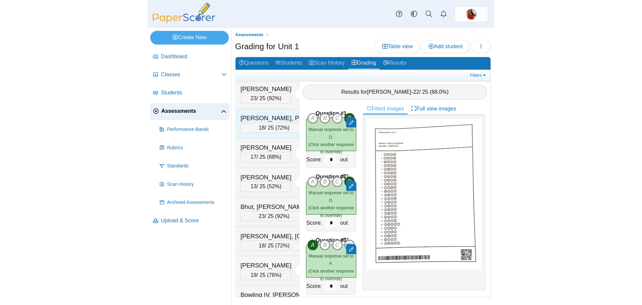
scroll to position [435, 0]
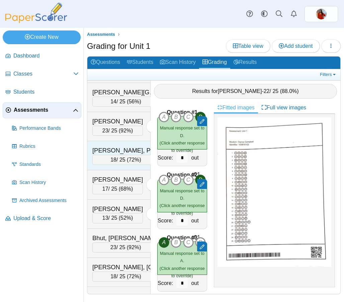
click at [110, 155] on div "[PERSON_NAME], Peace" at bounding box center [125, 150] width 67 height 9
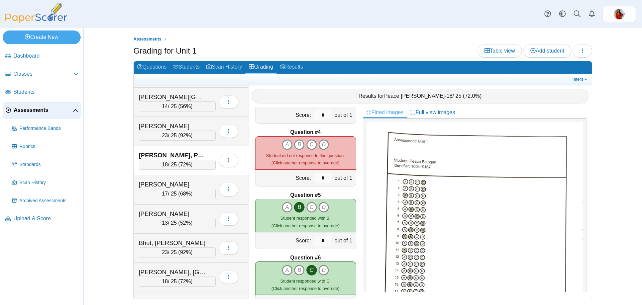
scroll to position [167, 0]
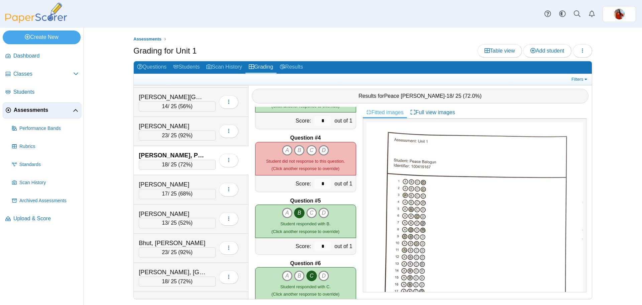
click at [320, 149] on icon "D" at bounding box center [323, 150] width 11 height 11
type input "*"
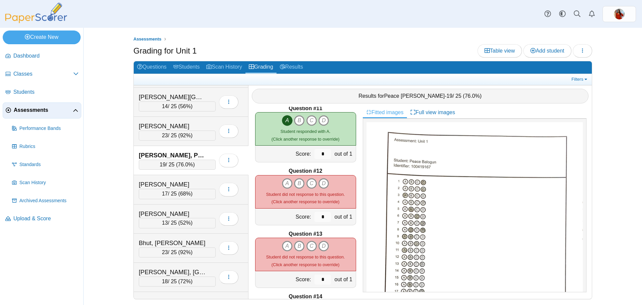
scroll to position [33, 0]
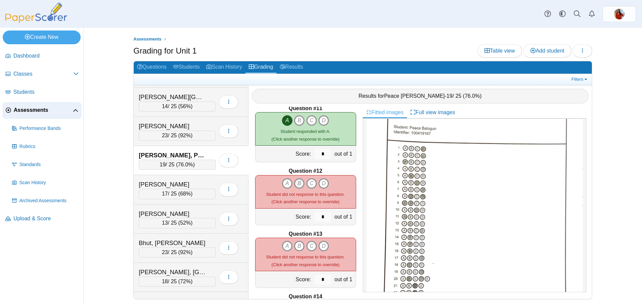
click at [294, 183] on icon "B" at bounding box center [299, 183] width 11 height 11
type input "*"
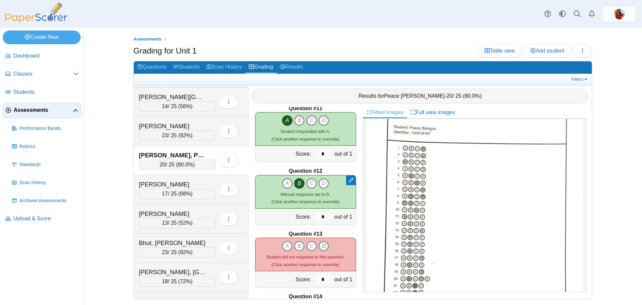
click at [318, 246] on icon "D" at bounding box center [323, 245] width 11 height 11
type input "*"
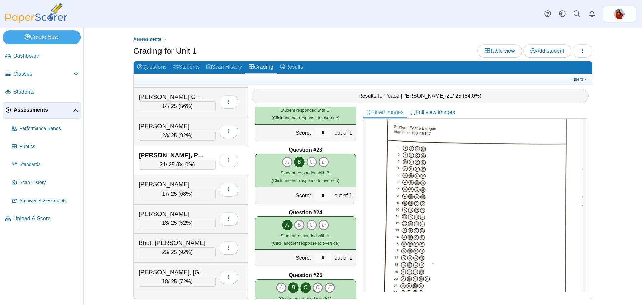
scroll to position [1388, 0]
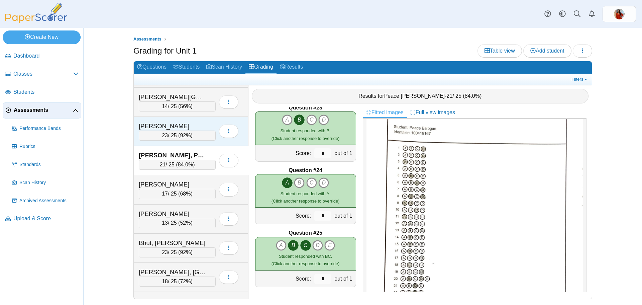
click at [178, 125] on div "[PERSON_NAME]" at bounding box center [172, 126] width 67 height 9
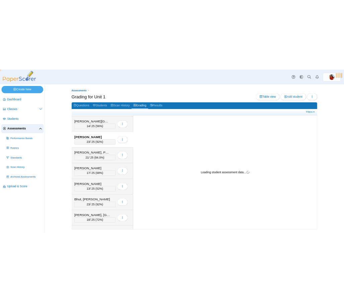
scroll to position [0, 0]
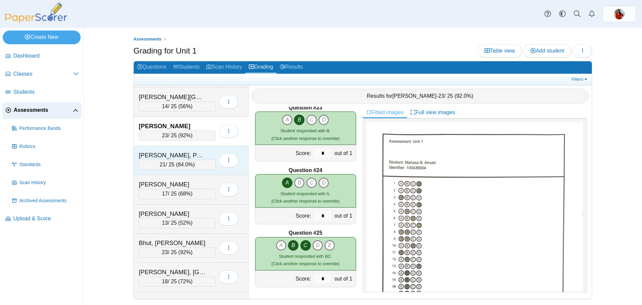
click at [185, 151] on div "[PERSON_NAME], Peace" at bounding box center [172, 155] width 67 height 9
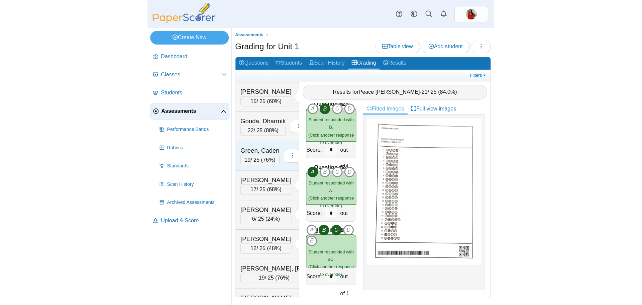
scroll to position [1304, 0]
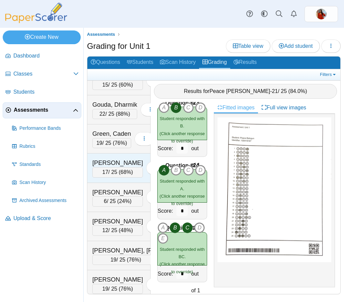
drag, startPoint x: 115, startPoint y: 202, endPoint x: 119, endPoint y: 202, distance: 3.7
click at [116, 183] on div "[PERSON_NAME] 17 / 25 ( 68% ) Loading…" at bounding box center [118, 167] width 63 height 29
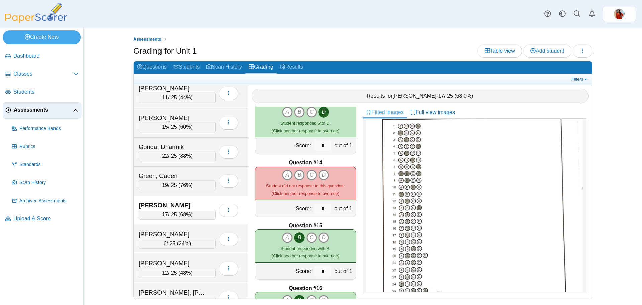
scroll to position [67, 0]
click at [296, 176] on icon "B" at bounding box center [299, 174] width 11 height 11
type input "*"
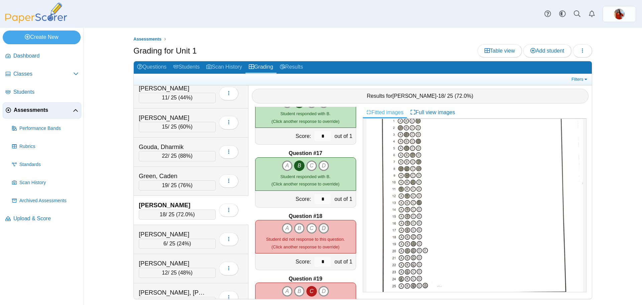
scroll to position [1003, 0]
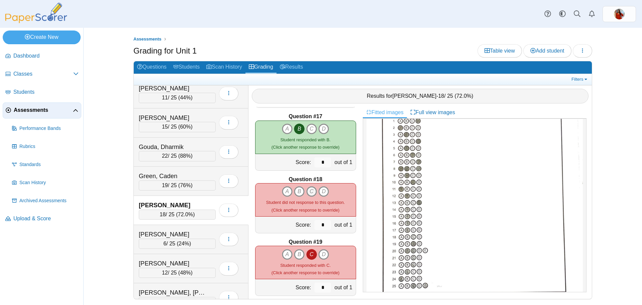
click at [306, 189] on icon "C" at bounding box center [311, 191] width 11 height 11
type input "*"
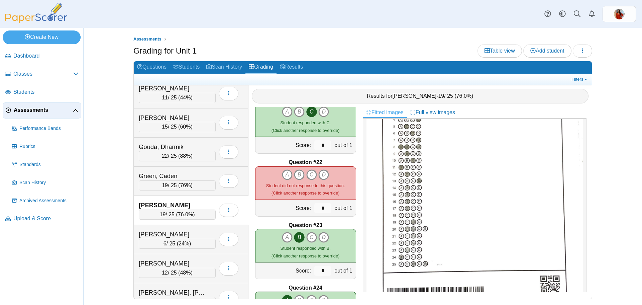
scroll to position [100, 0]
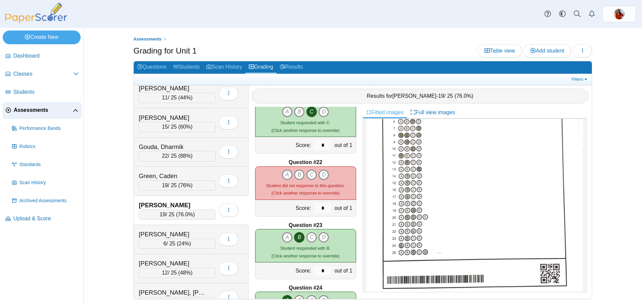
click at [306, 181] on div "A B C D (Click another response to override)" at bounding box center [305, 182] width 79 height 27
click at [306, 178] on icon "C" at bounding box center [311, 174] width 11 height 11
type input "*"
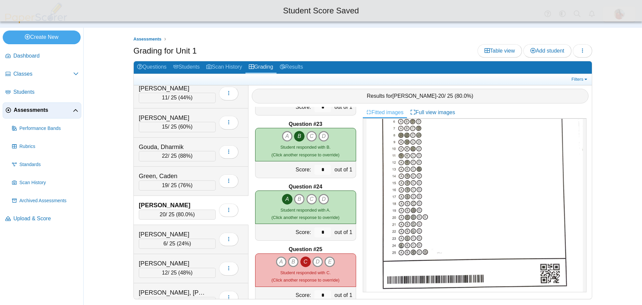
scroll to position [1388, 0]
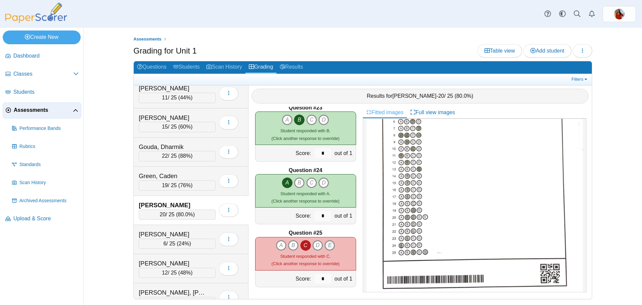
click at [325, 242] on icon "E" at bounding box center [329, 245] width 11 height 11
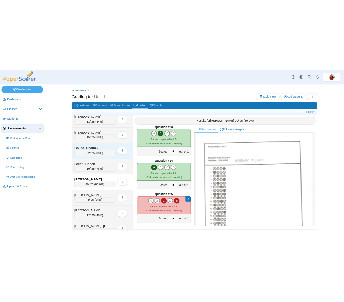
scroll to position [0, 0]
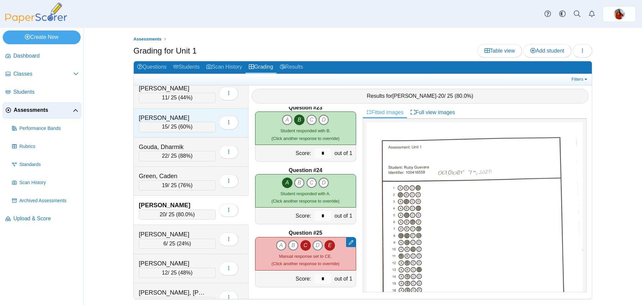
click at [180, 118] on div "[PERSON_NAME]" at bounding box center [172, 117] width 67 height 9
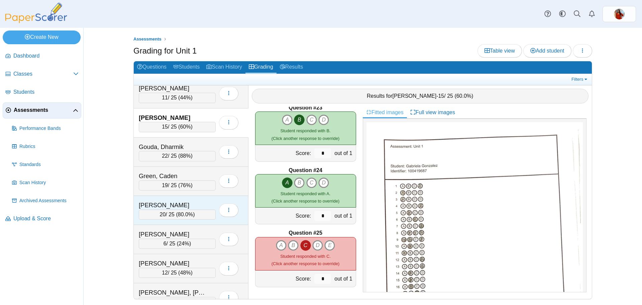
click at [171, 202] on div "[PERSON_NAME]" at bounding box center [172, 205] width 67 height 9
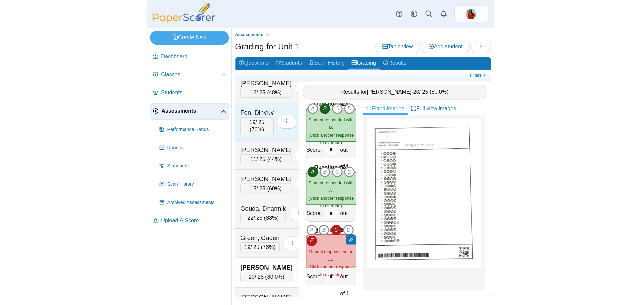
scroll to position [1137, 0]
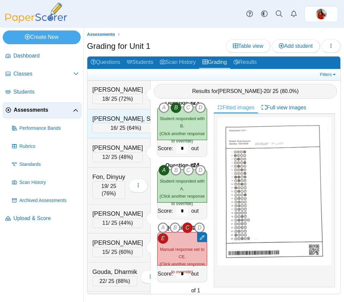
click at [123, 123] on div "[PERSON_NAME], Sage" at bounding box center [125, 118] width 67 height 9
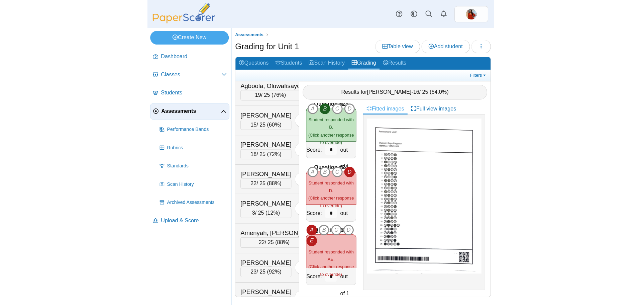
scroll to position [167, 0]
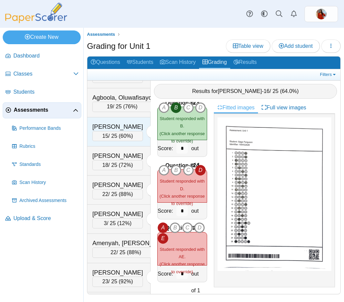
drag, startPoint x: 120, startPoint y: 124, endPoint x: 126, endPoint y: 125, distance: 6.1
click at [121, 124] on div "[PERSON_NAME]" at bounding box center [117, 126] width 50 height 9
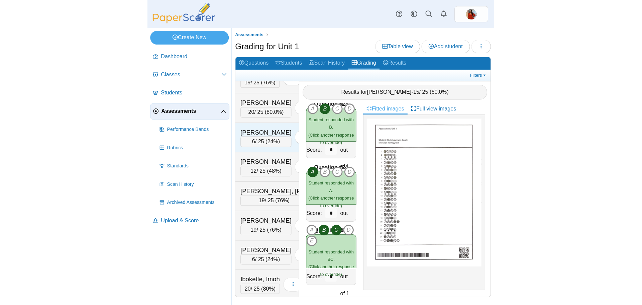
scroll to position [1371, 0]
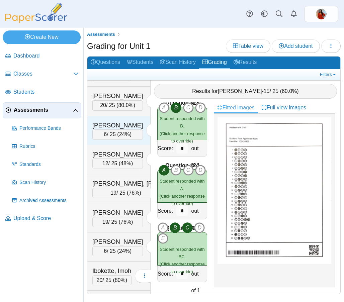
click at [119, 130] on div "[PERSON_NAME]" at bounding box center [117, 125] width 50 height 9
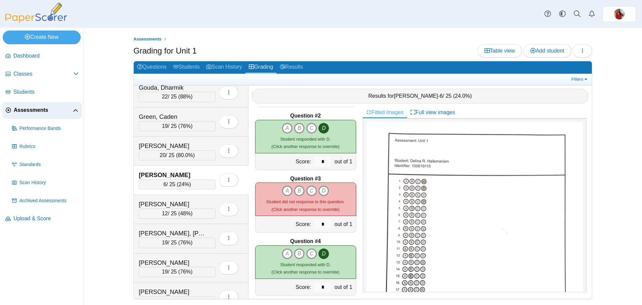
scroll to position [67, 0]
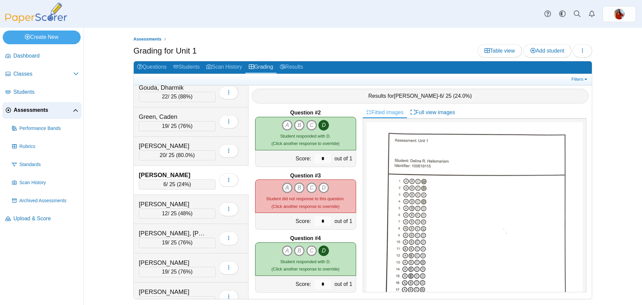
click at [282, 187] on icon "A" at bounding box center [287, 187] width 11 height 11
type input "*"
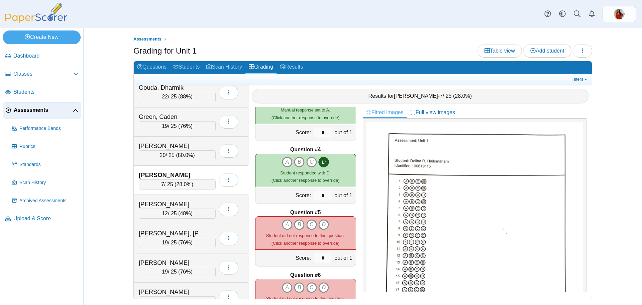
scroll to position [167, 0]
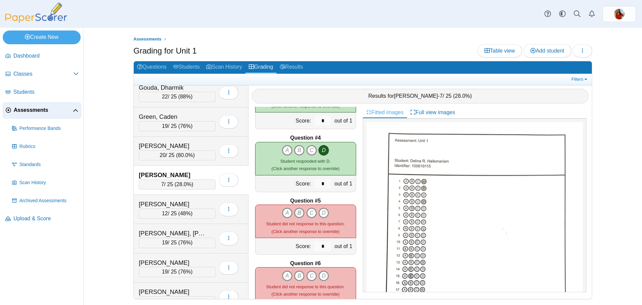
click at [295, 214] on icon "B" at bounding box center [299, 212] width 11 height 11
type input "*"
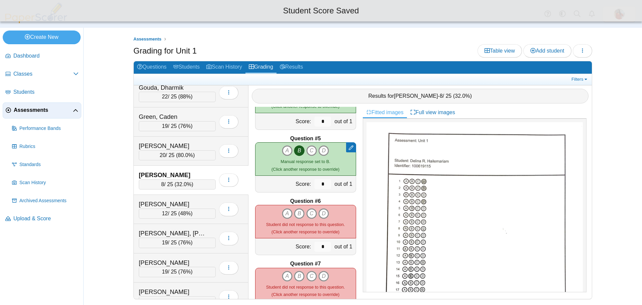
scroll to position [234, 0]
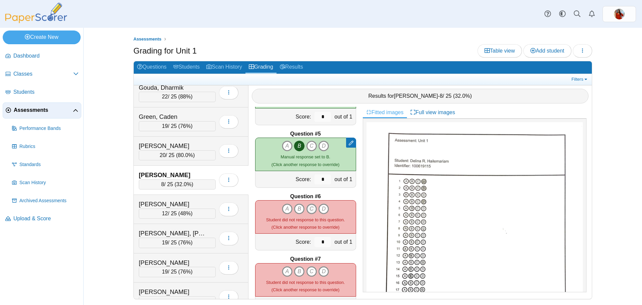
click at [306, 211] on icon "C" at bounding box center [311, 208] width 11 height 11
type input "*"
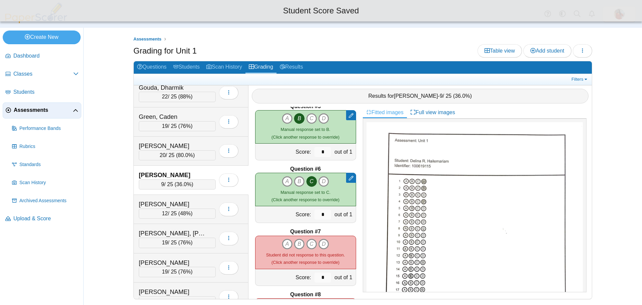
scroll to position [301, 0]
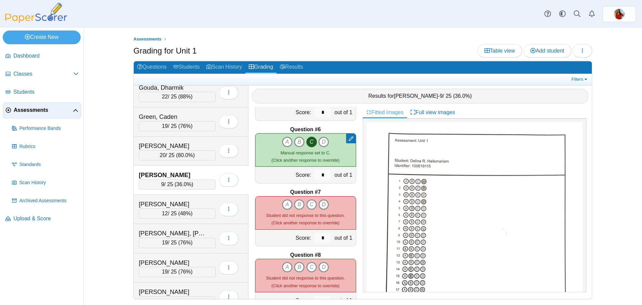
click at [320, 206] on icon "D" at bounding box center [323, 204] width 11 height 11
type input "*"
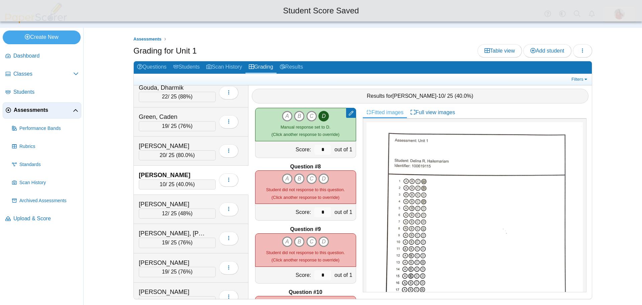
scroll to position [401, 0]
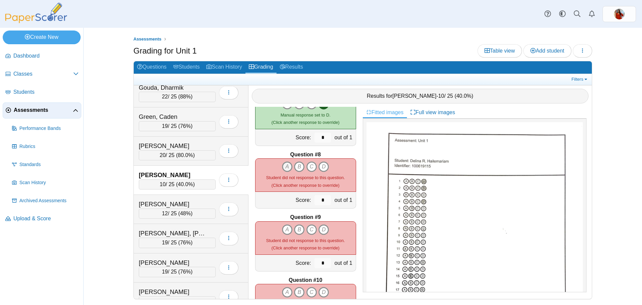
click at [282, 169] on icon "A" at bounding box center [287, 166] width 11 height 11
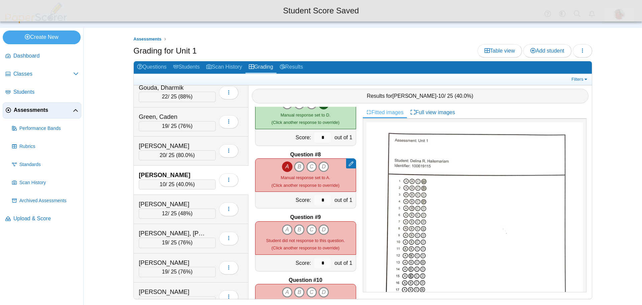
click at [297, 168] on icon "B" at bounding box center [299, 166] width 11 height 11
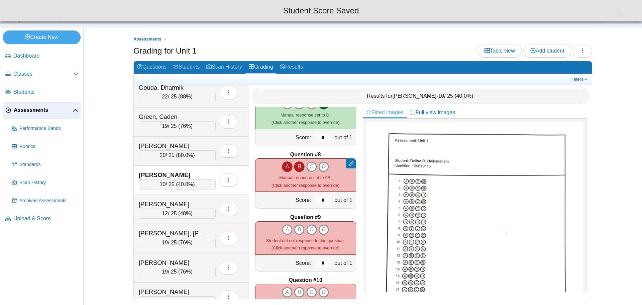
click at [321, 169] on icon "D" at bounding box center [323, 166] width 11 height 11
type input "*"
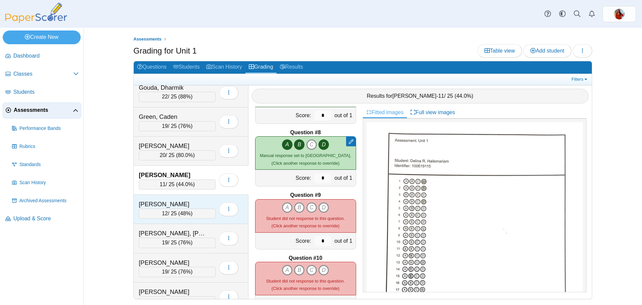
scroll to position [435, 0]
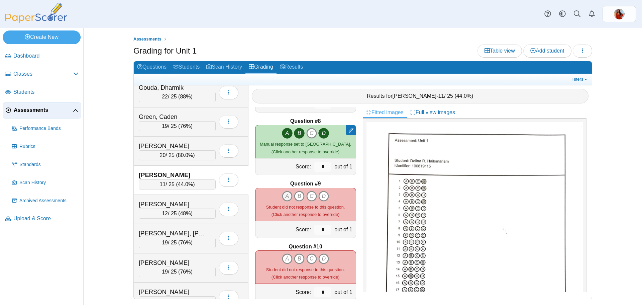
drag, startPoint x: 283, startPoint y: 195, endPoint x: 293, endPoint y: 194, distance: 9.7
click at [283, 195] on icon "A" at bounding box center [287, 196] width 11 height 11
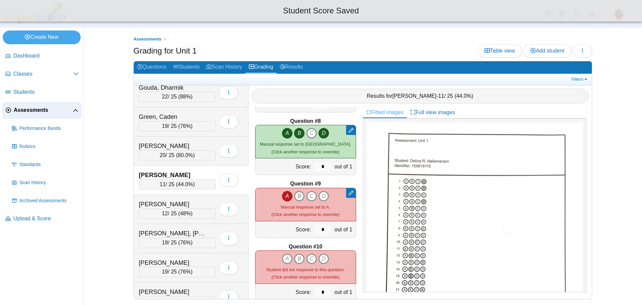
click at [294, 194] on icon "B" at bounding box center [299, 196] width 11 height 11
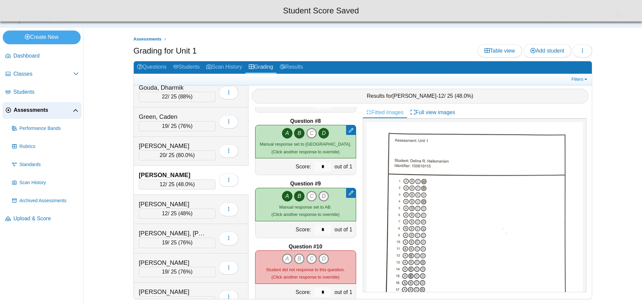
click at [320, 196] on icon "D" at bounding box center [323, 196] width 11 height 11
type input "*"
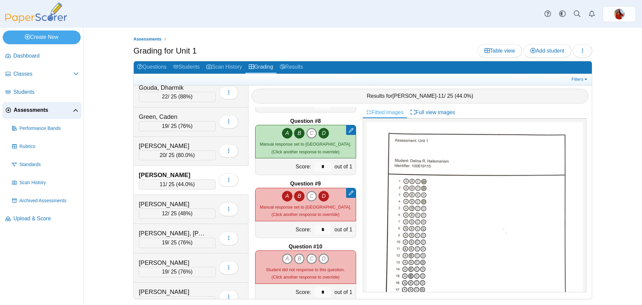
scroll to position [468, 0]
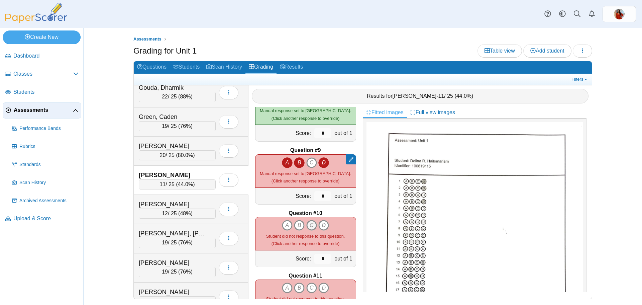
click at [309, 226] on icon "C" at bounding box center [311, 225] width 11 height 11
type input "*"
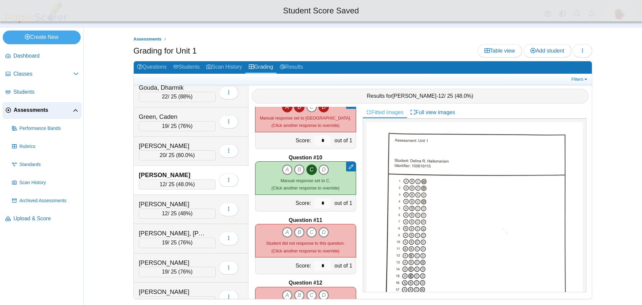
scroll to position [535, 0]
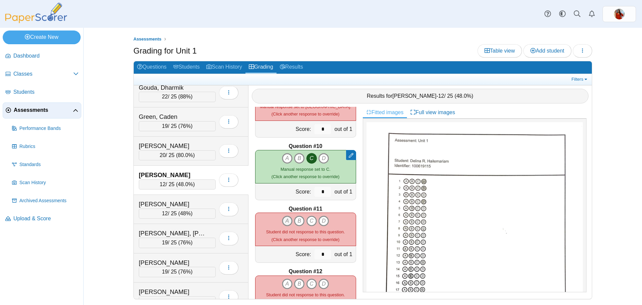
click at [283, 221] on icon "A" at bounding box center [287, 220] width 11 height 11
type input "*"
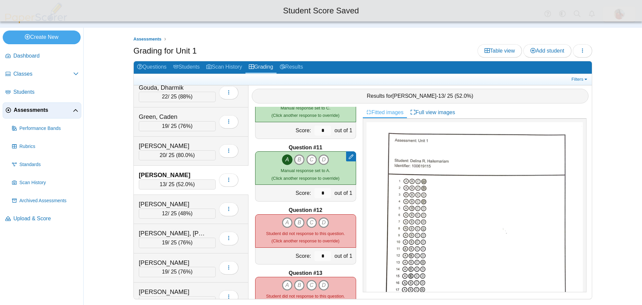
scroll to position [602, 0]
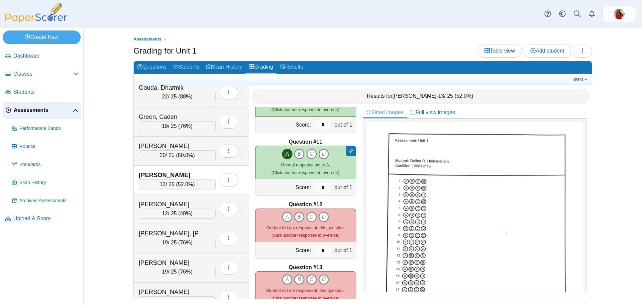
click at [294, 218] on icon "B" at bounding box center [299, 216] width 11 height 11
type input "*"
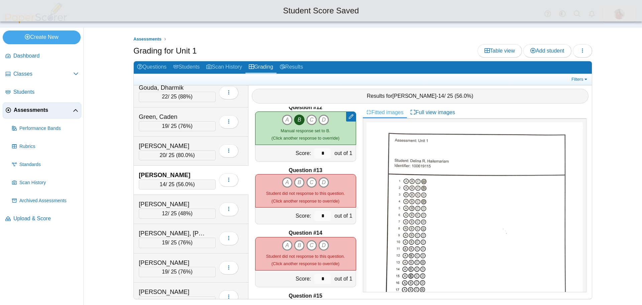
scroll to position [702, 0]
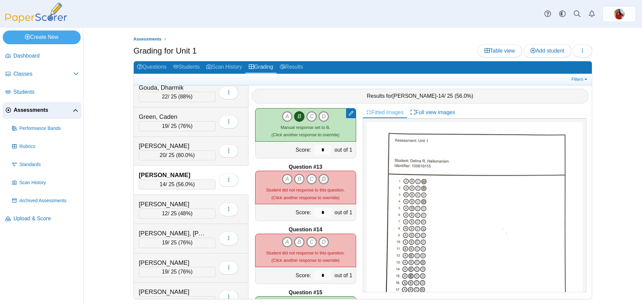
click at [318, 180] on icon "D" at bounding box center [323, 179] width 11 height 11
type input "*"
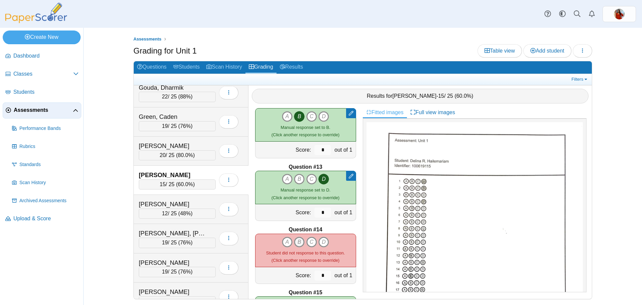
click at [294, 239] on icon "B" at bounding box center [299, 241] width 11 height 11
type input "*"
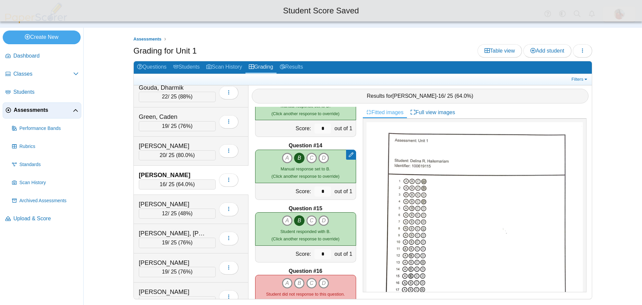
scroll to position [836, 0]
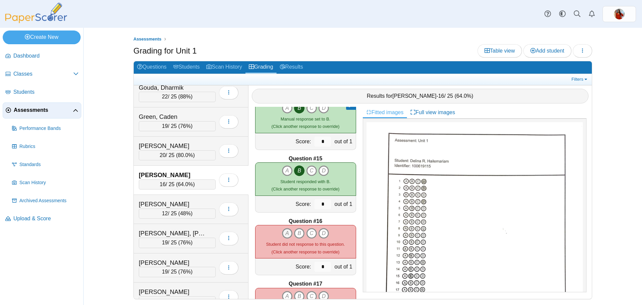
click at [282, 231] on icon "A" at bounding box center [287, 233] width 11 height 11
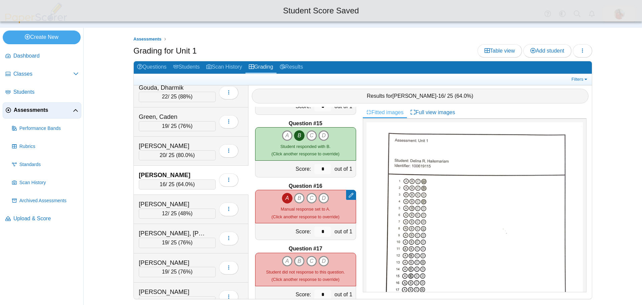
scroll to position [903, 0]
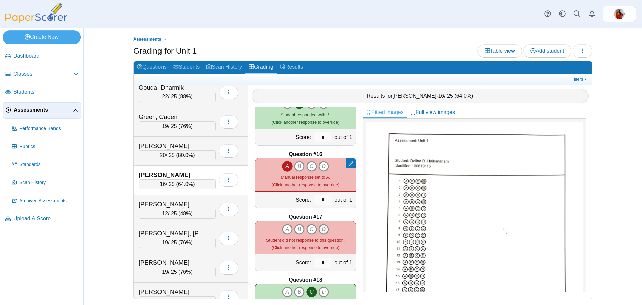
click at [319, 228] on icon "D" at bounding box center [323, 229] width 11 height 11
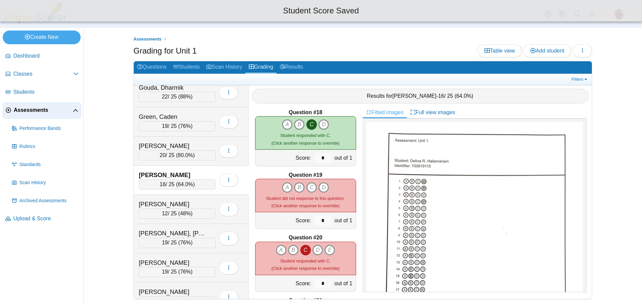
scroll to position [1103, 0]
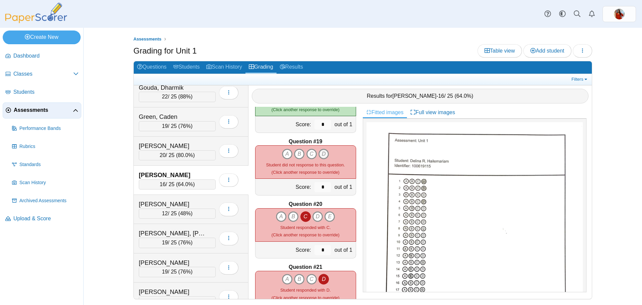
click at [320, 155] on icon "D" at bounding box center [323, 153] width 11 height 11
type input "*"
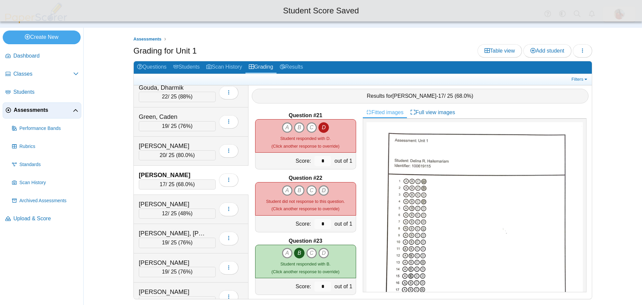
scroll to position [1270, 0]
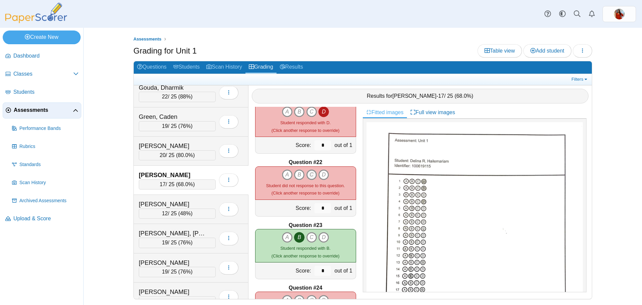
click at [307, 173] on icon "C" at bounding box center [311, 174] width 11 height 11
type input "*"
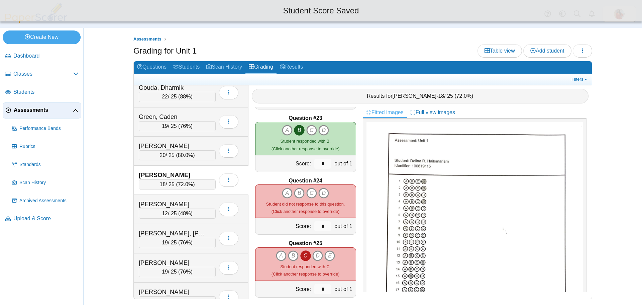
scroll to position [1388, 0]
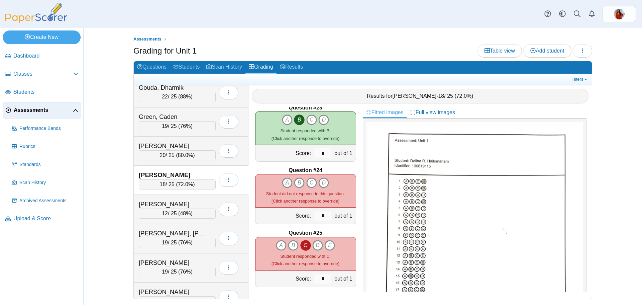
click at [283, 184] on icon "A" at bounding box center [287, 182] width 11 height 11
type input "*"
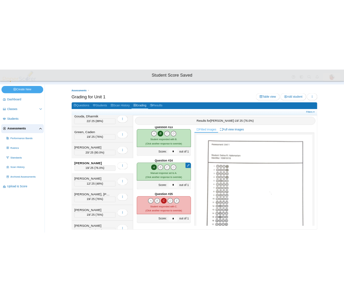
scroll to position [1, 0]
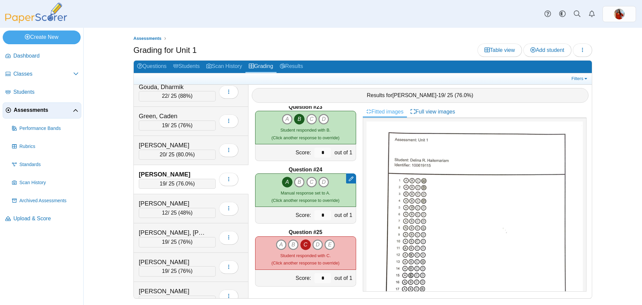
click at [343, 99] on div "Assessments Grading for Unit 1 Table view Add student Loading… 14" at bounding box center [362, 165] width 501 height 277
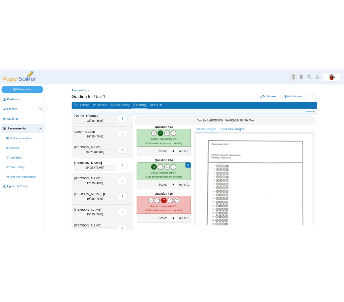
scroll to position [1371, 0]
